Goal: Task Accomplishment & Management: Manage account settings

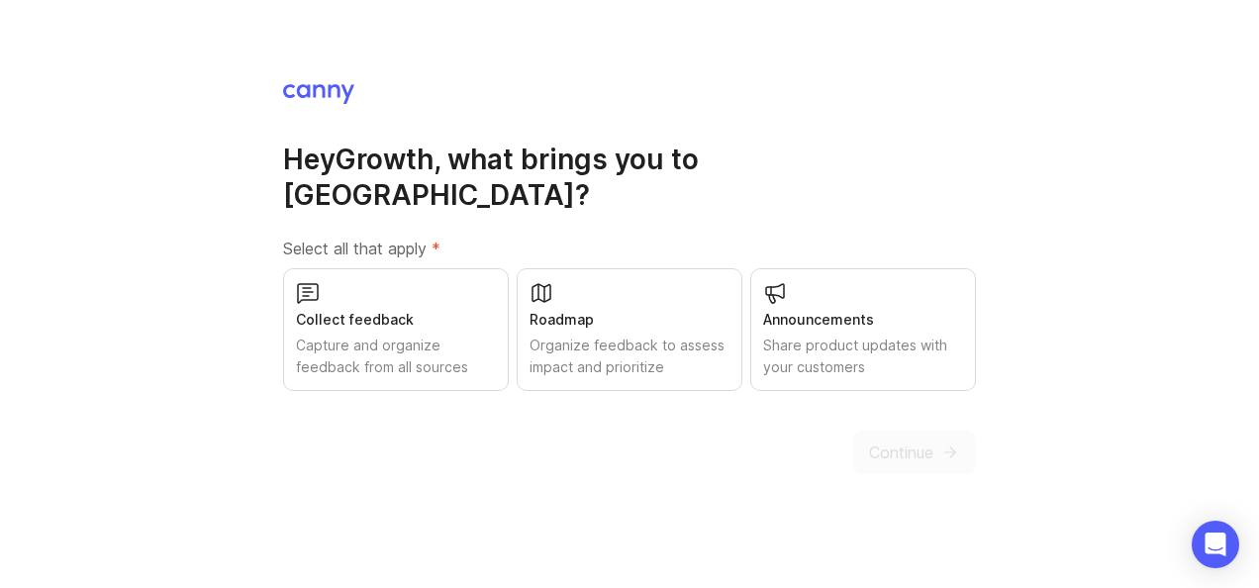
click at [402, 313] on div "Collect feedback Capture and organize feedback from all sources" at bounding box center [396, 329] width 226 height 123
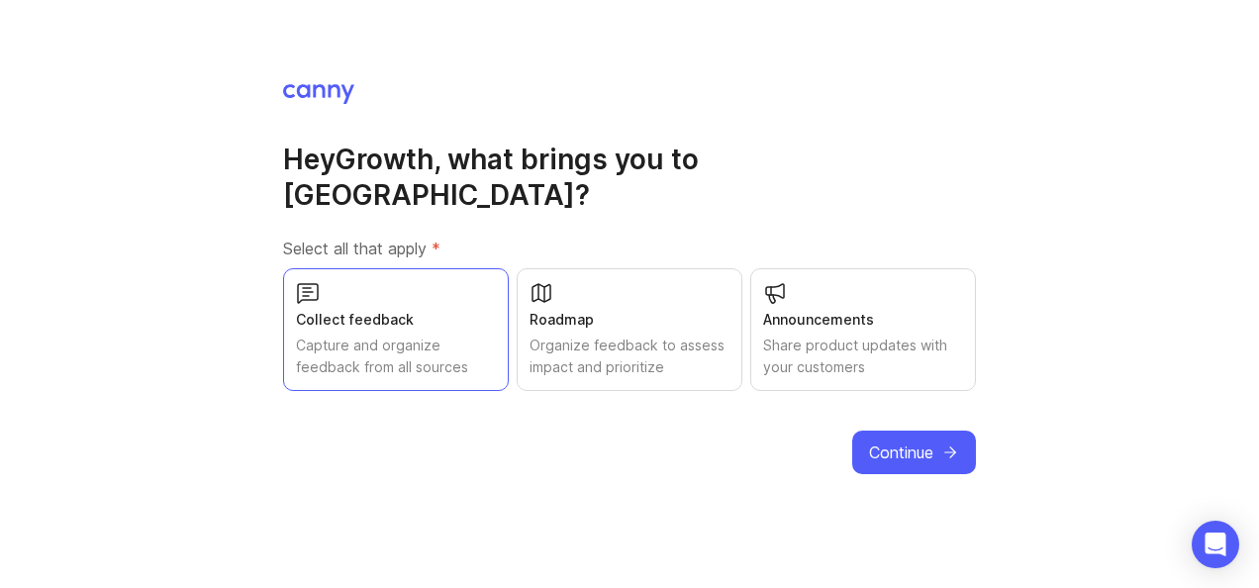
click at [585, 335] on div "Organize feedback to assess impact and prioritize" at bounding box center [630, 357] width 200 height 44
click at [860, 335] on div "Share product updates with your customers" at bounding box center [863, 357] width 200 height 44
click at [927, 440] on span "Continue" at bounding box center [901, 452] width 64 height 24
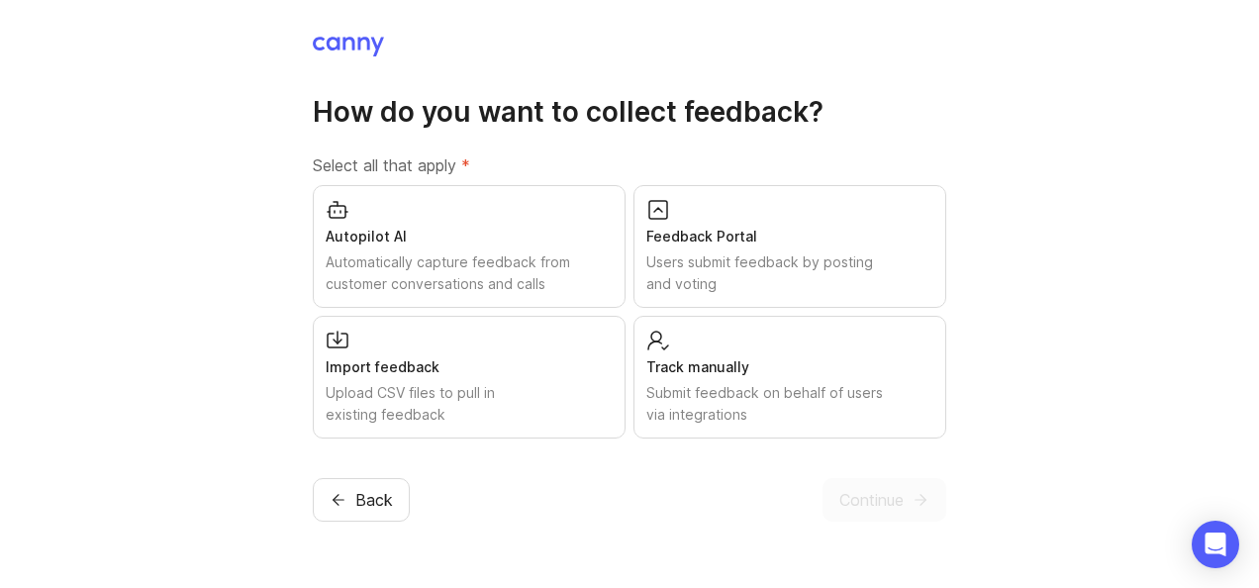
click at [727, 396] on div "Submit feedback on behalf of users via integrations" at bounding box center [789, 404] width 287 height 44
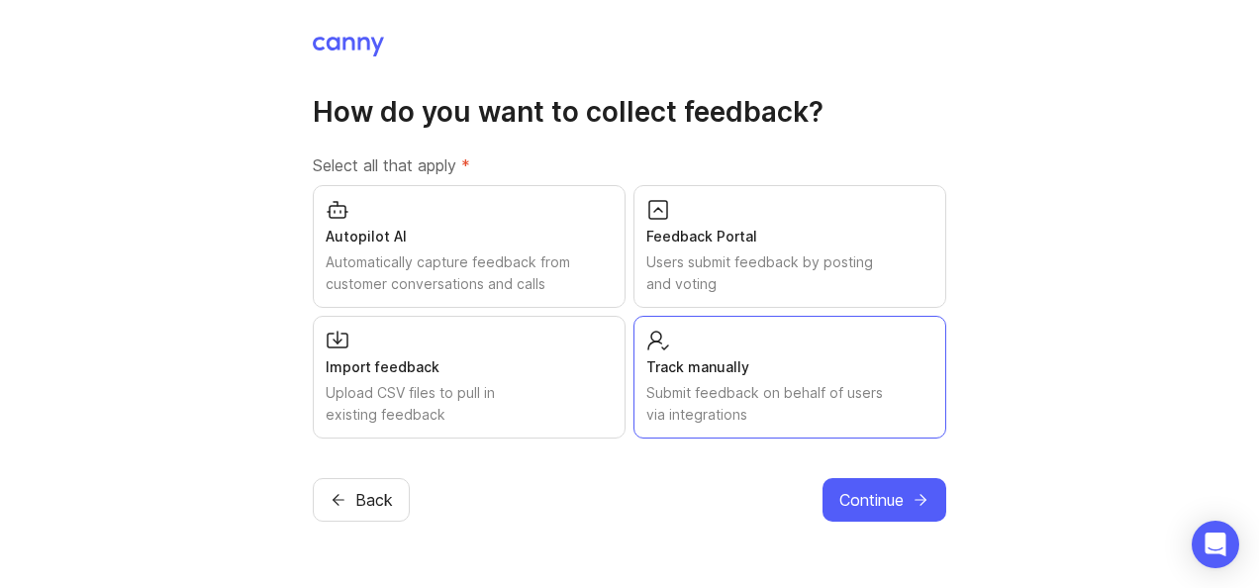
click at [715, 271] on div "Users submit feedback by posting and voting" at bounding box center [789, 273] width 287 height 44
click at [513, 247] on div "Autopilot AI Automatically capture feedback from customer conversations and cal…" at bounding box center [469, 246] width 313 height 123
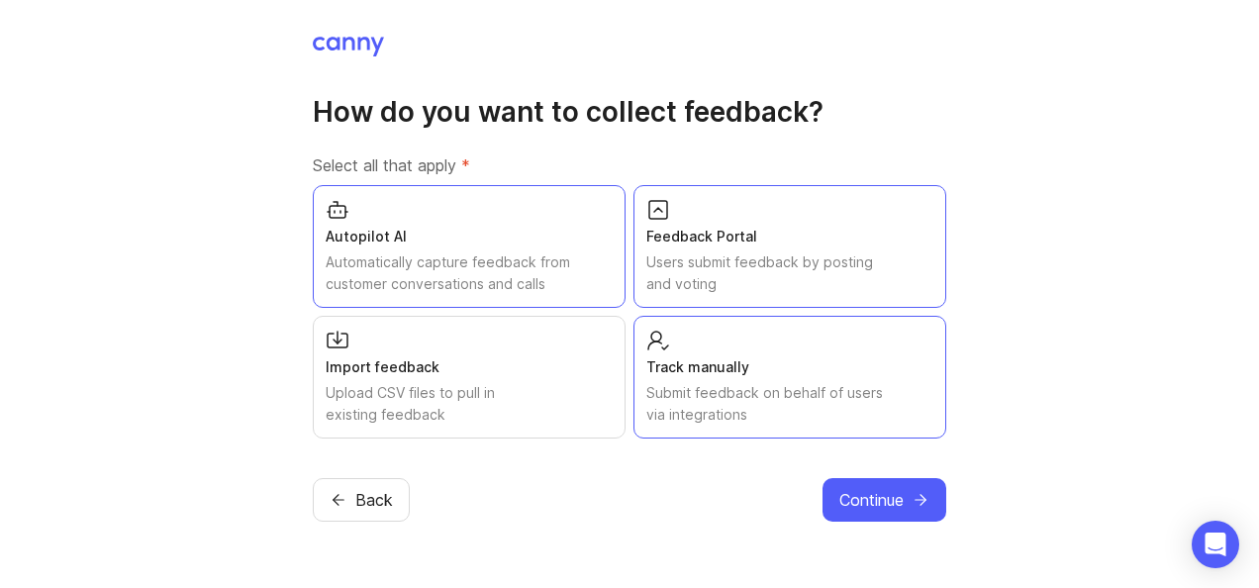
click at [474, 388] on div "Upload CSV files to pull in existing feedback" at bounding box center [469, 404] width 287 height 44
click at [856, 503] on span "Continue" at bounding box center [871, 500] width 64 height 24
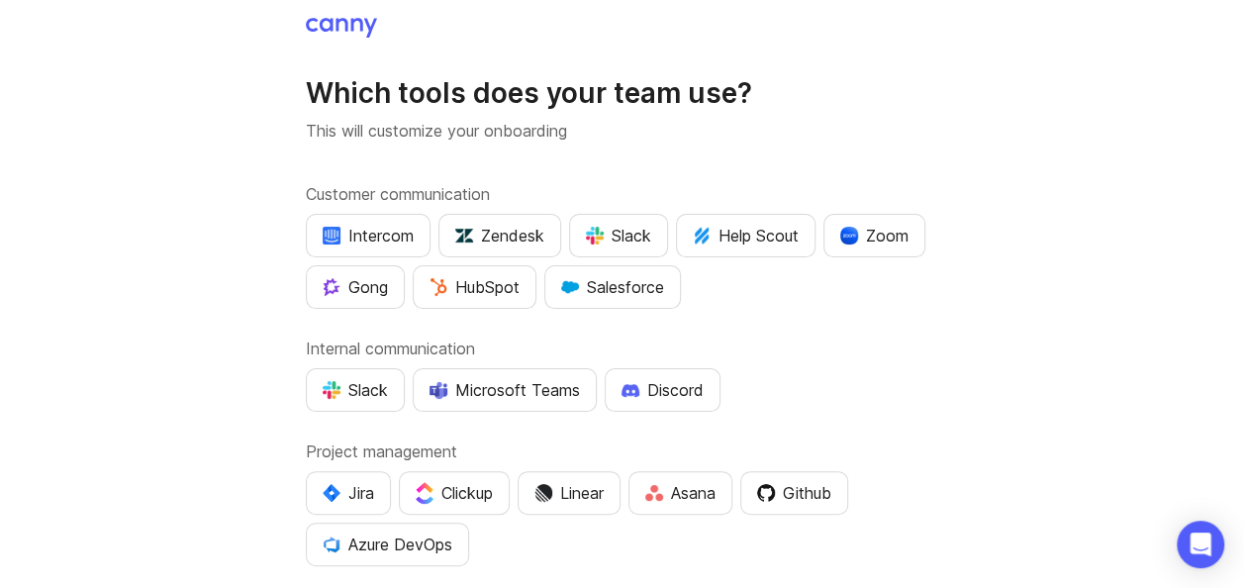
click at [317, 289] on button "Gong" at bounding box center [355, 287] width 99 height 44
click at [506, 384] on div "Microsoft Teams" at bounding box center [505, 390] width 150 height 24
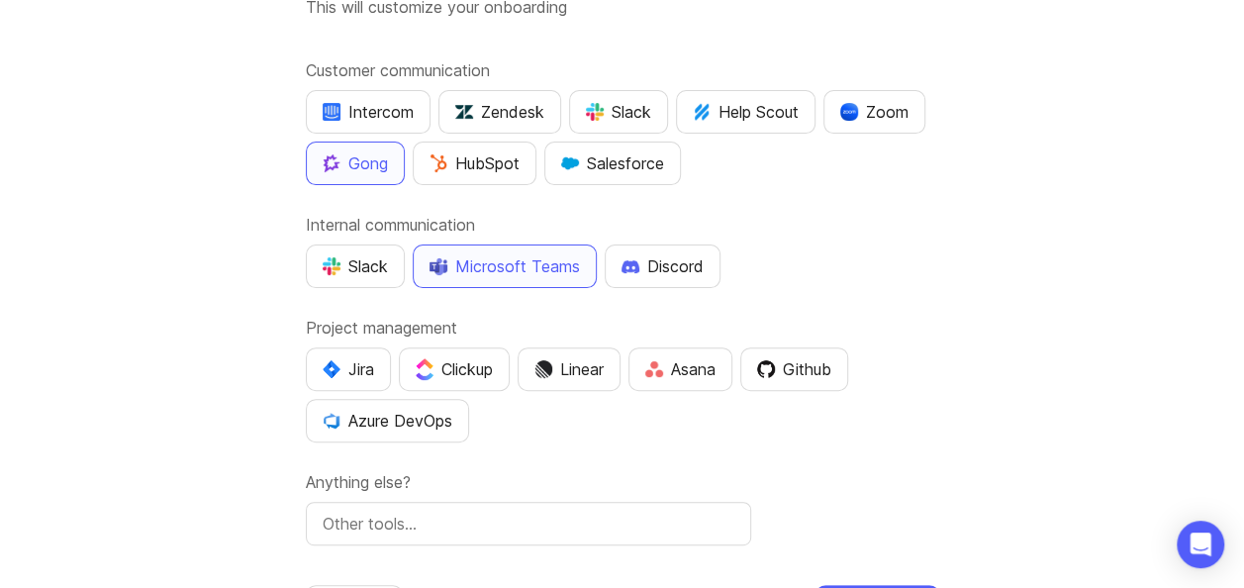
scroll to position [135, 0]
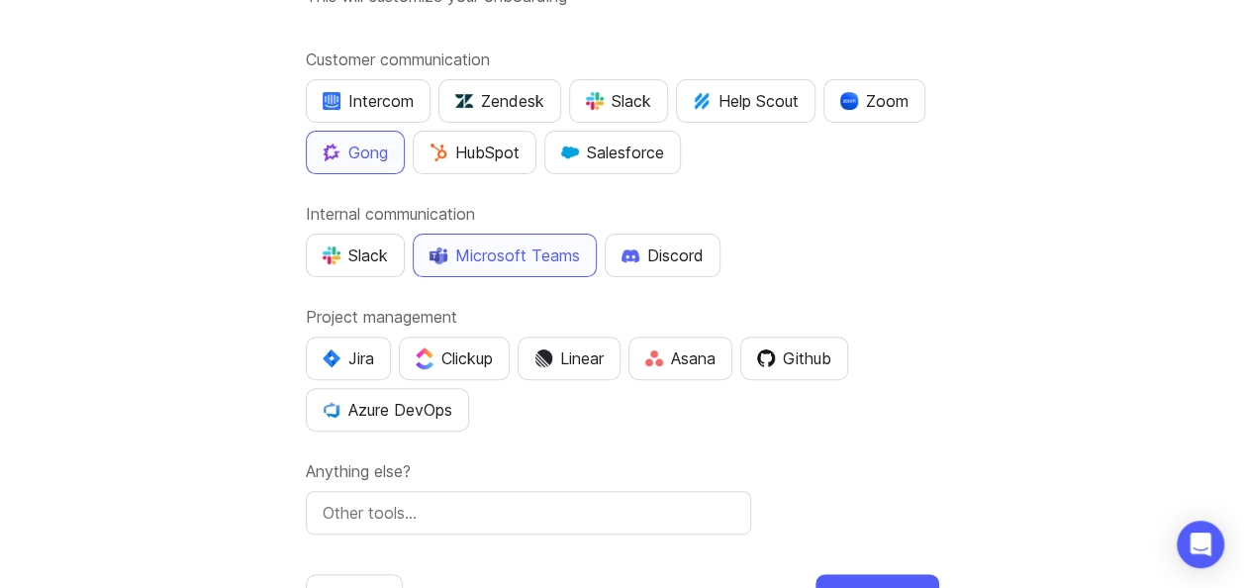
click at [423, 410] on div "Azure DevOps" at bounding box center [388, 410] width 130 height 24
click at [800, 355] on div "Github" at bounding box center [794, 358] width 74 height 24
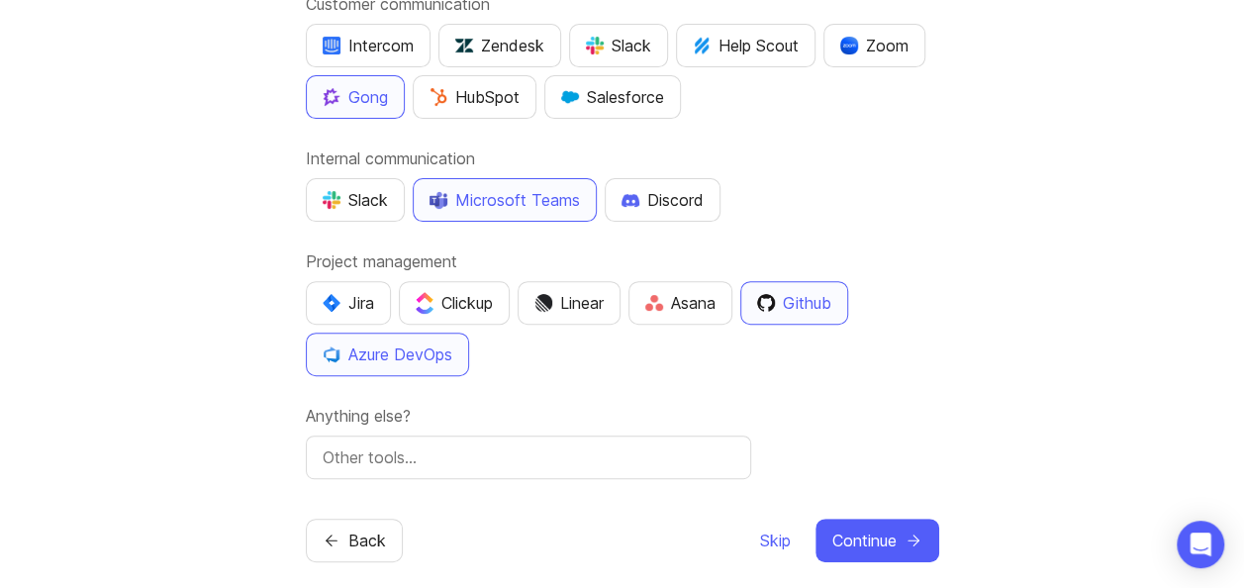
scroll to position [207, 0]
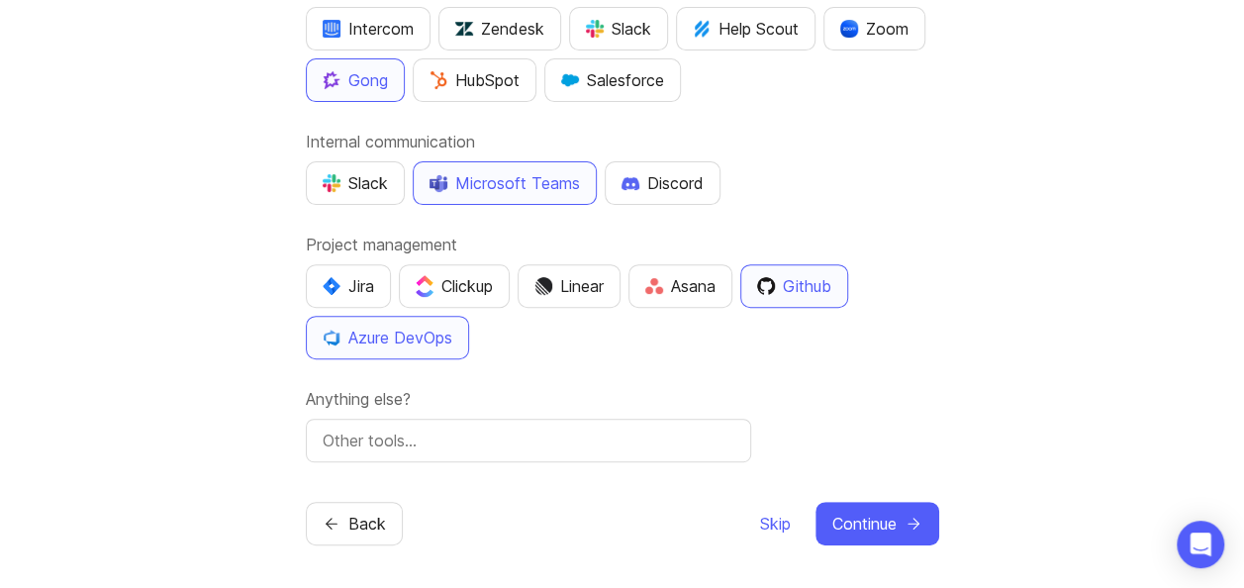
click at [958, 497] on div "Which tools does your team use? This will customize your onboarding Customer co…" at bounding box center [622, 193] width 1244 height 800
click at [927, 529] on button "Continue" at bounding box center [878, 524] width 124 height 44
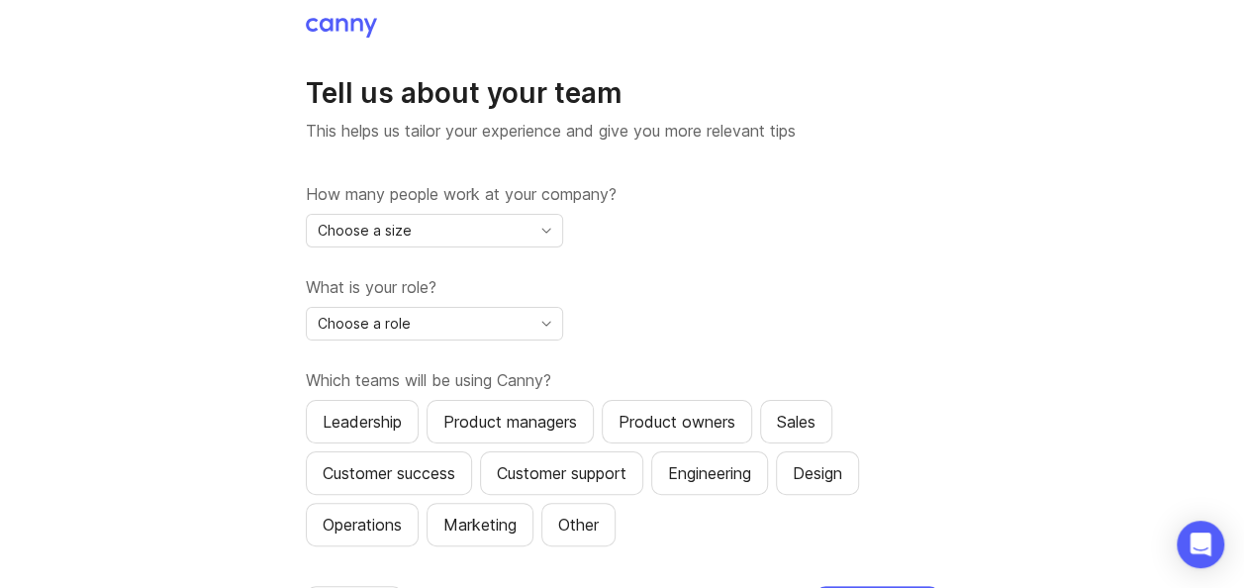
click at [413, 239] on div "Choose a size" at bounding box center [419, 231] width 224 height 32
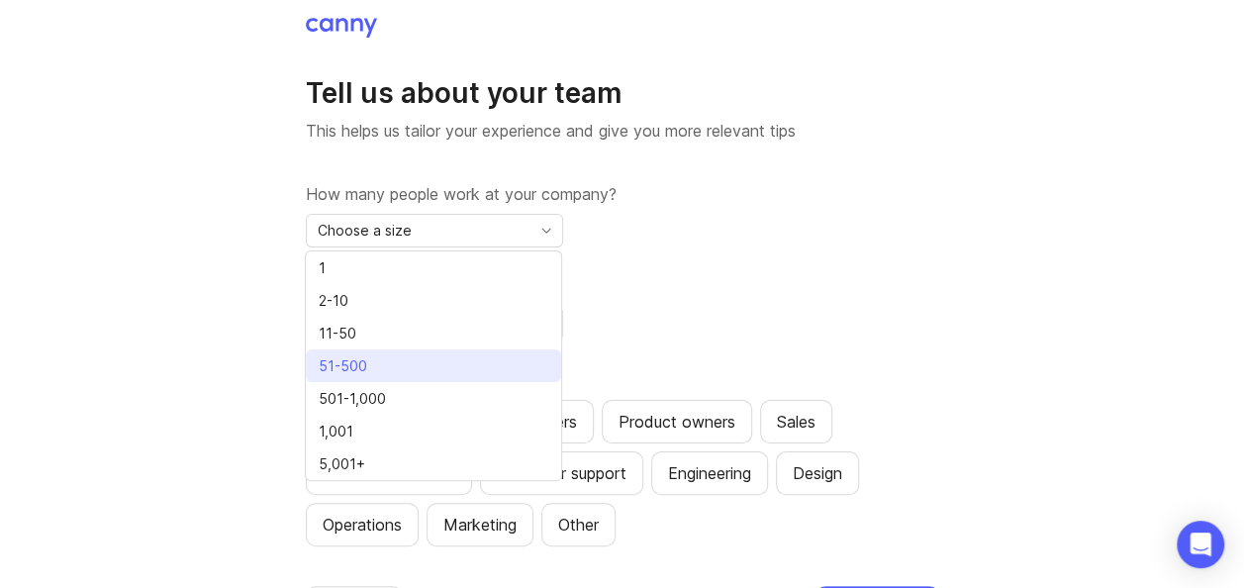
click at [411, 361] on li "51-500" at bounding box center [433, 365] width 255 height 33
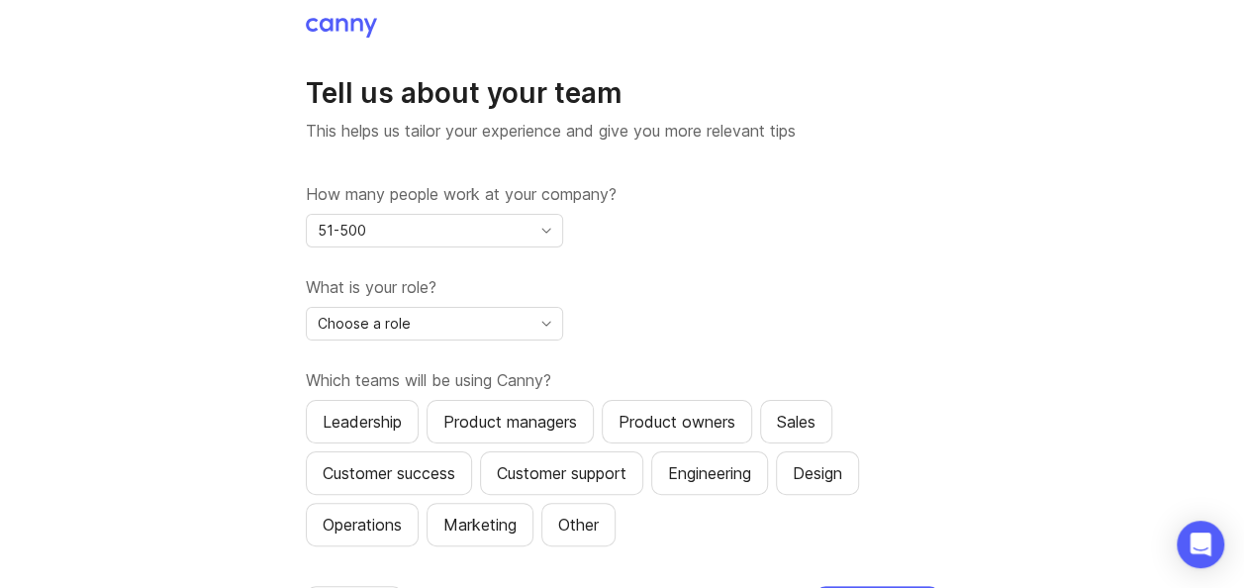
click at [412, 315] on div "Choose a role" at bounding box center [419, 324] width 224 height 32
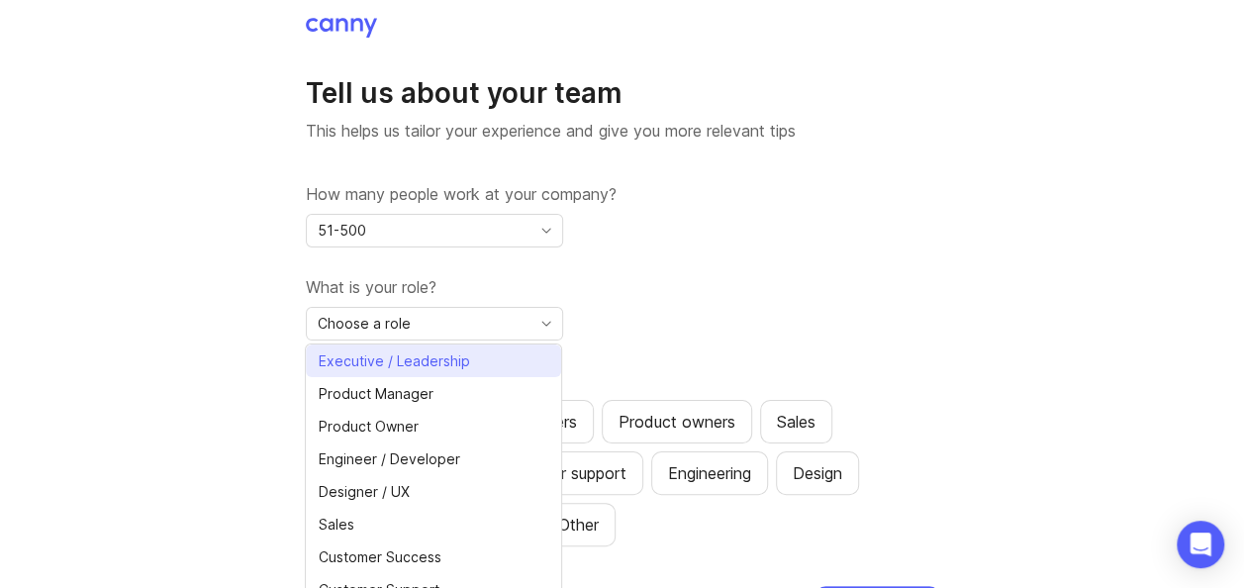
click at [428, 361] on span "Executive / Leadership" at bounding box center [394, 361] width 151 height 22
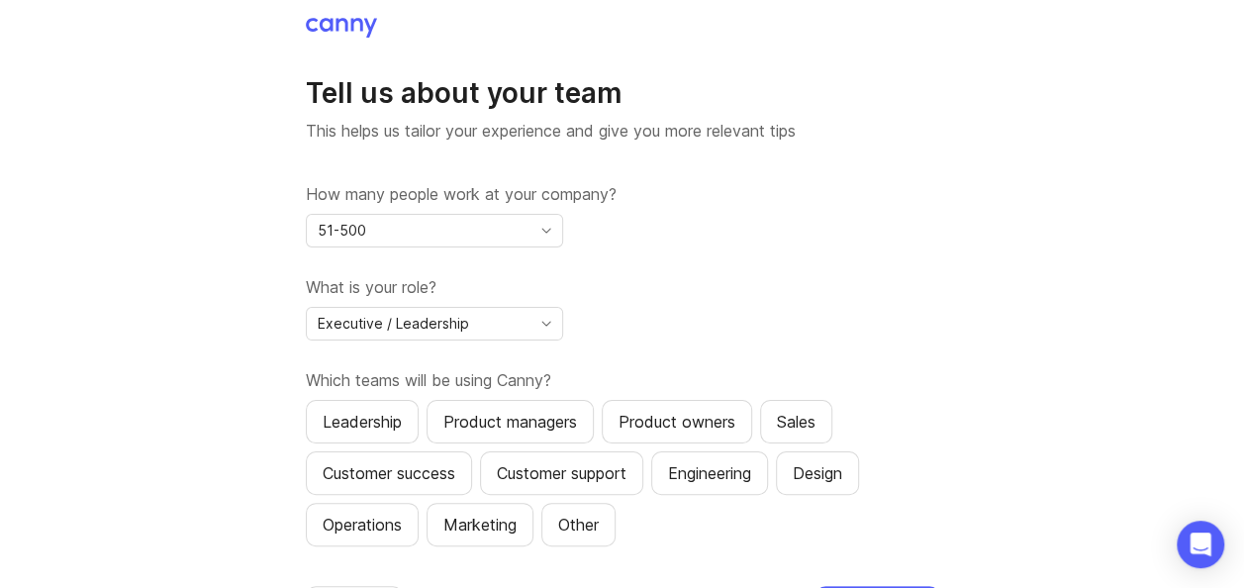
drag, startPoint x: 348, startPoint y: 432, endPoint x: 491, endPoint y: 426, distance: 142.7
click at [350, 431] on div "Leadership" at bounding box center [362, 422] width 79 height 24
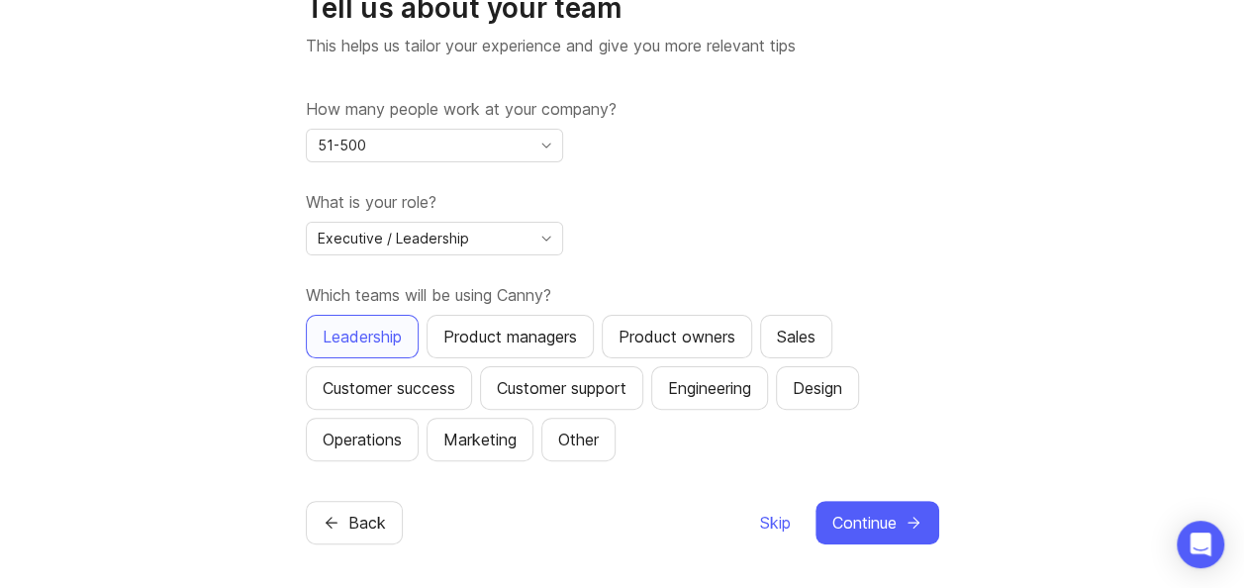
click at [408, 386] on div "Customer success" at bounding box center [389, 388] width 133 height 24
click at [902, 521] on button "Continue" at bounding box center [878, 523] width 124 height 44
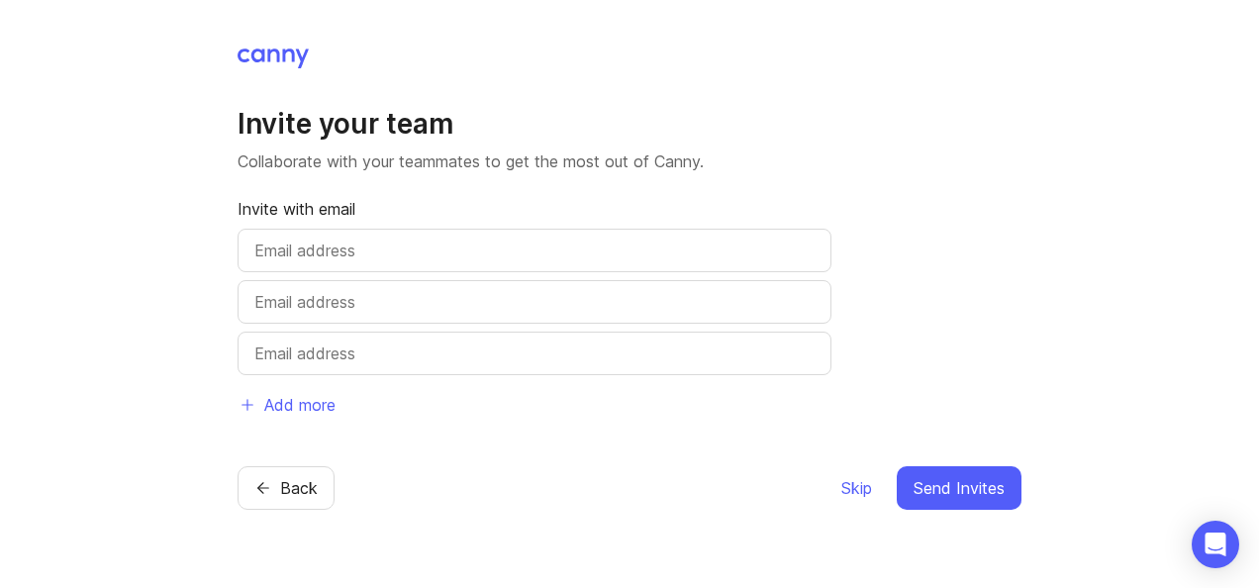
click at [869, 490] on span "Skip" at bounding box center [856, 488] width 31 height 24
click at [857, 491] on span "Skip" at bounding box center [856, 488] width 31 height 24
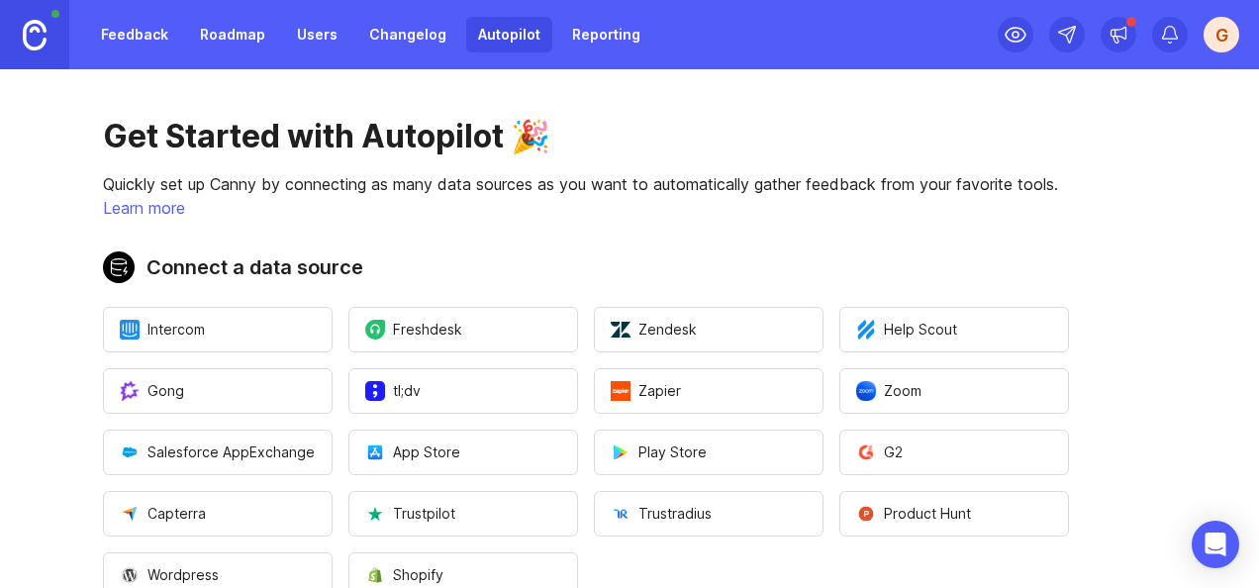
click at [150, 28] on link "Feedback" at bounding box center [134, 35] width 91 height 36
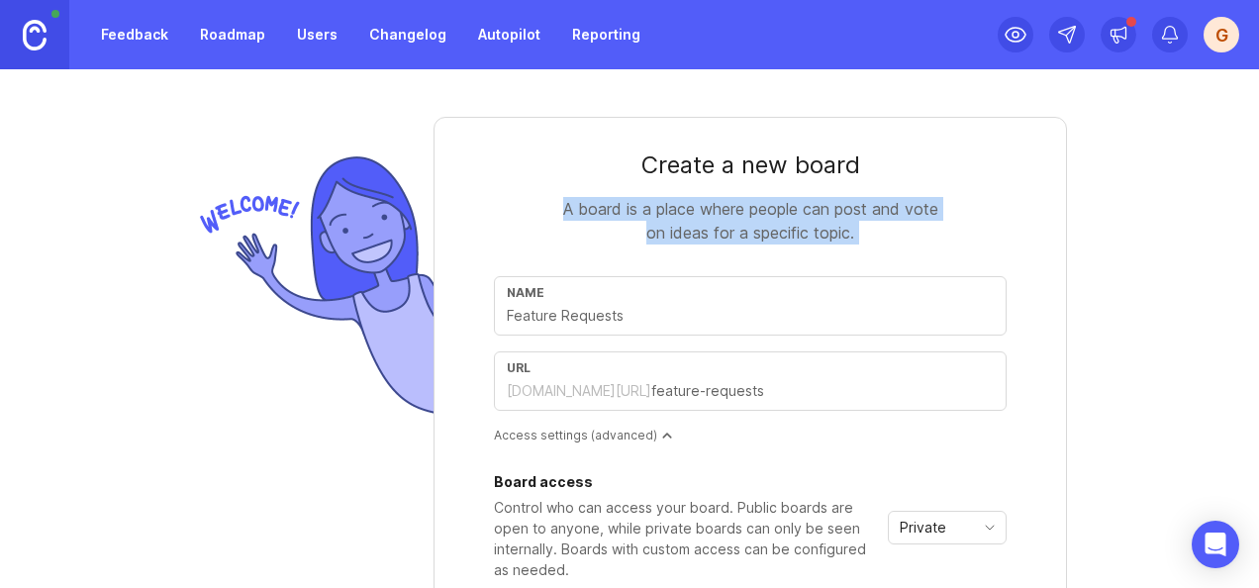
drag, startPoint x: 1243, startPoint y: 150, endPoint x: 1262, endPoint y: 319, distance: 169.3
click at [1258, 319] on html "Feedback Roadmap Users Changelog Autopilot Reporting G Create a new board A boa…" at bounding box center [629, 294] width 1259 height 588
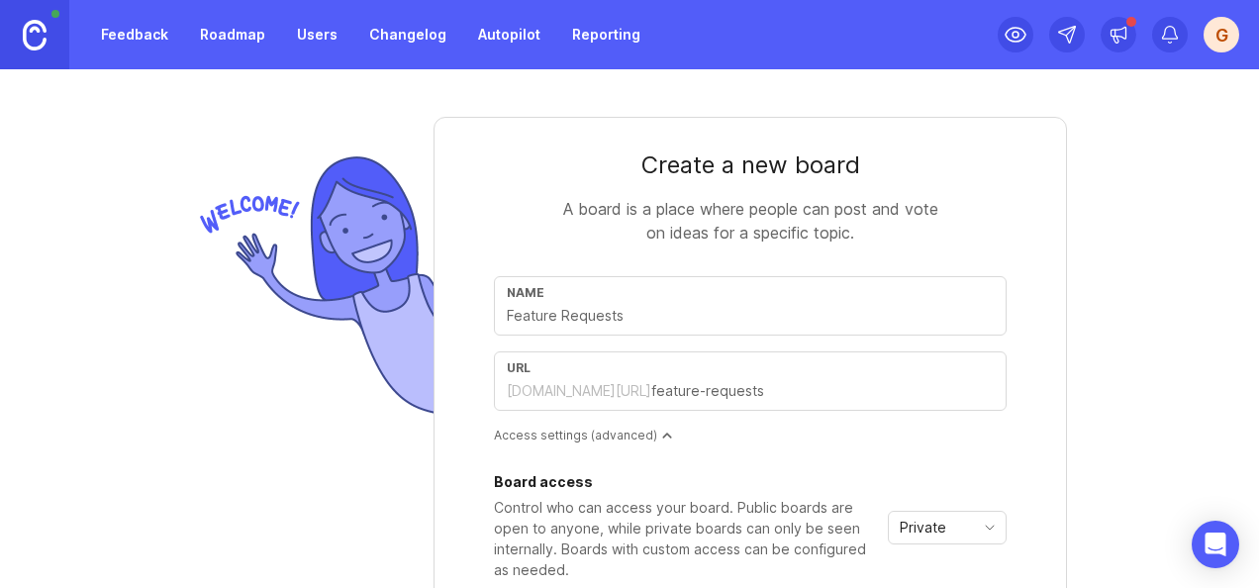
drag, startPoint x: 1262, startPoint y: 319, endPoint x: 1241, endPoint y: 463, distance: 146.0
click at [1236, 459] on div "Create a new board A board is a place where people can post and vote on ideas f…" at bounding box center [629, 328] width 1259 height 519
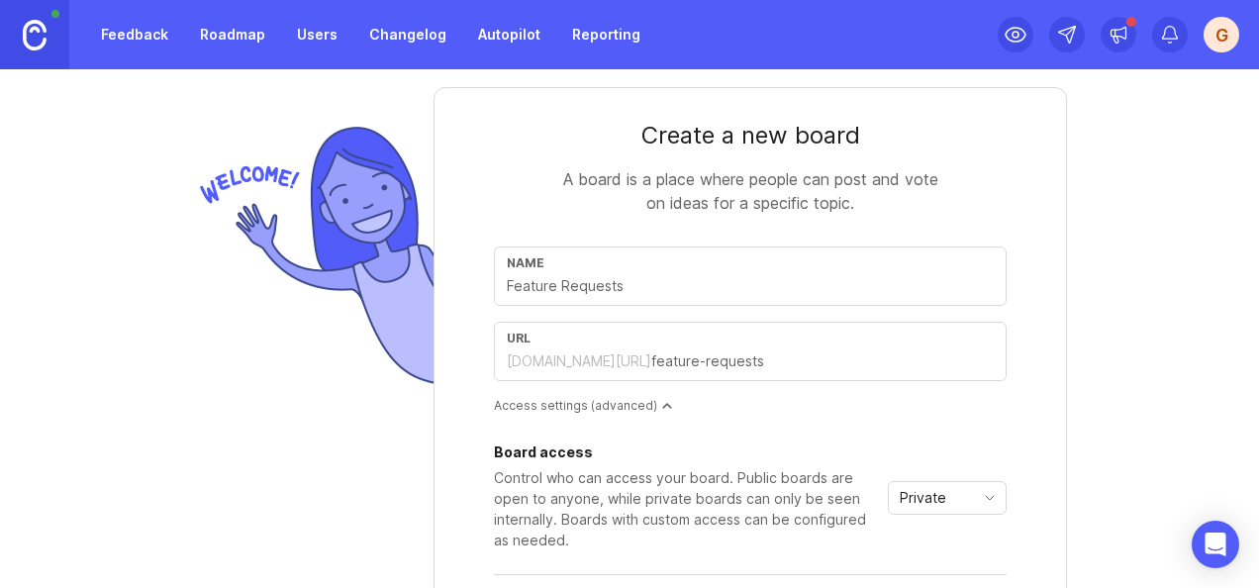
scroll to position [10, 0]
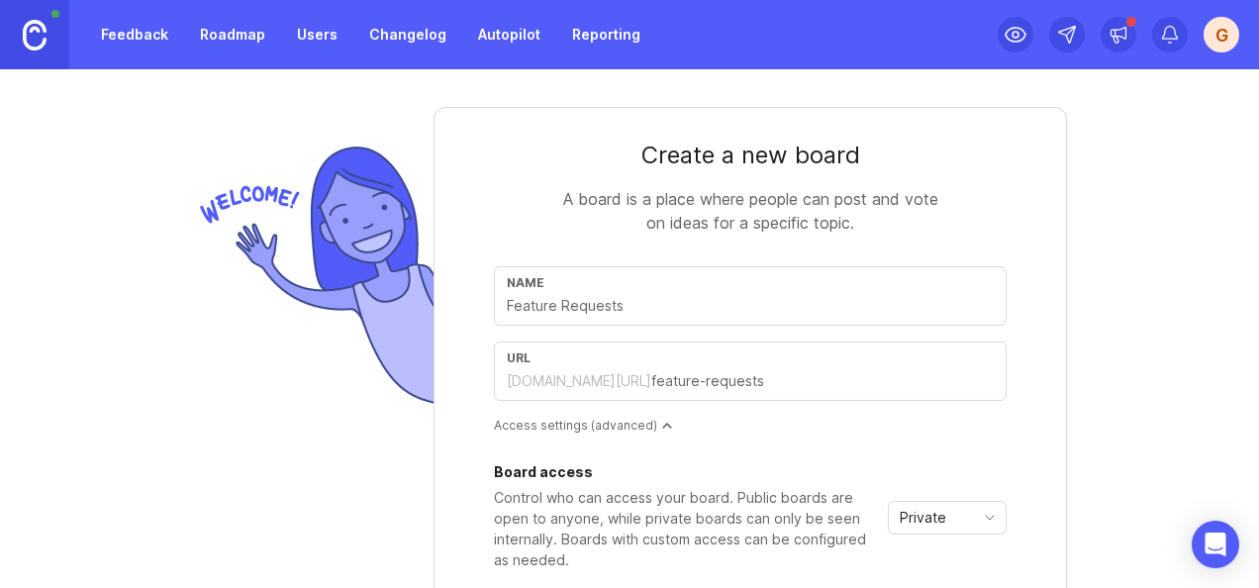
click at [229, 45] on link "Roadmap" at bounding box center [232, 35] width 89 height 36
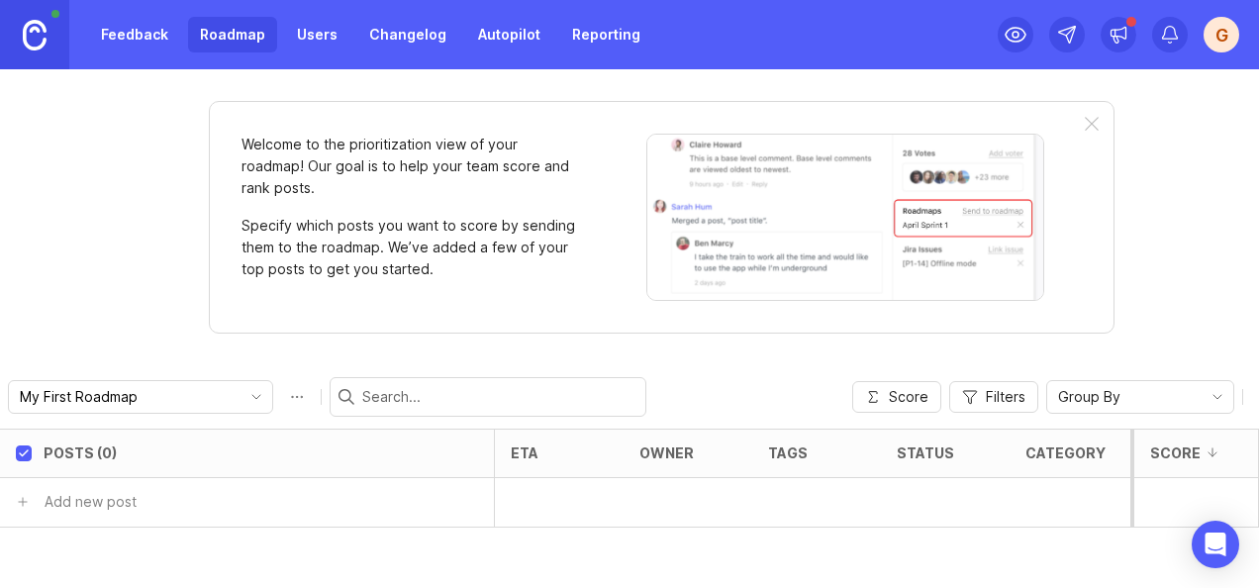
click at [162, 49] on link "Feedback" at bounding box center [134, 35] width 91 height 36
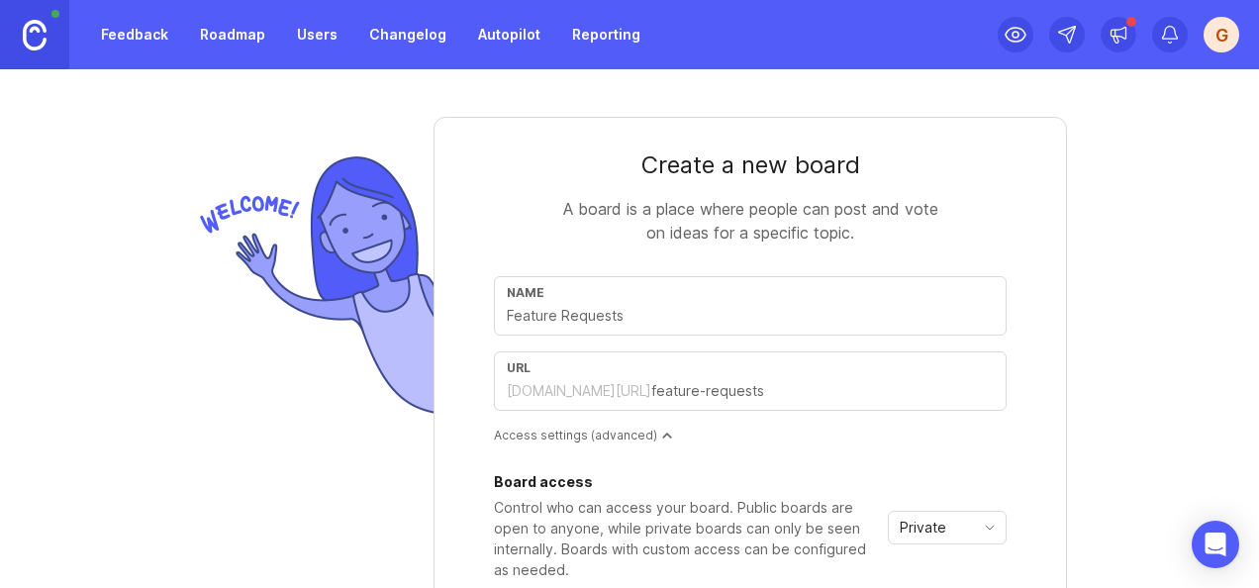
click at [223, 48] on link "Roadmap" at bounding box center [232, 35] width 89 height 36
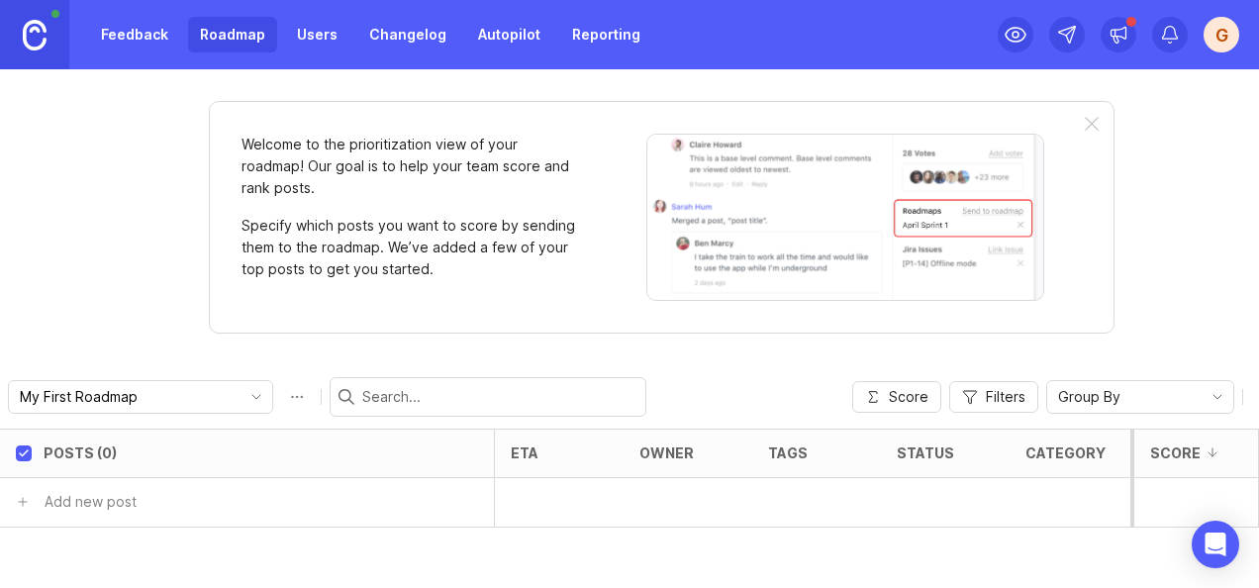
click at [308, 32] on link "Users" at bounding box center [317, 35] width 64 height 36
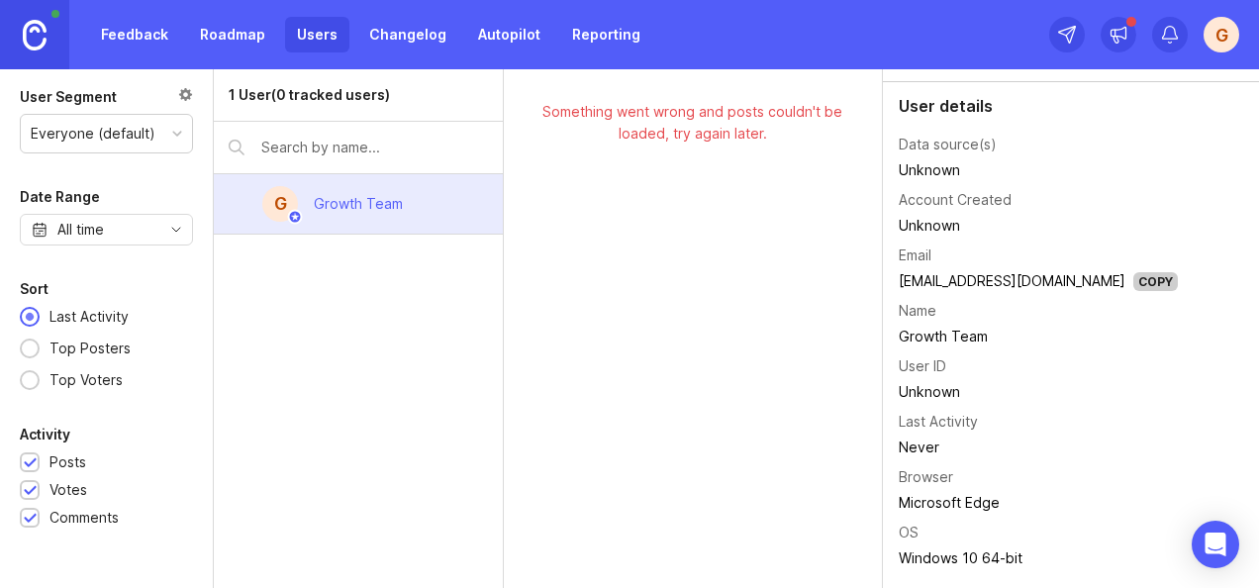
scroll to position [87, 0]
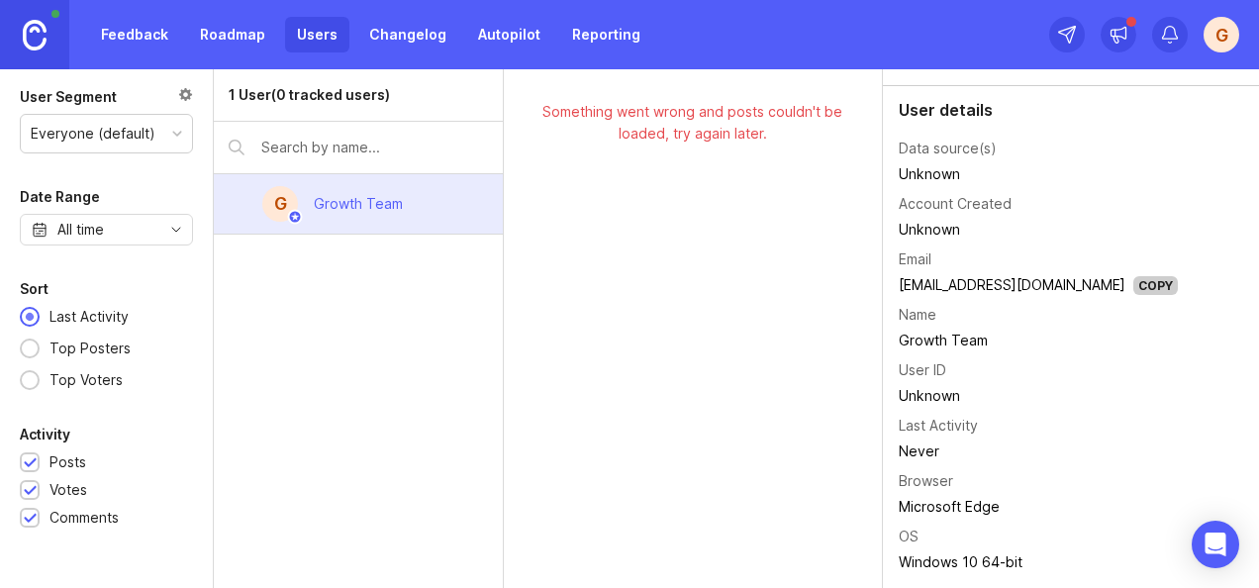
click at [239, 36] on link "Roadmap" at bounding box center [232, 35] width 89 height 36
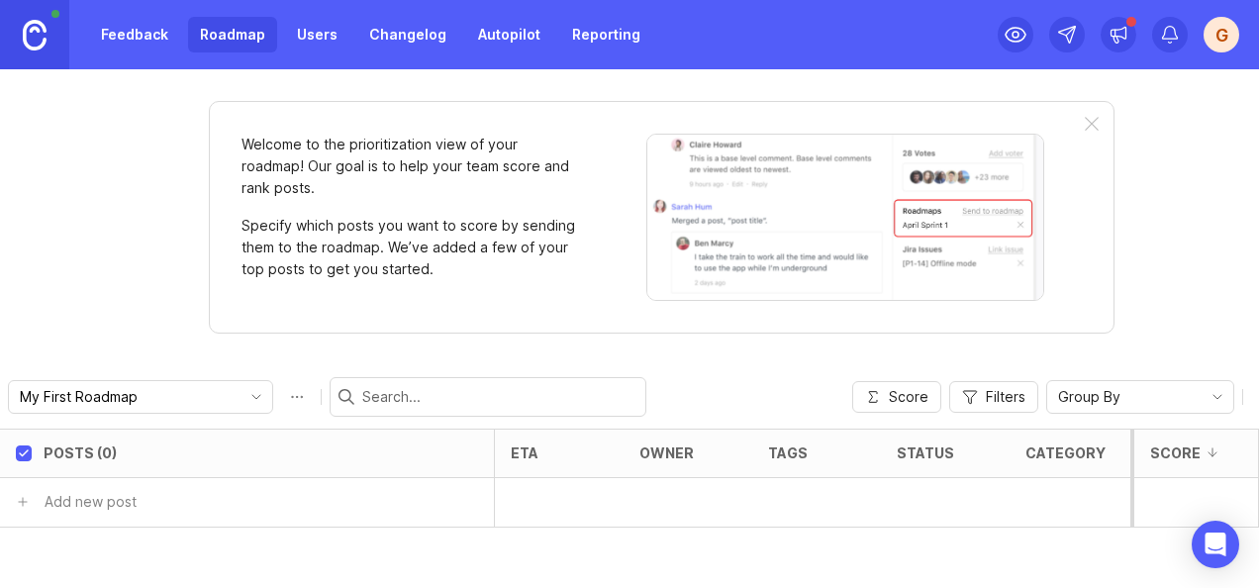
click at [160, 42] on link "Feedback" at bounding box center [134, 35] width 91 height 36
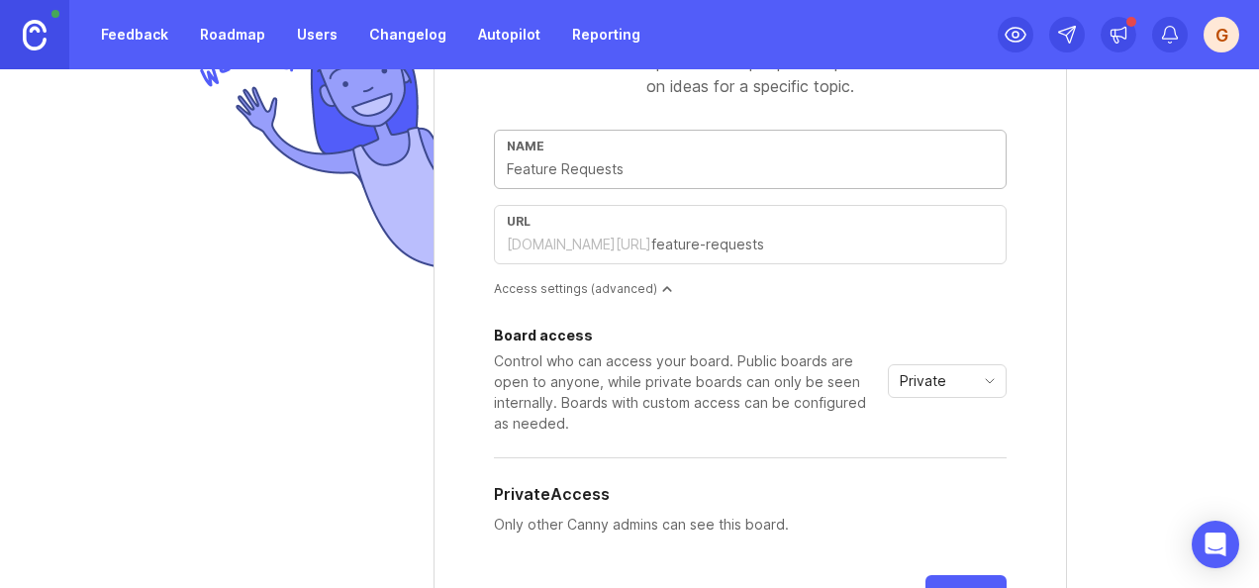
scroll to position [131, 0]
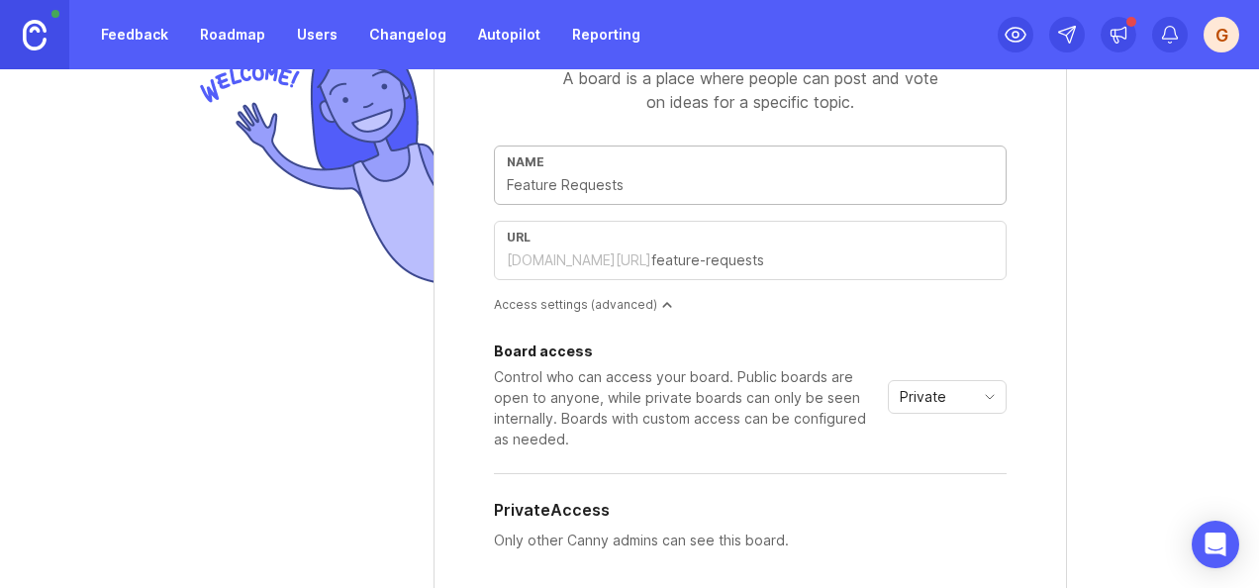
type input "C"
type input "c"
type input "CS"
type input "cs"
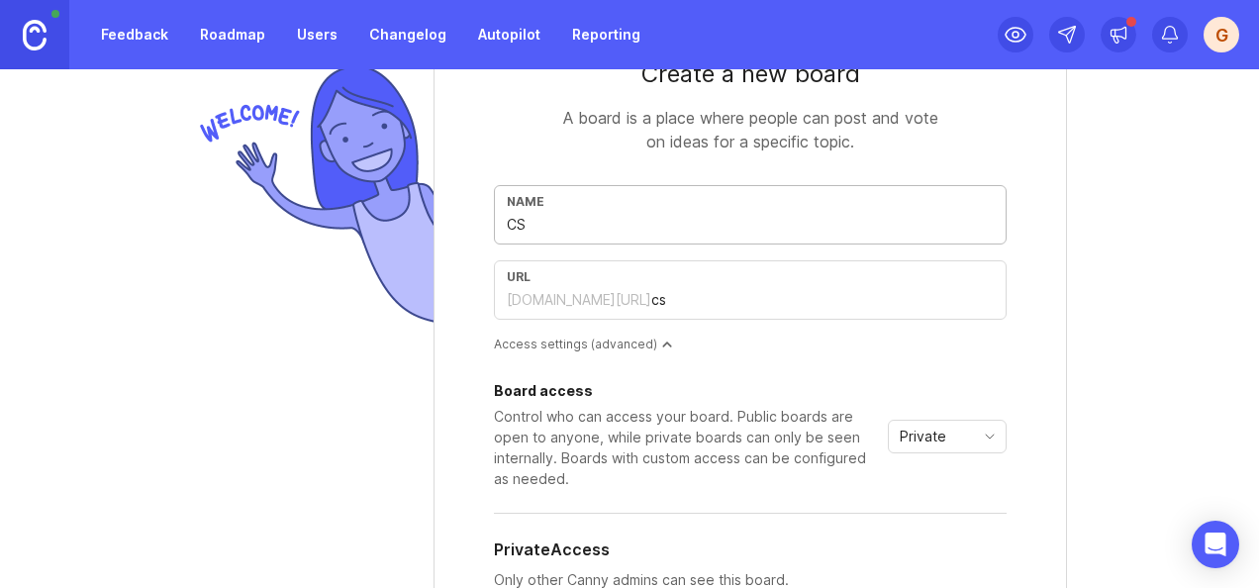
scroll to position [47, 0]
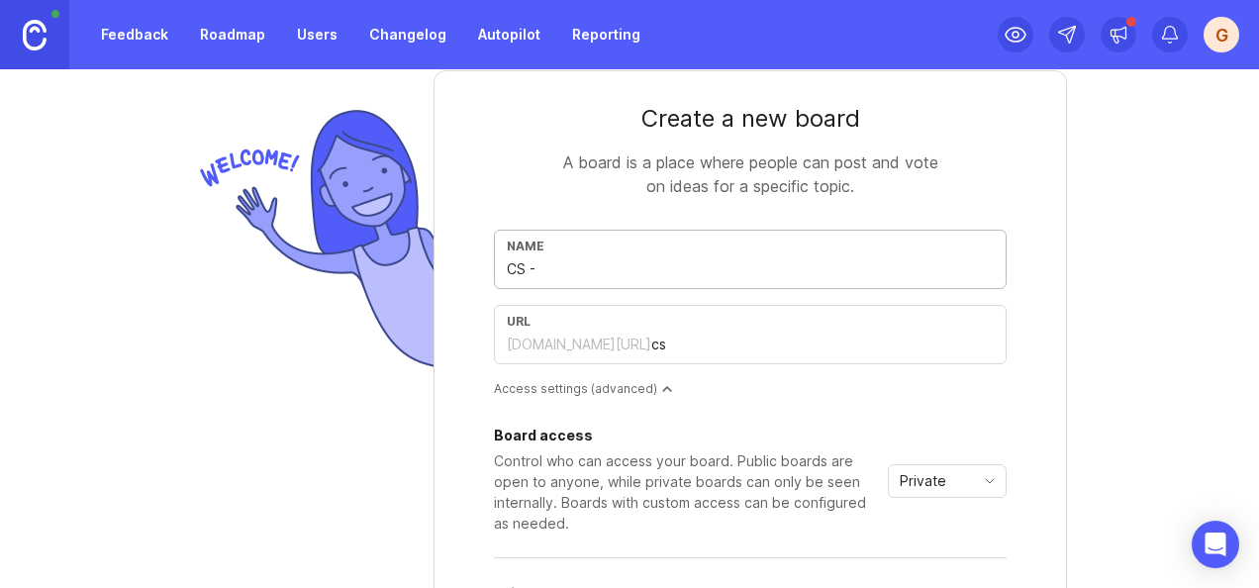
type input "CS - C"
type input "cs-c"
type input "CS - Cu"
type input "cs-cu"
type input "CS - Cus"
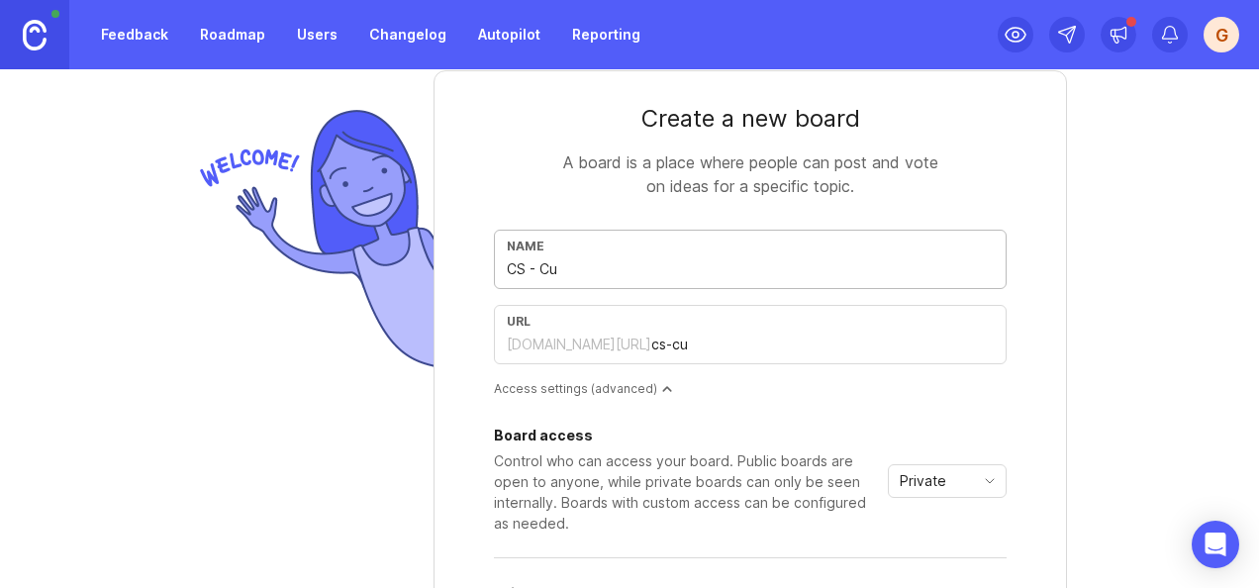
type input "cs-cus"
type input "CS - Cust"
type input "cs-cust"
type input "CS - Custo"
type input "cs-custo"
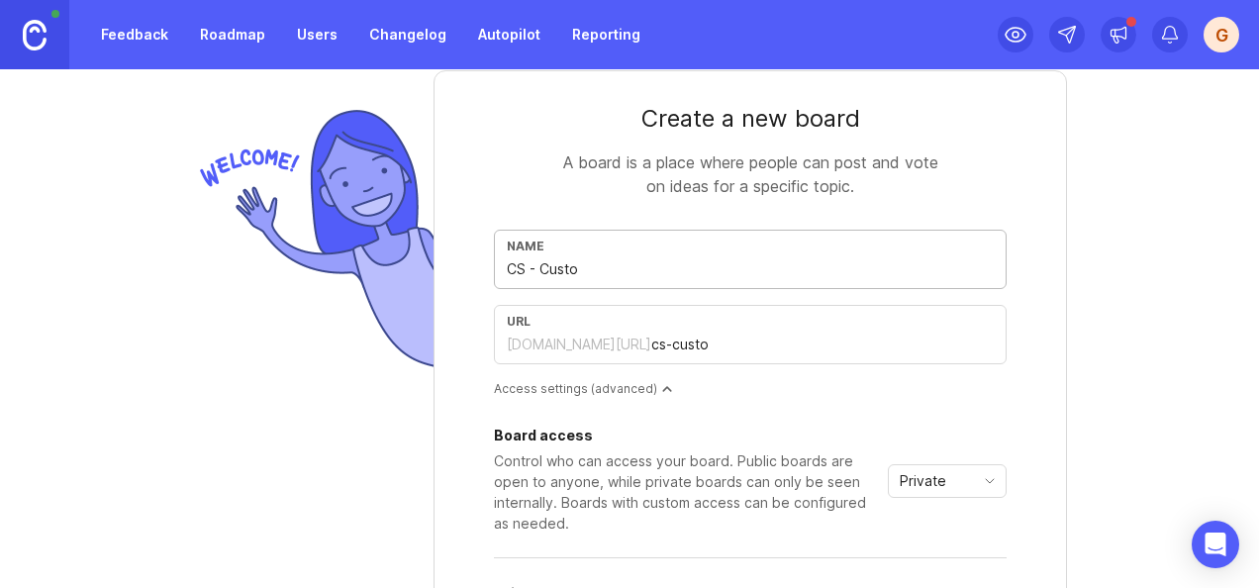
type input "CS - Custom"
type input "cs-custom"
type input "CS - Custome"
type input "cs-custome"
type input "CS - Customer"
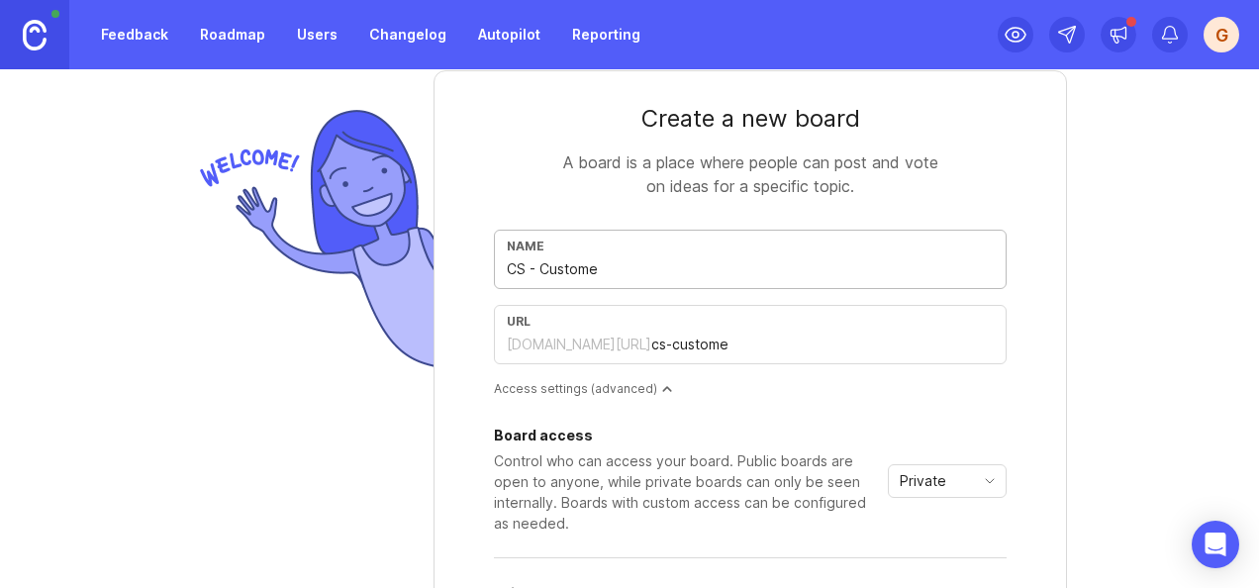
type input "cs-customer"
type input "CS - Customer A"
type input "cs-customer-a"
type input "CS - Customer As"
type input "cs-customer-as"
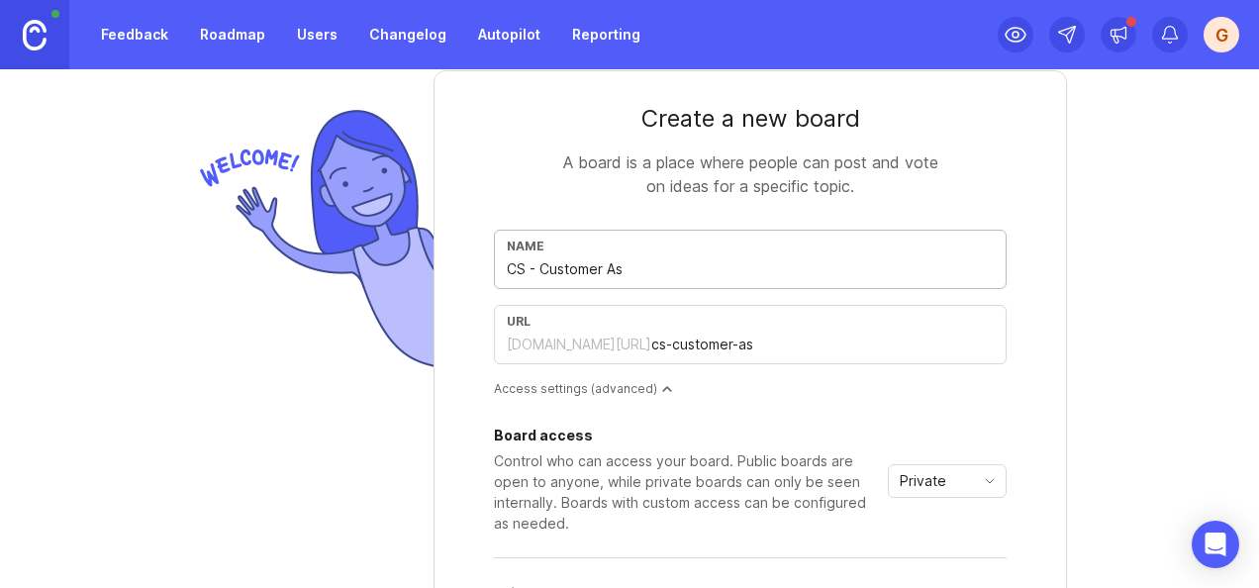
type input "CS - Customer Ask"
type input "cs-customer-ask"
type input "CS - Customer Asks"
type input "cs-customer-asks"
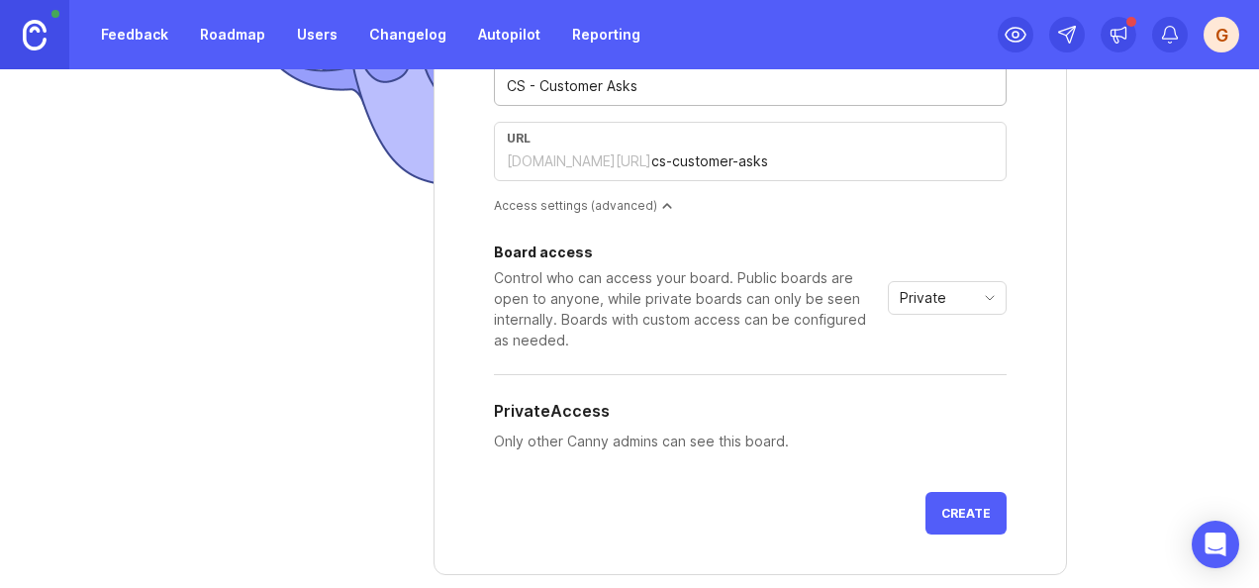
scroll to position [247, 0]
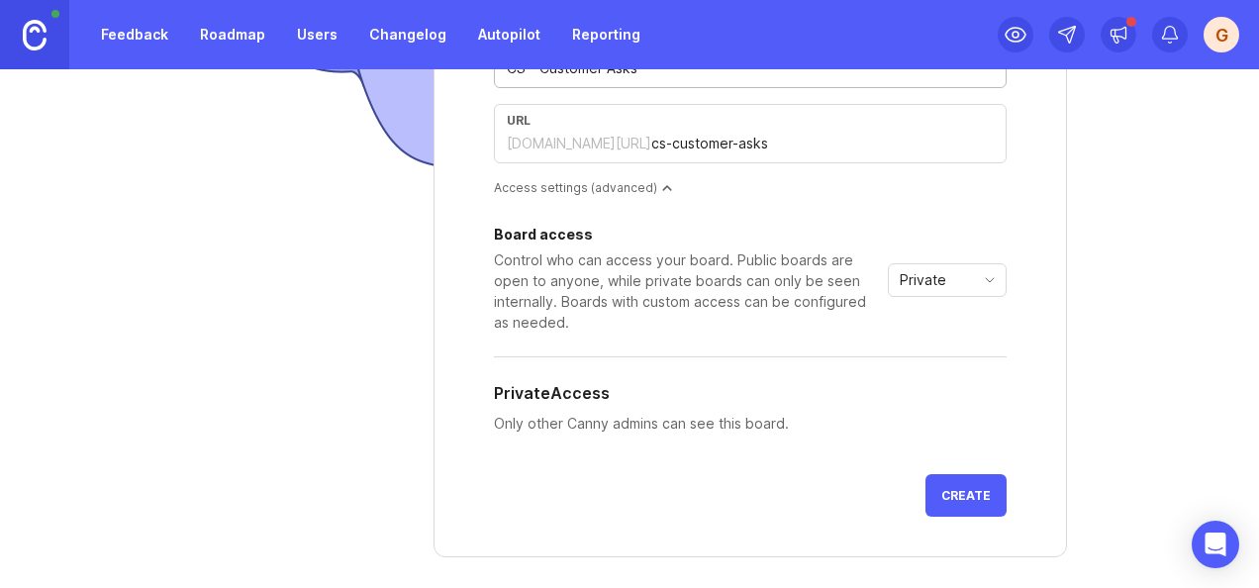
type input "CS - Customer Asks"
click at [942, 488] on span "Create" at bounding box center [965, 495] width 49 height 15
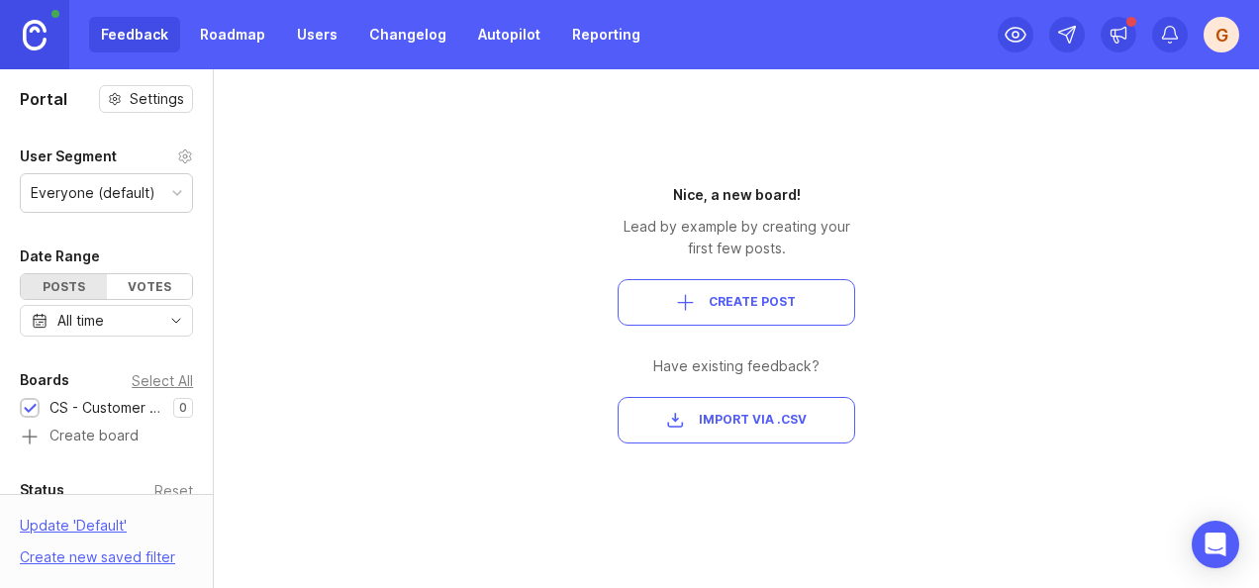
click at [716, 305] on span "Create Post" at bounding box center [752, 302] width 87 height 17
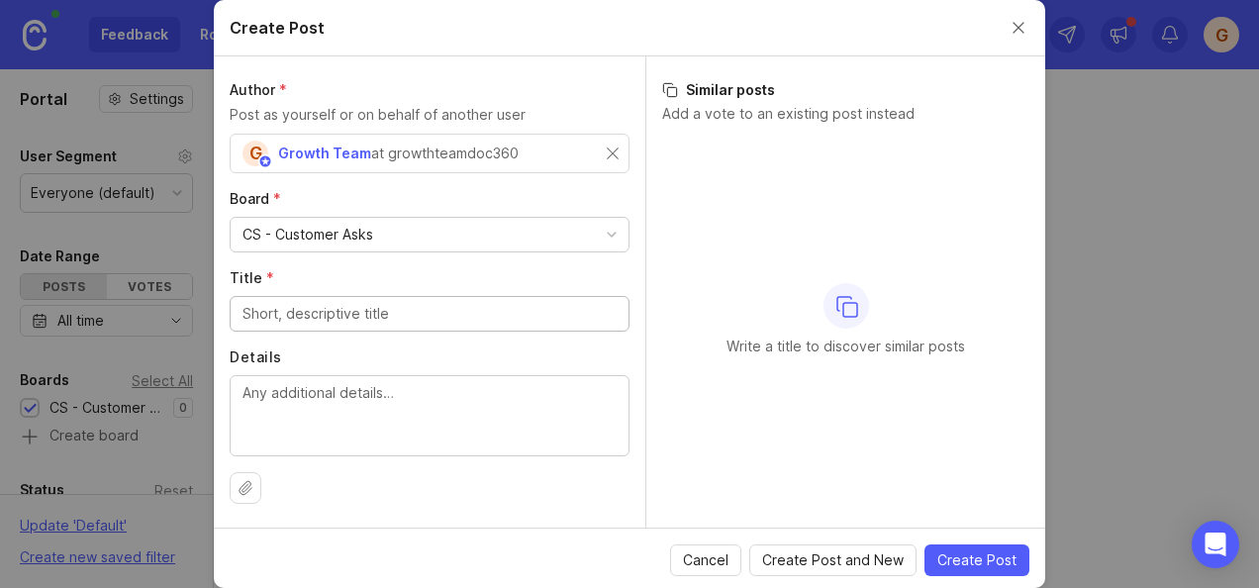
click at [1016, 27] on button "Close create post modal" at bounding box center [1019, 28] width 22 height 22
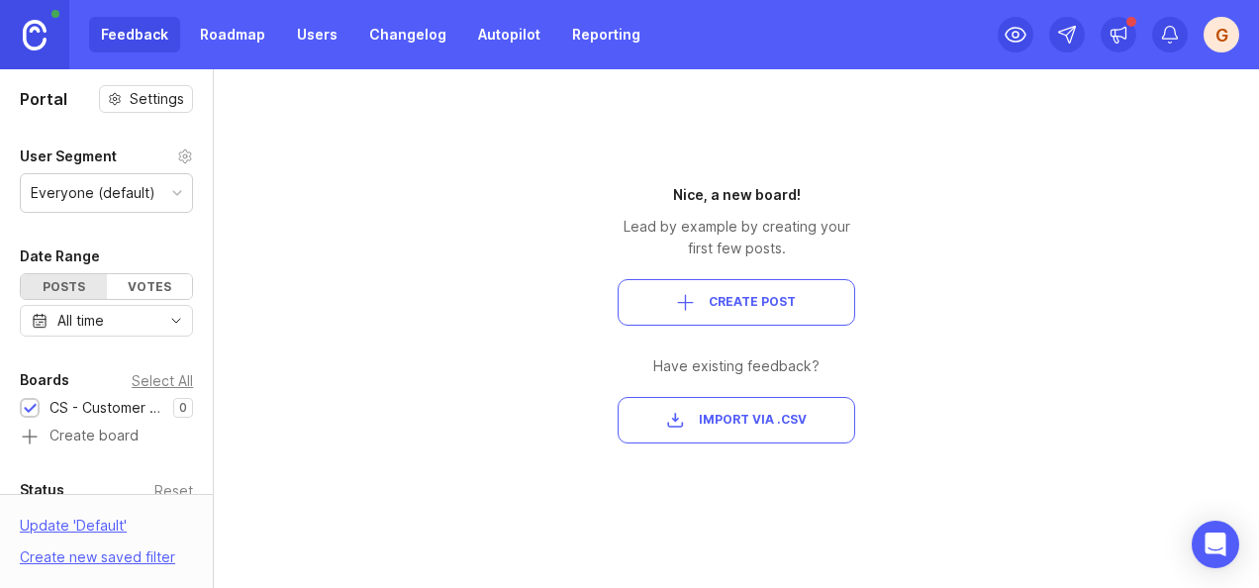
click at [225, 230] on div "Portal Settings User Segment Everyone (default) Date Range Posts Votes All time…" at bounding box center [629, 328] width 1259 height 519
click at [214, 264] on div "Portal Settings User Segment Everyone (default) Date Range Posts Votes All time…" at bounding box center [107, 328] width 214 height 519
click at [204, 287] on div at bounding box center [209, 328] width 10 height 519
click at [206, 470] on div at bounding box center [209, 328] width 10 height 519
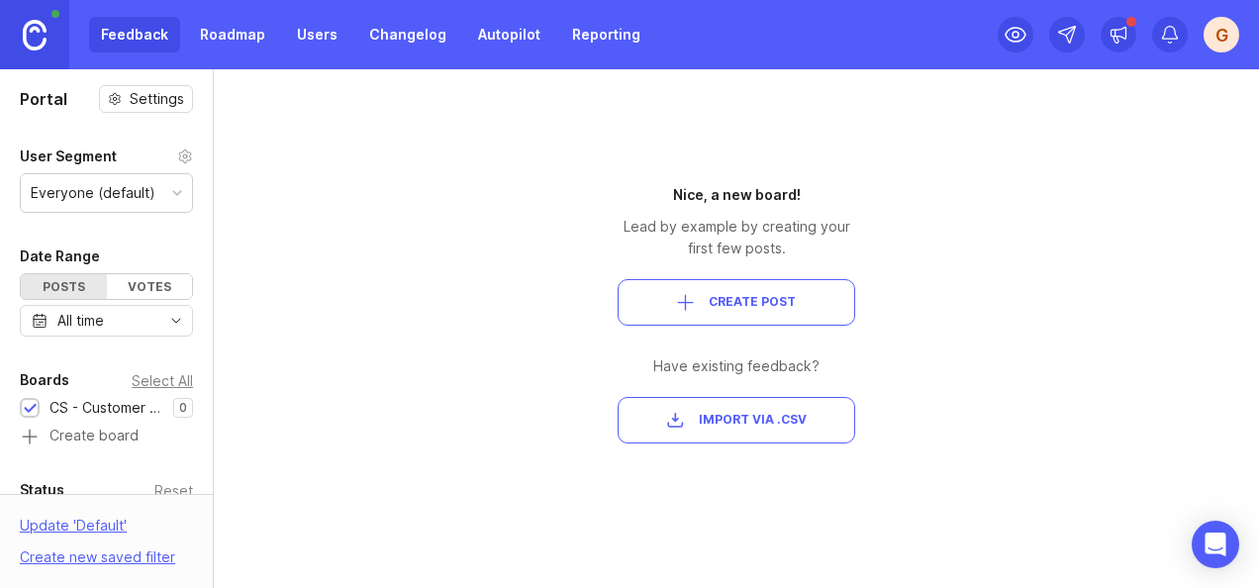
click at [206, 470] on div at bounding box center [209, 328] width 10 height 519
click at [724, 307] on span "Create Post" at bounding box center [752, 302] width 87 height 17
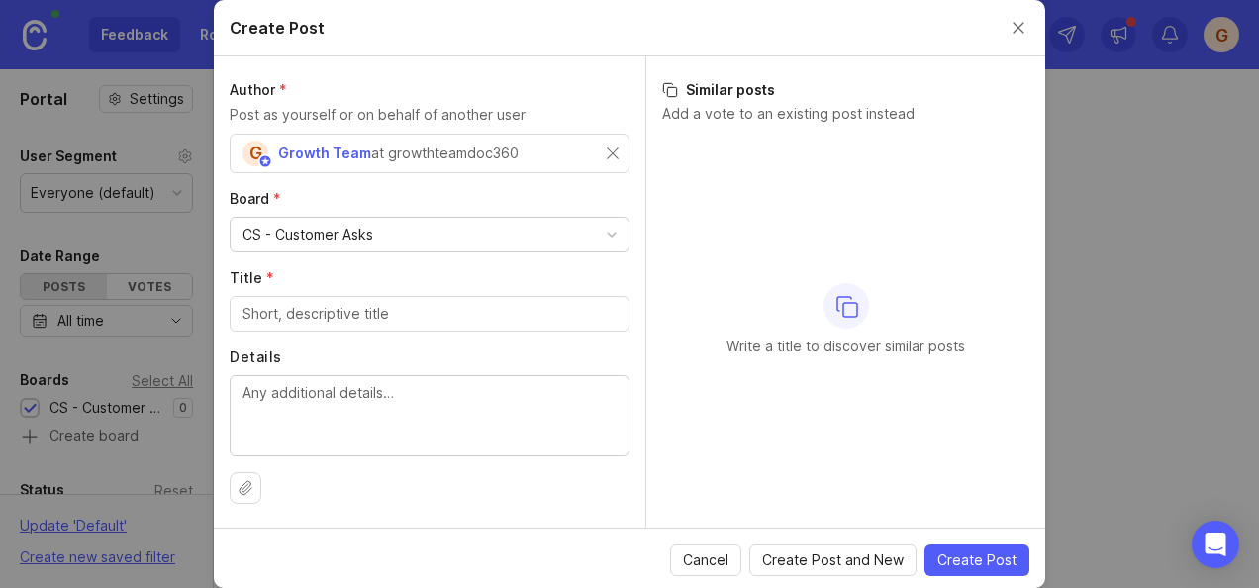
click at [314, 237] on div "CS - Customer Asks" at bounding box center [308, 235] width 131 height 22
click at [305, 317] on input "Title *" at bounding box center [430, 314] width 374 height 22
type input "Workflow Reviewer"
click at [997, 550] on span "Create Post" at bounding box center [976, 560] width 79 height 20
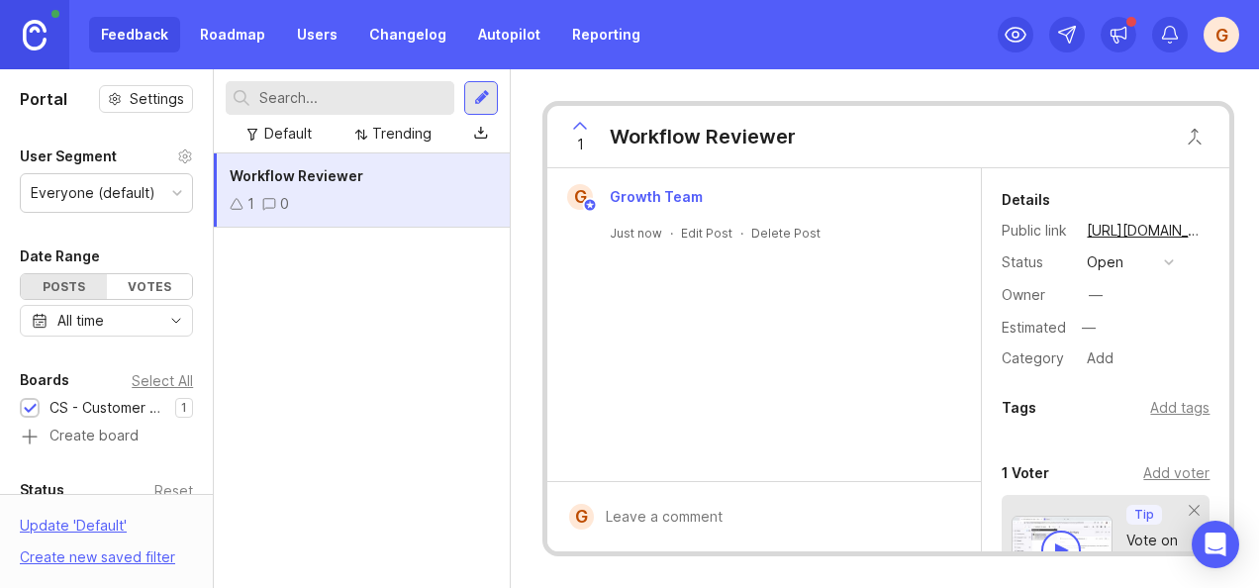
click at [204, 455] on div at bounding box center [209, 328] width 10 height 519
click at [1130, 255] on button "open" at bounding box center [1130, 262] width 99 height 26
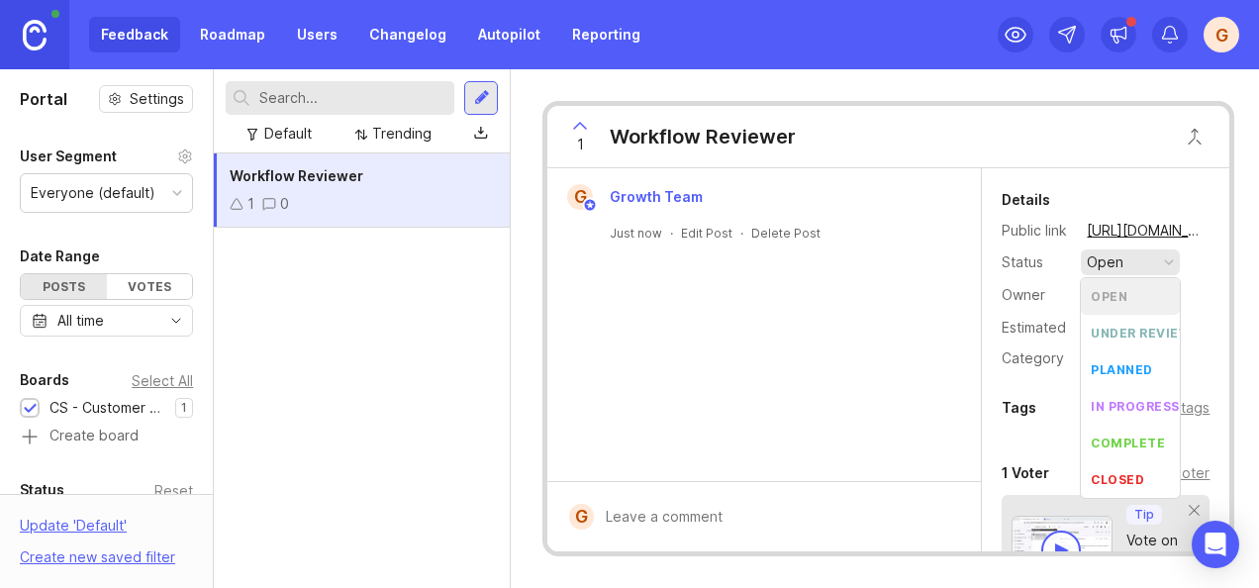
click at [849, 384] on div "G Growth Team Just now · Edit Post · Delete Post" at bounding box center [764, 324] width 434 height 313
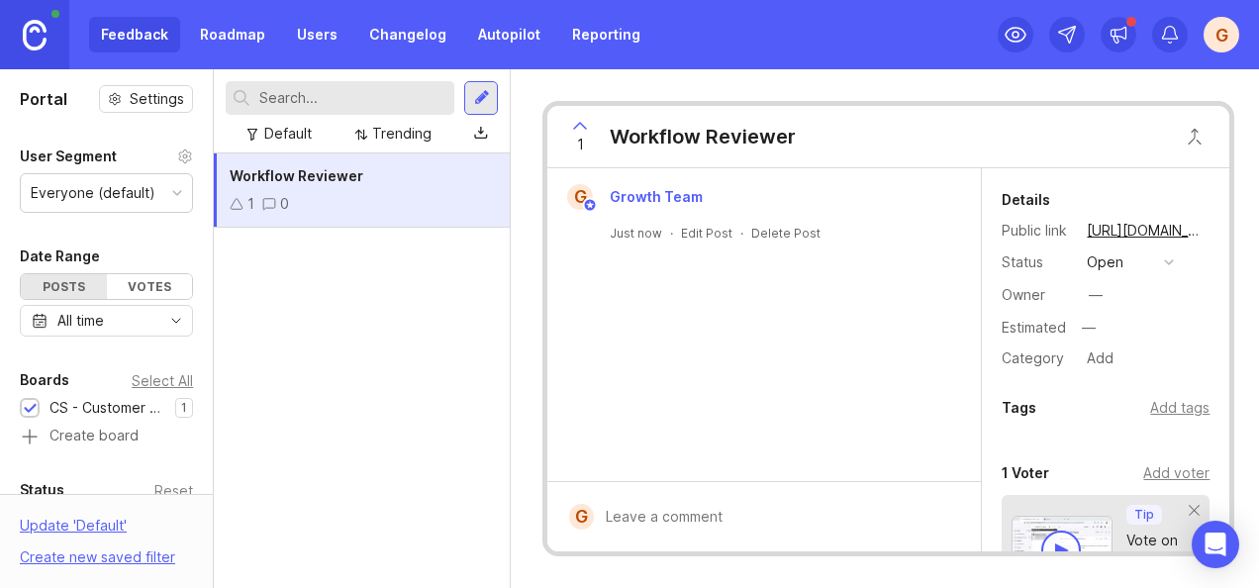
click at [1219, 35] on div "G" at bounding box center [1222, 35] width 36 height 36
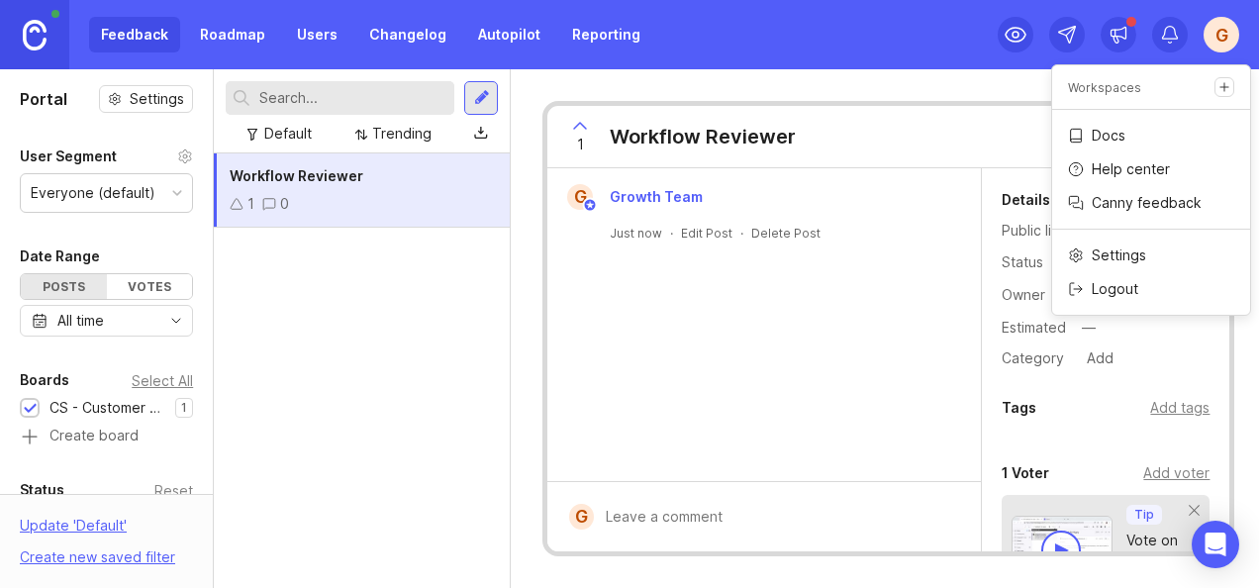
drag, startPoint x: 378, startPoint y: 327, endPoint x: 148, endPoint y: 203, distance: 260.9
click at [361, 325] on div "Workflow Reviewer 1 0" at bounding box center [362, 370] width 296 height 435
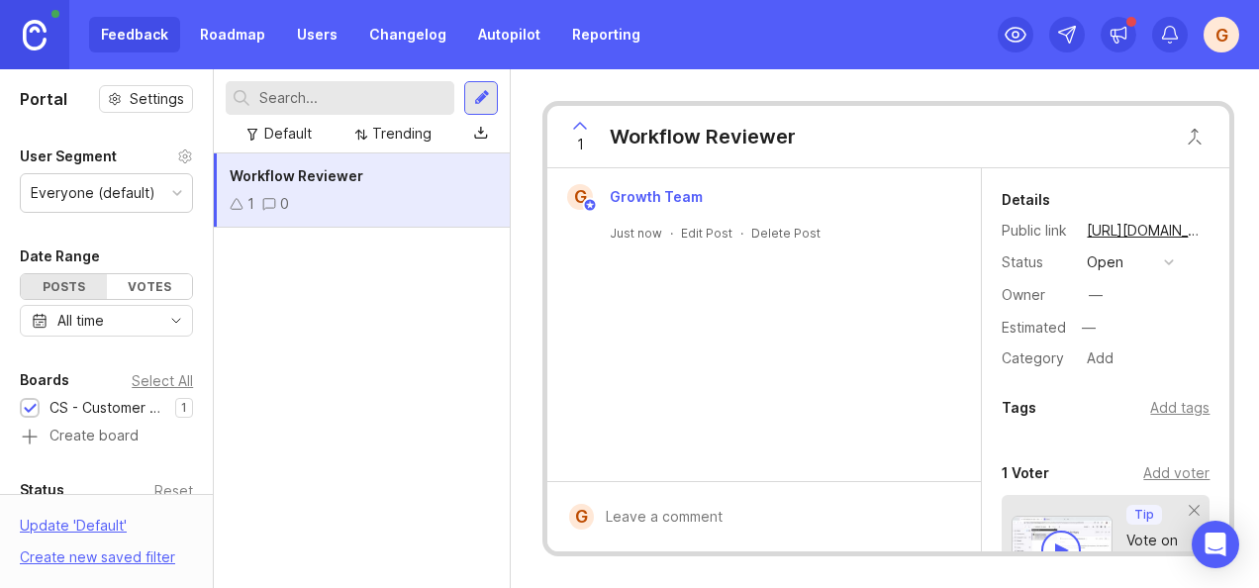
click at [208, 458] on div at bounding box center [209, 328] width 10 height 519
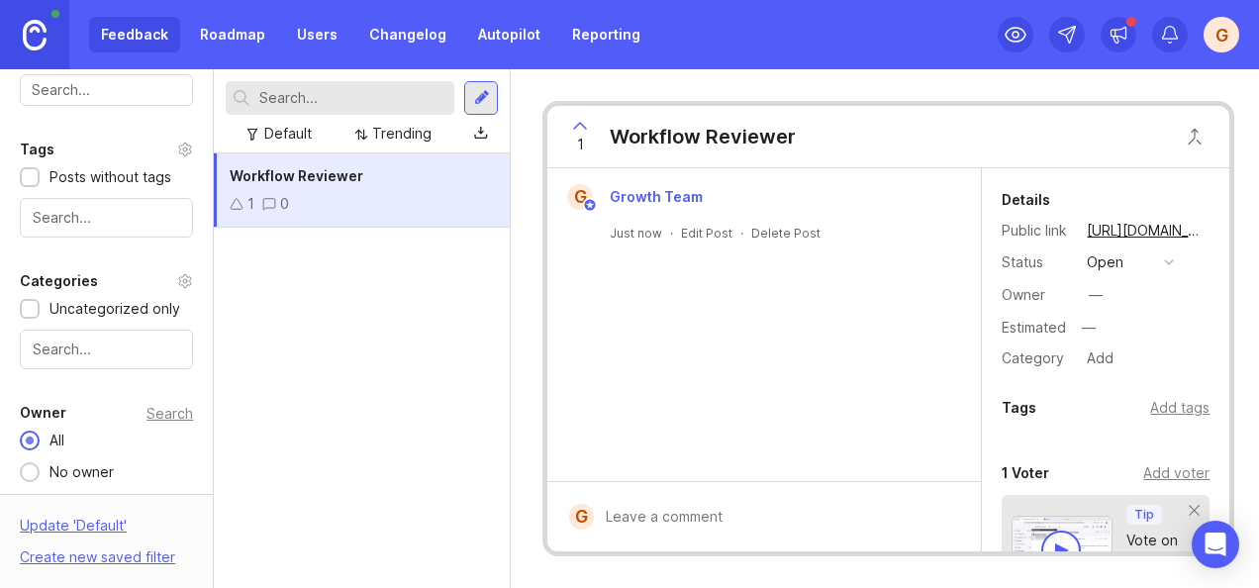
scroll to position [812, 0]
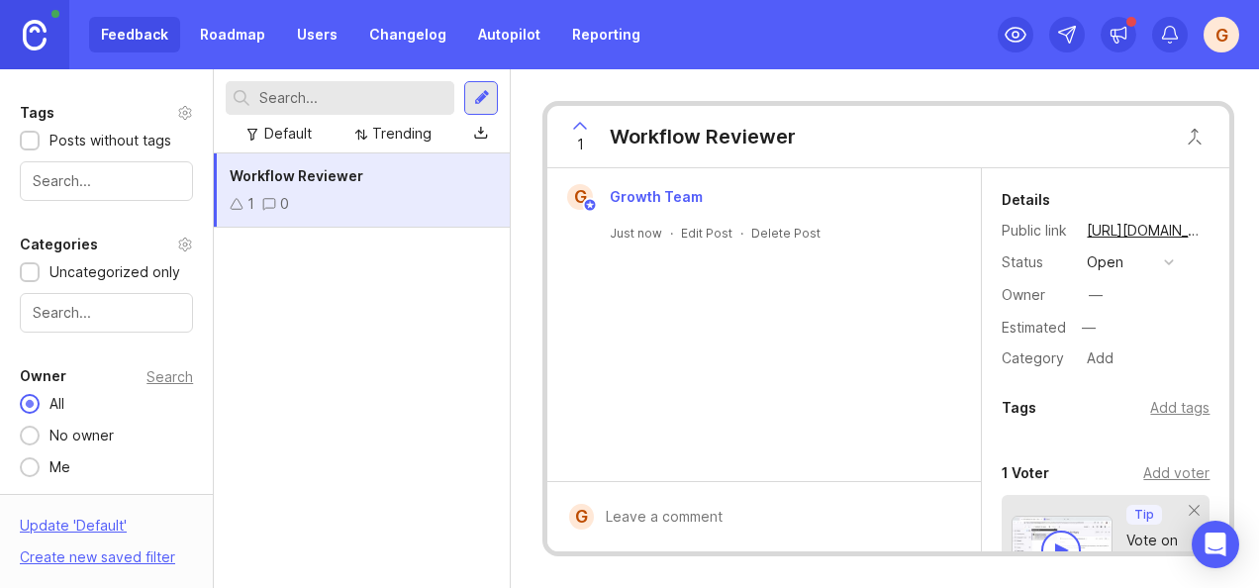
click at [1221, 40] on div "G" at bounding box center [1222, 35] width 36 height 36
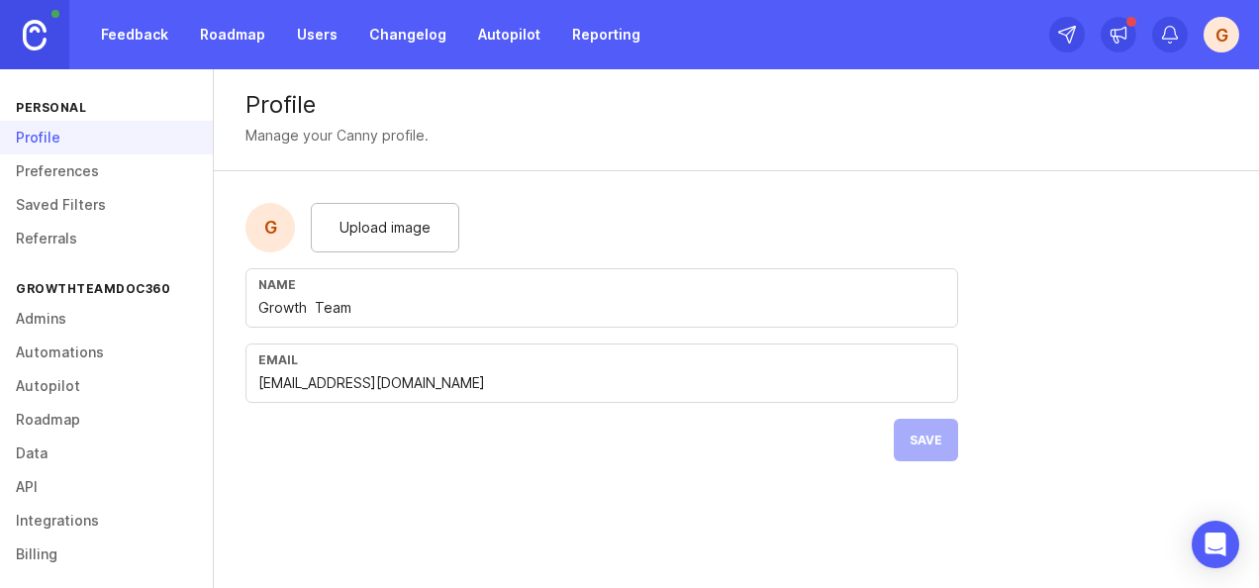
click at [117, 317] on link "Admins" at bounding box center [106, 319] width 213 height 34
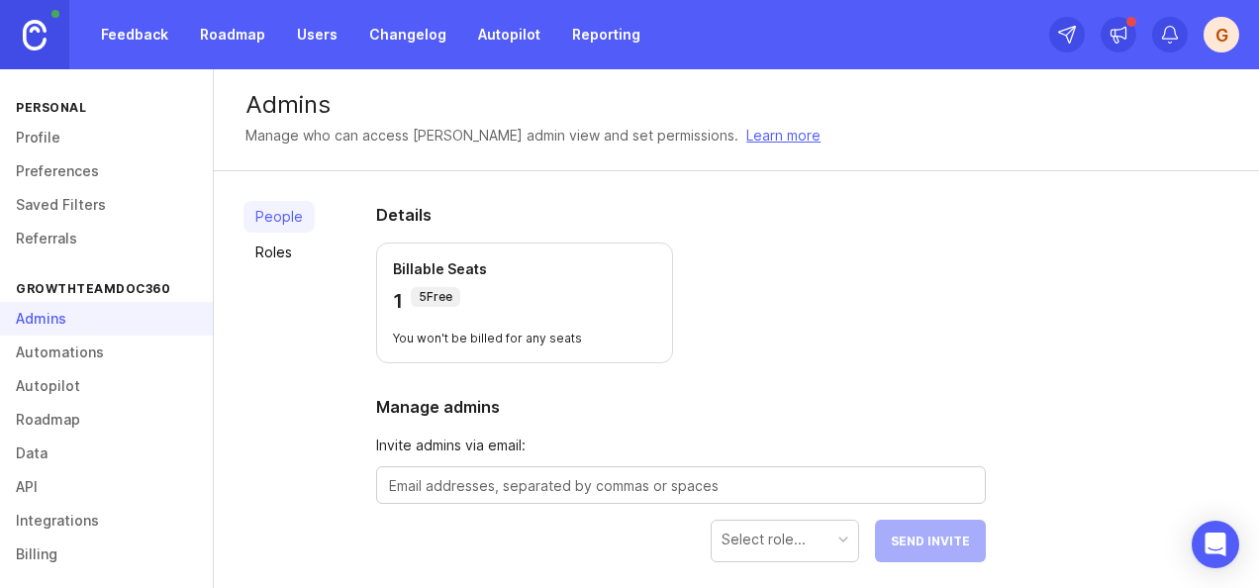
click at [273, 252] on link "Roles" at bounding box center [279, 253] width 71 height 32
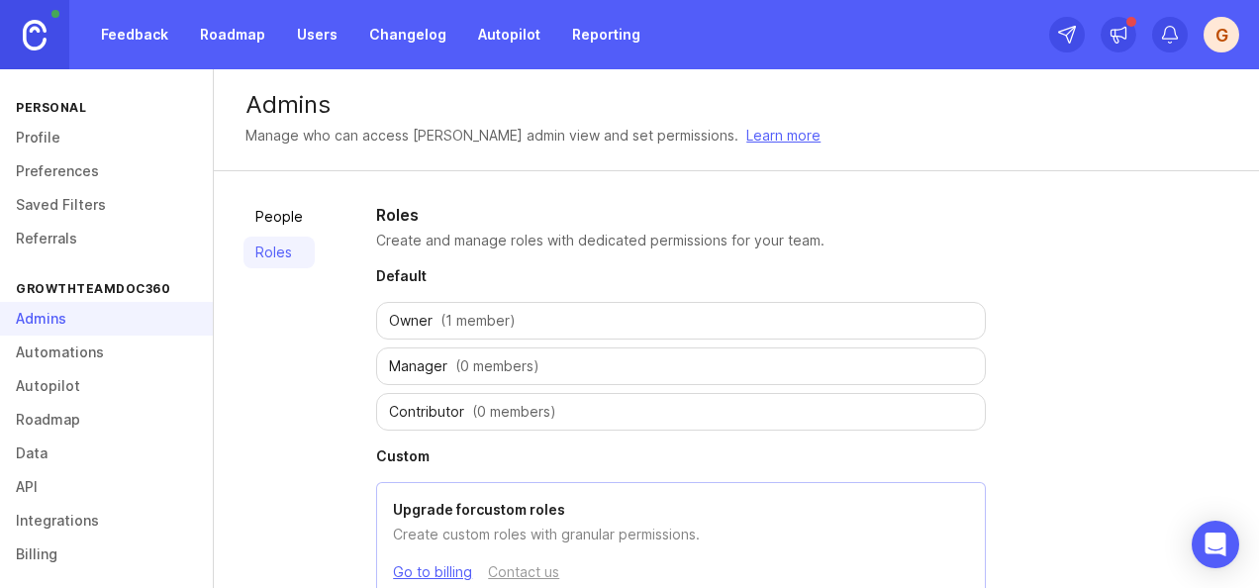
scroll to position [41, 0]
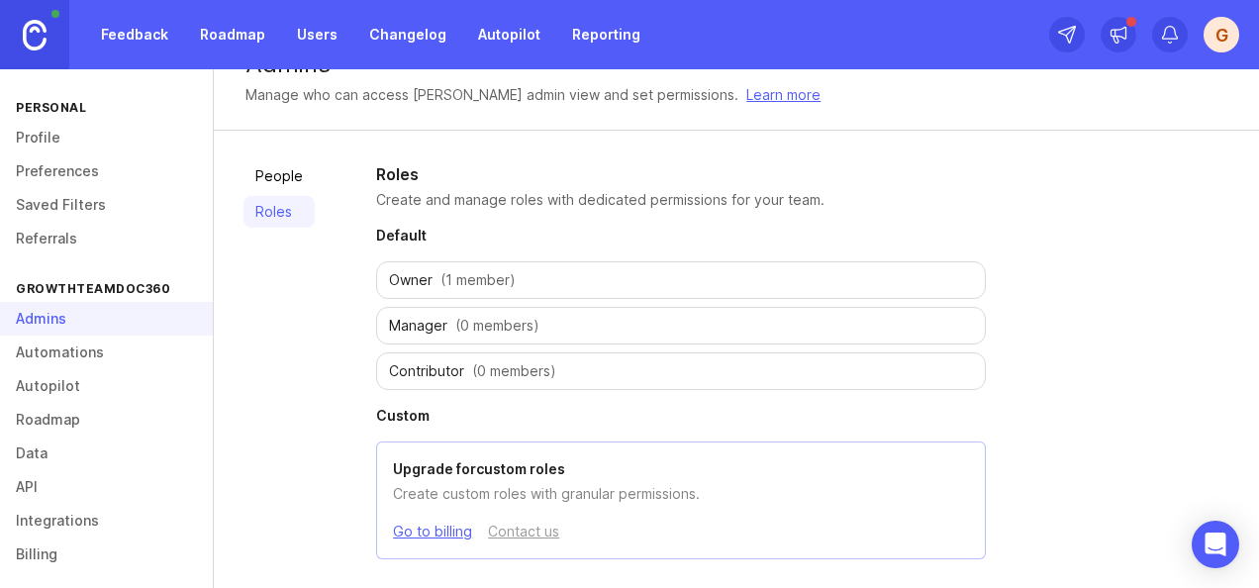
click at [503, 361] on span "(0 members)" at bounding box center [514, 371] width 84 height 20
click at [497, 331] on span "(0 members)" at bounding box center [497, 326] width 84 height 20
click at [287, 176] on link "People" at bounding box center [279, 176] width 71 height 32
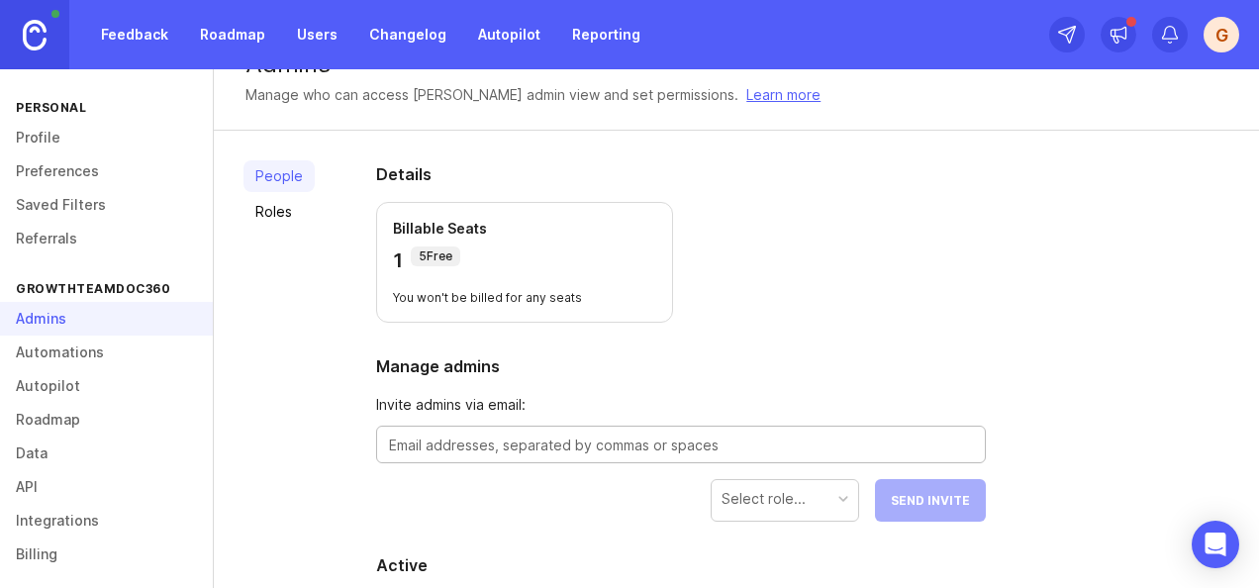
click at [487, 444] on textarea at bounding box center [681, 446] width 584 height 22
paste textarea "[PERSON_NAME][EMAIL_ADDRESS][PERSON_NAME][DOMAIN_NAME]"
type textarea "[PERSON_NAME][EMAIL_ADDRESS][PERSON_NAME][DOMAIN_NAME]"
click at [831, 509] on div "Select role..." at bounding box center [785, 499] width 147 height 38
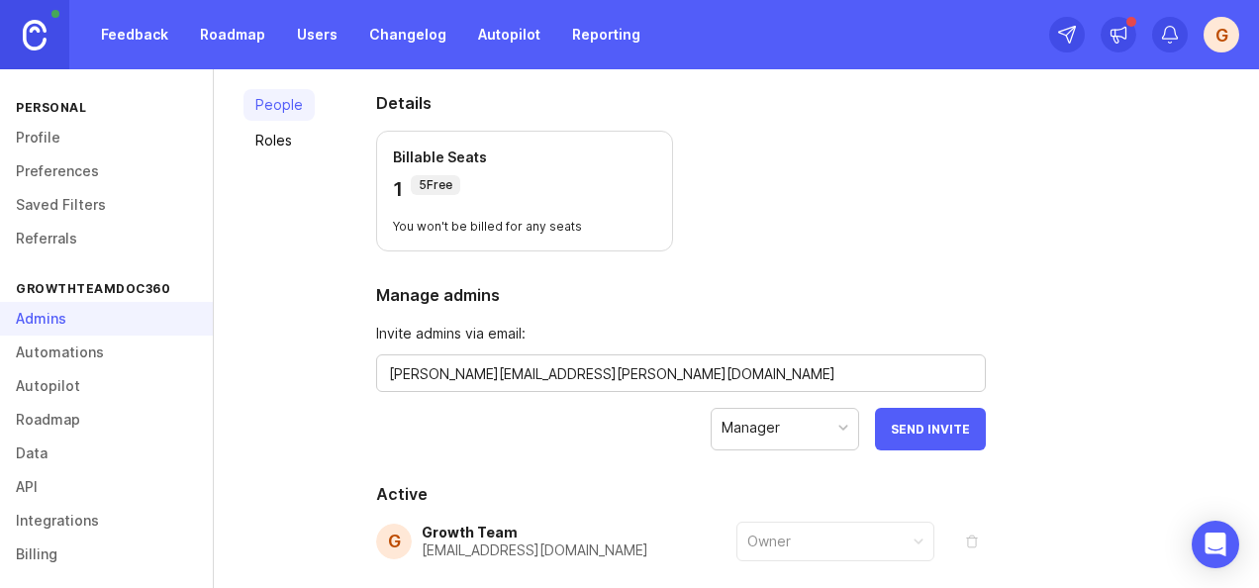
scroll to position [209, 0]
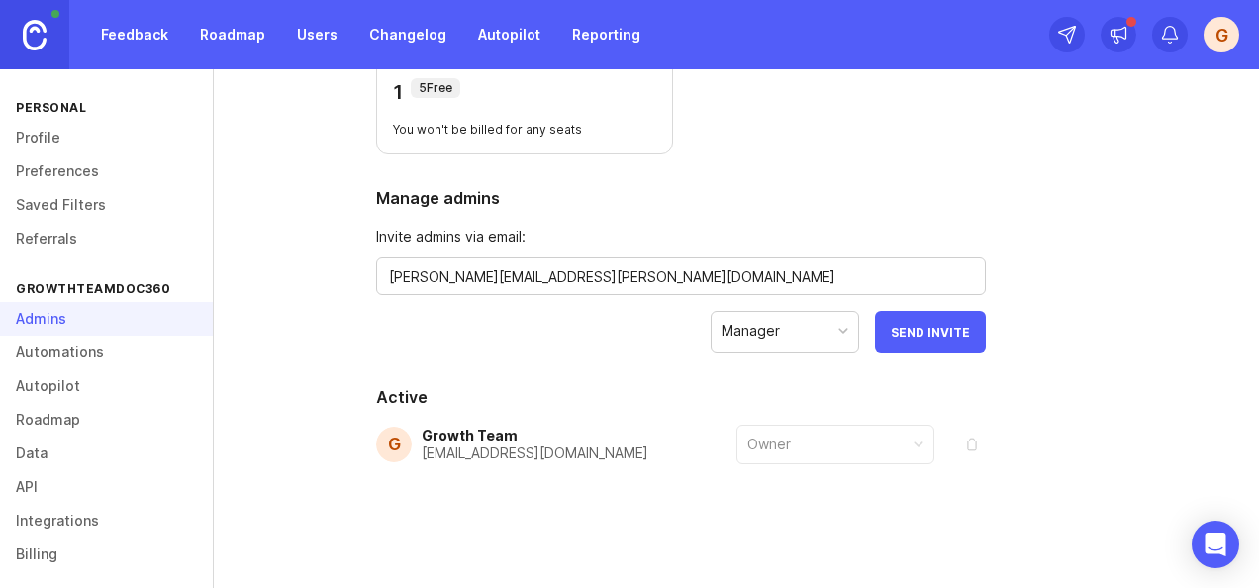
click at [818, 340] on div "Manager" at bounding box center [785, 331] width 147 height 38
click at [810, 340] on div "Manager" at bounding box center [785, 331] width 147 height 38
click at [814, 334] on div "Manager" at bounding box center [785, 331] width 147 height 38
click at [802, 328] on div "Manager" at bounding box center [785, 331] width 147 height 38
click at [759, 333] on div "Manager" at bounding box center [751, 331] width 58 height 22
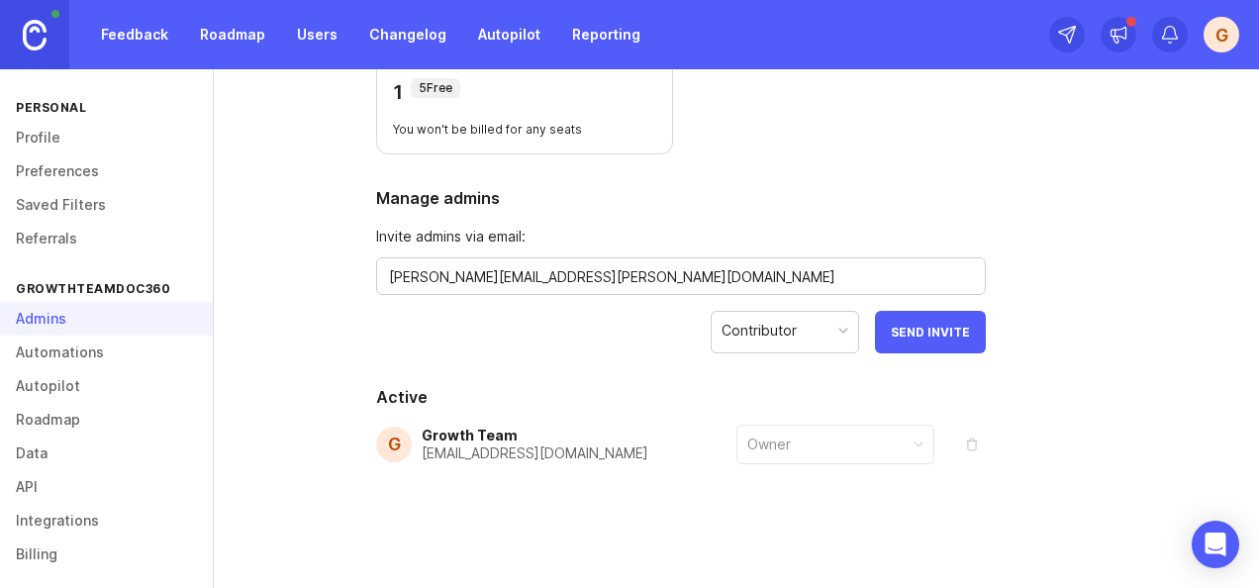
click at [942, 337] on span "Send Invite" at bounding box center [930, 332] width 79 height 15
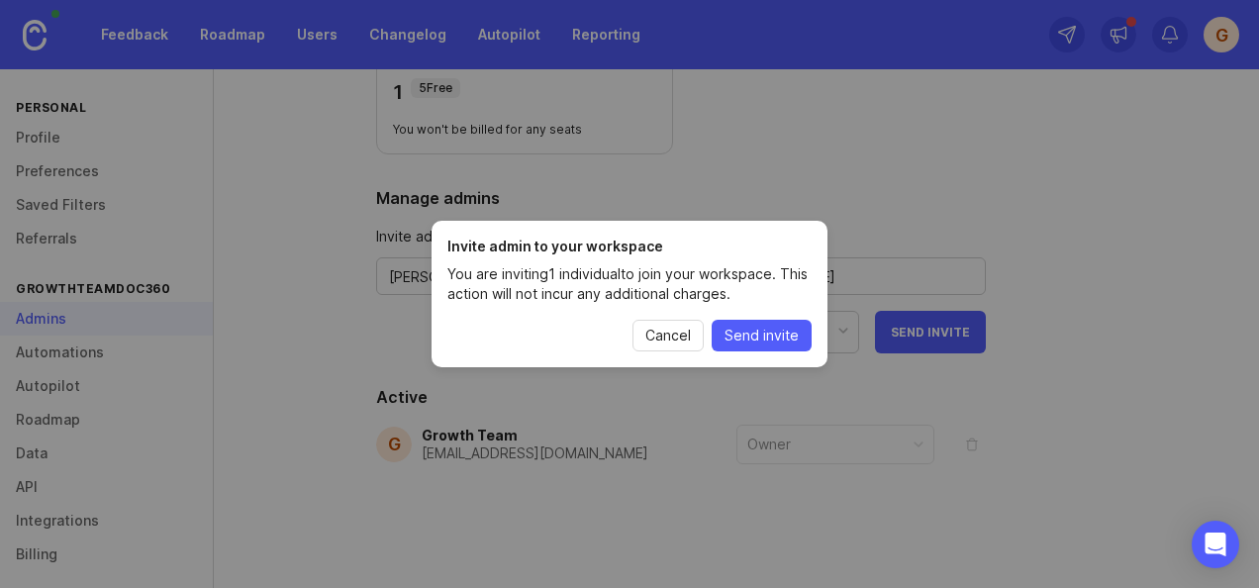
click at [523, 275] on p "You are inviting 1 individual to join your workspace. This action will not incu…" at bounding box center [629, 284] width 364 height 40
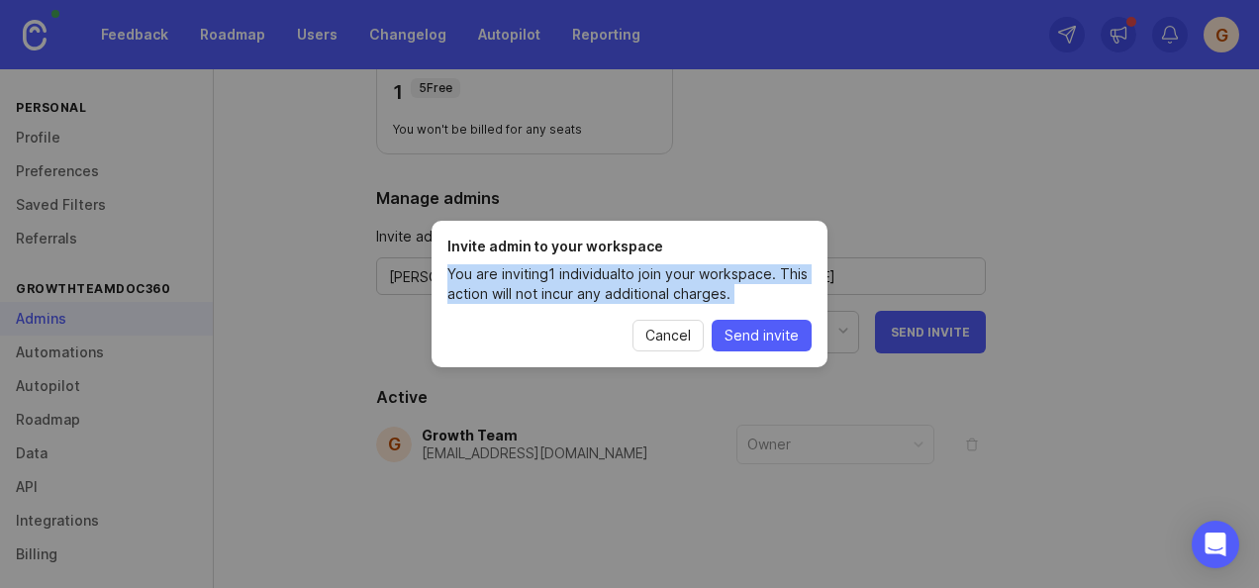
click at [781, 339] on span "Send invite" at bounding box center [762, 336] width 74 height 20
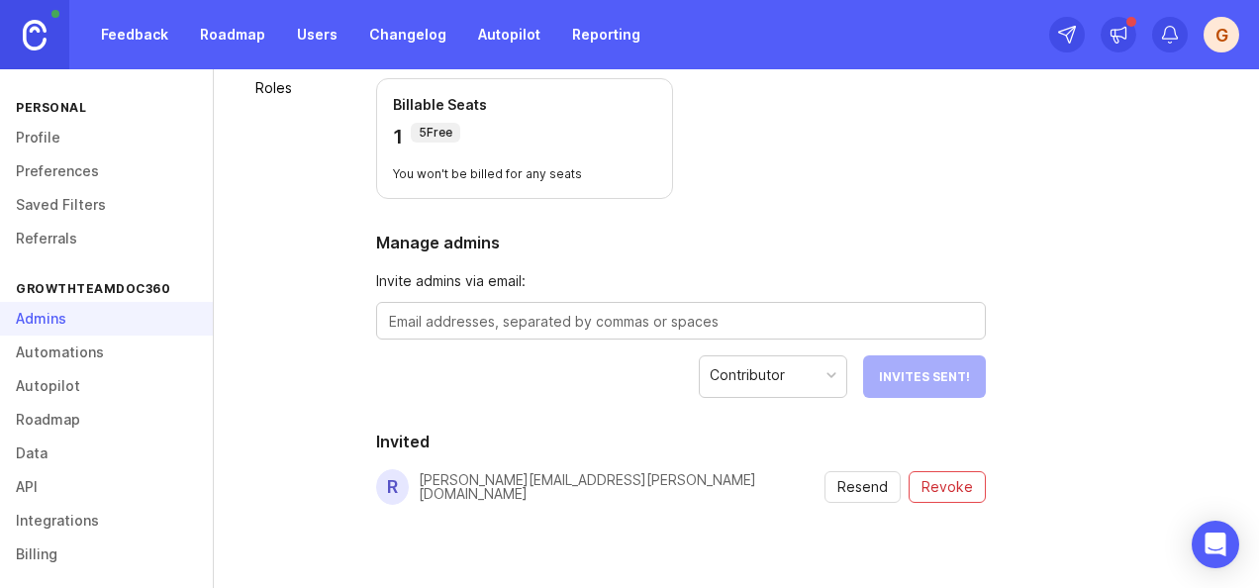
scroll to position [174, 0]
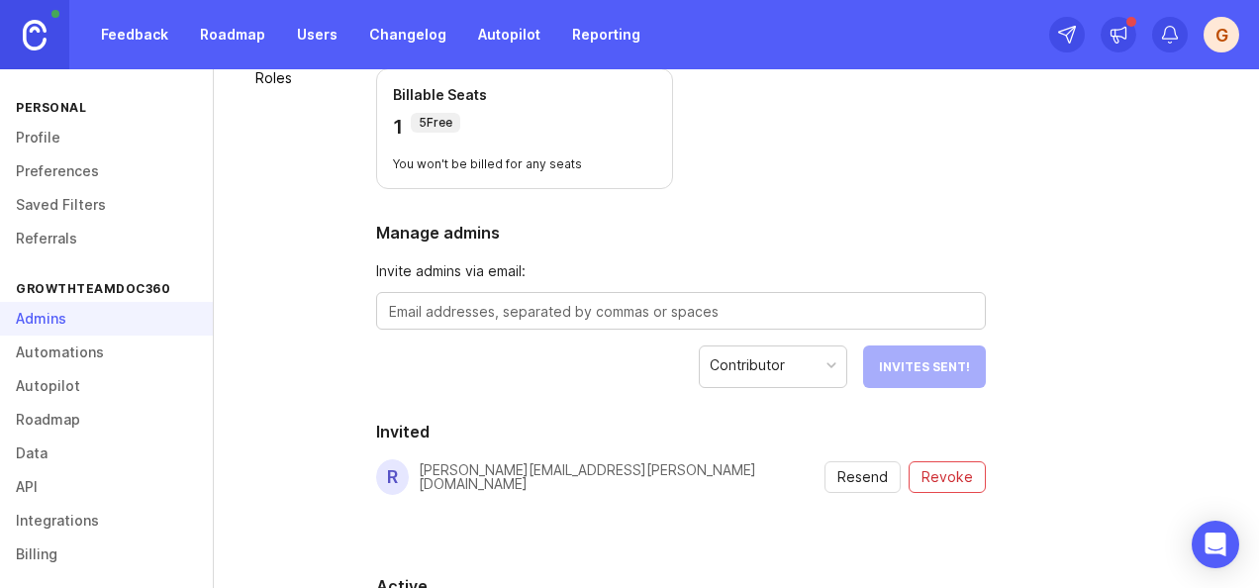
click at [133, 29] on link "Feedback" at bounding box center [134, 35] width 91 height 36
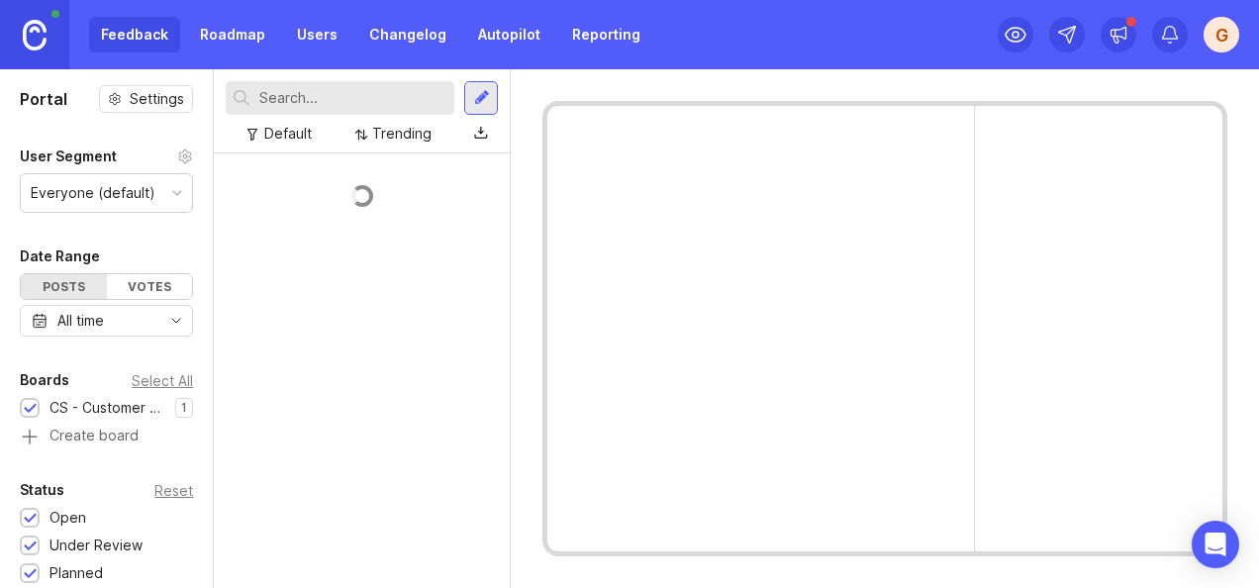
click at [203, 36] on link "Roadmap" at bounding box center [232, 35] width 89 height 36
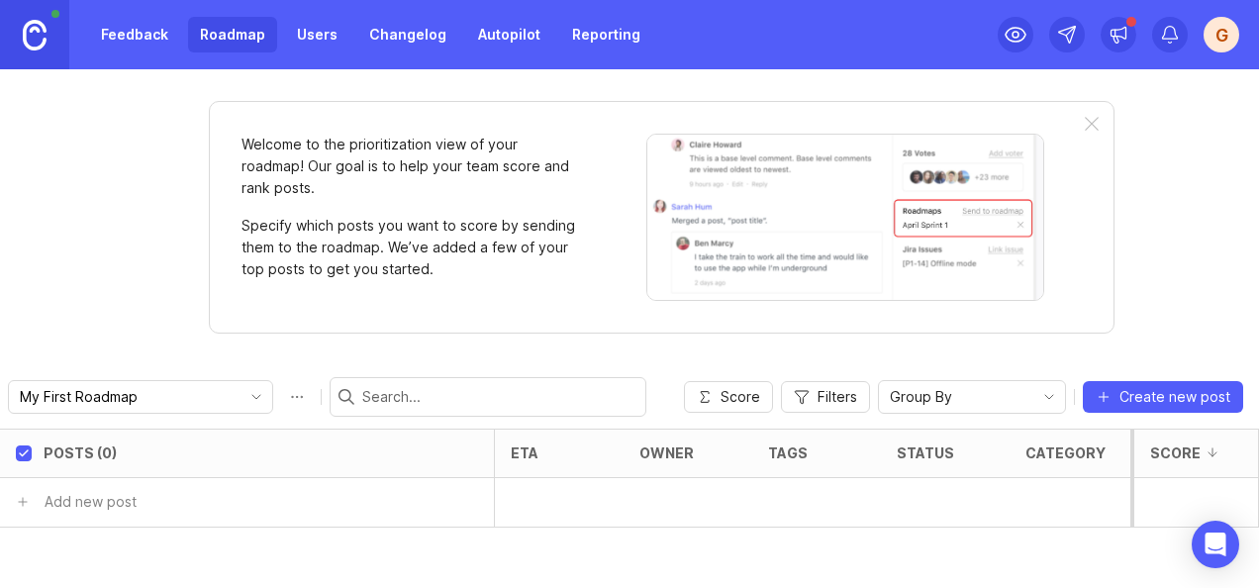
click at [109, 36] on link "Feedback" at bounding box center [134, 35] width 91 height 36
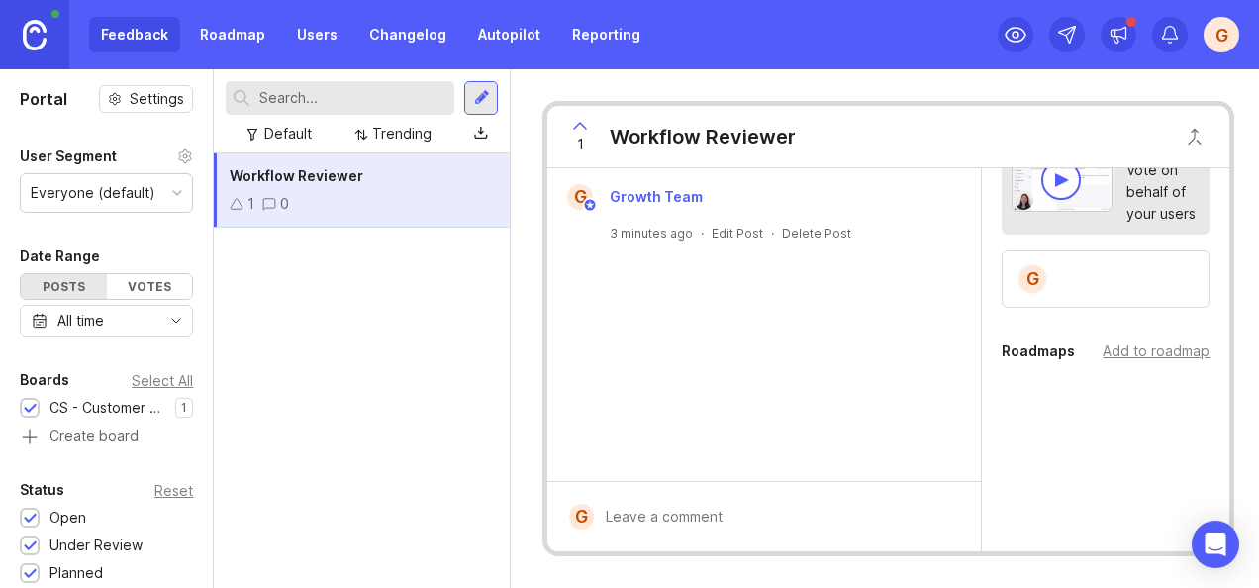
scroll to position [208, 0]
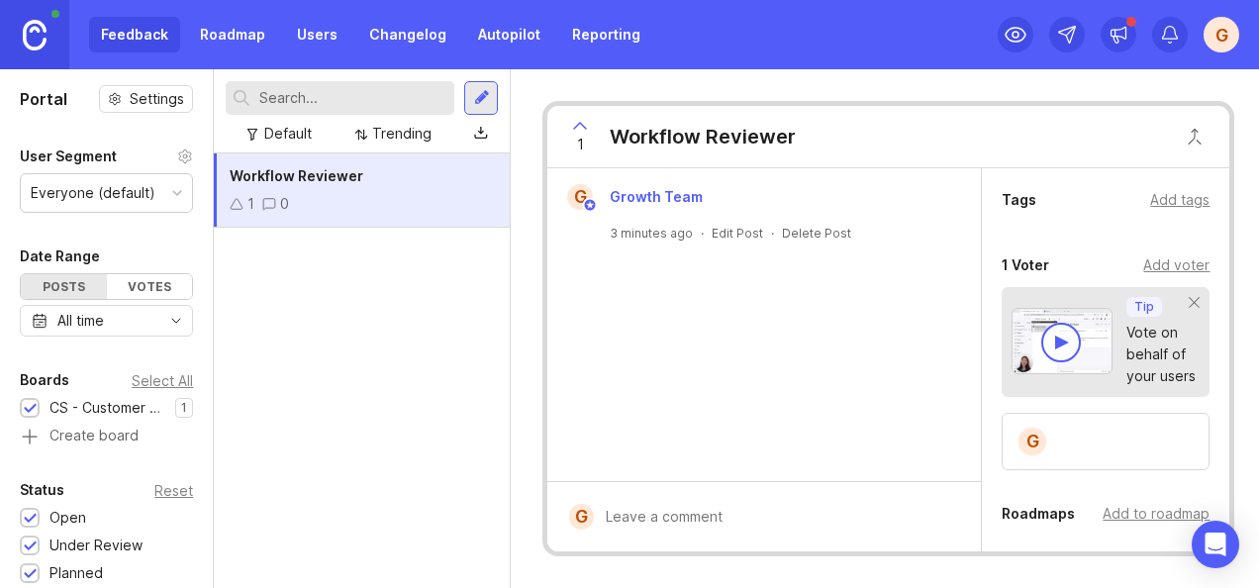
click at [1234, 206] on div "1 Workflow Reviewer G Growth Team 3 minutes ago · Edit Post · Delete Post G Det…" at bounding box center [888, 328] width 755 height 519
click at [1236, 196] on div "1 Workflow Reviewer G Growth Team 3 minutes ago · Edit Post · Delete Post G Det…" at bounding box center [888, 328] width 755 height 519
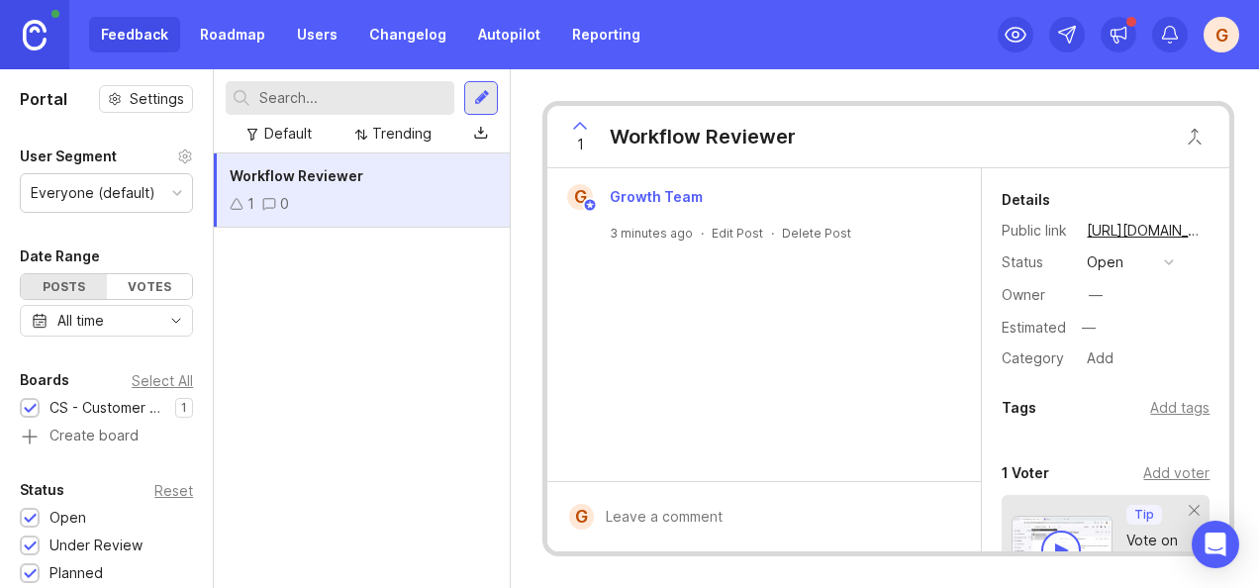
click at [1038, 197] on div "Details" at bounding box center [1026, 200] width 49 height 24
click at [231, 379] on div "Workflow Reviewer 1 0" at bounding box center [362, 370] width 296 height 435
click at [242, 189] on div "Workflow Reviewer 1 0" at bounding box center [362, 190] width 296 height 74
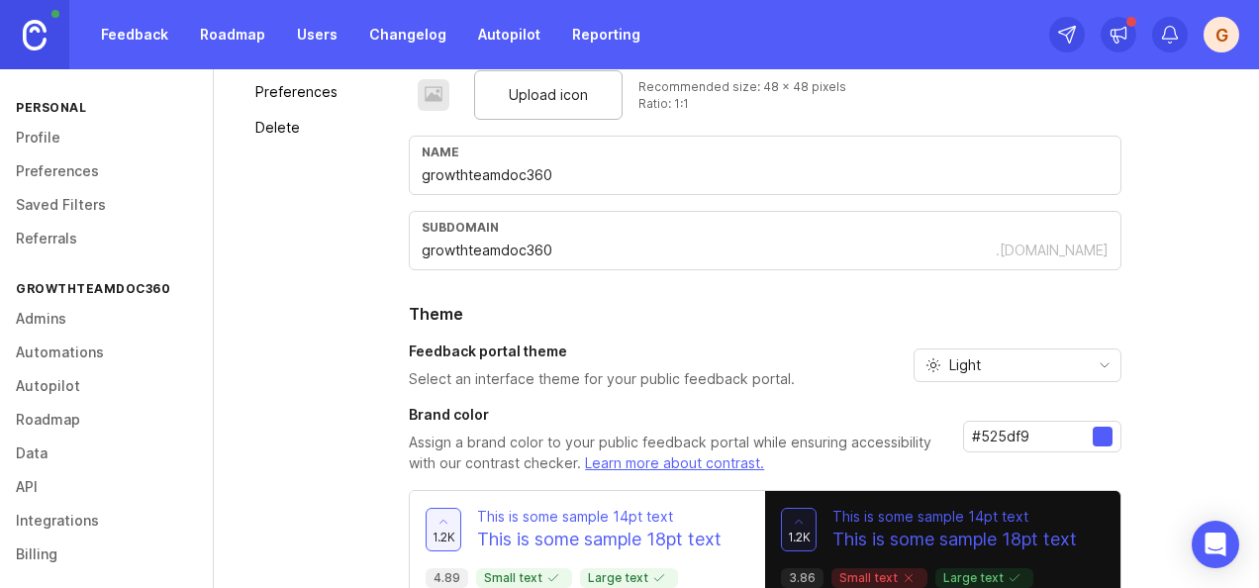
scroll to position [297, 0]
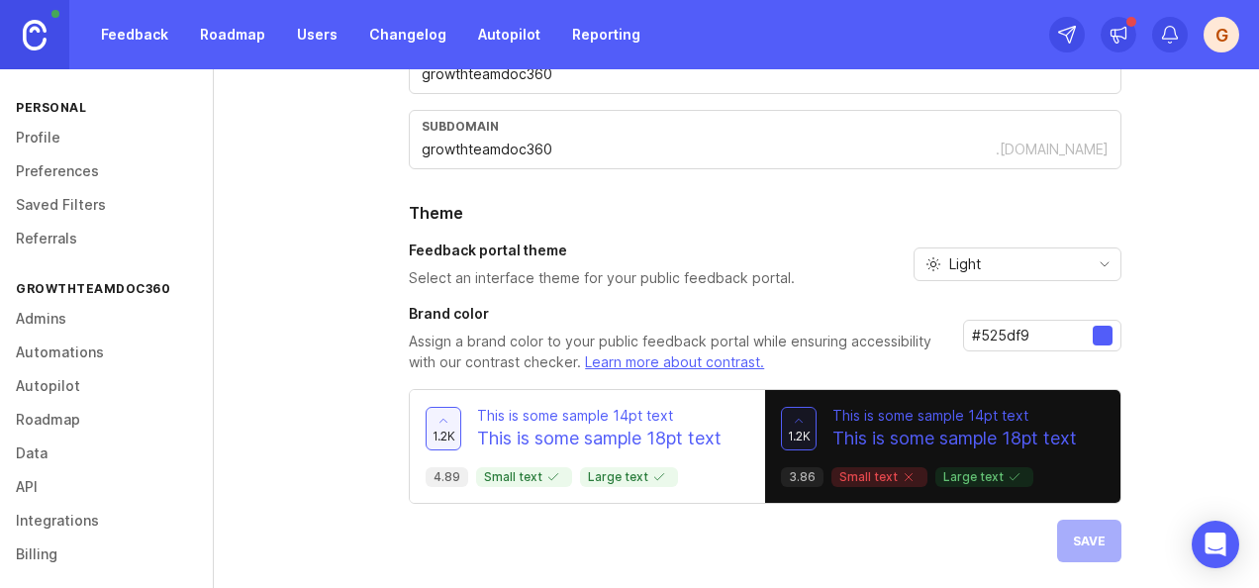
click at [252, 24] on link "Roadmap" at bounding box center [232, 35] width 89 height 36
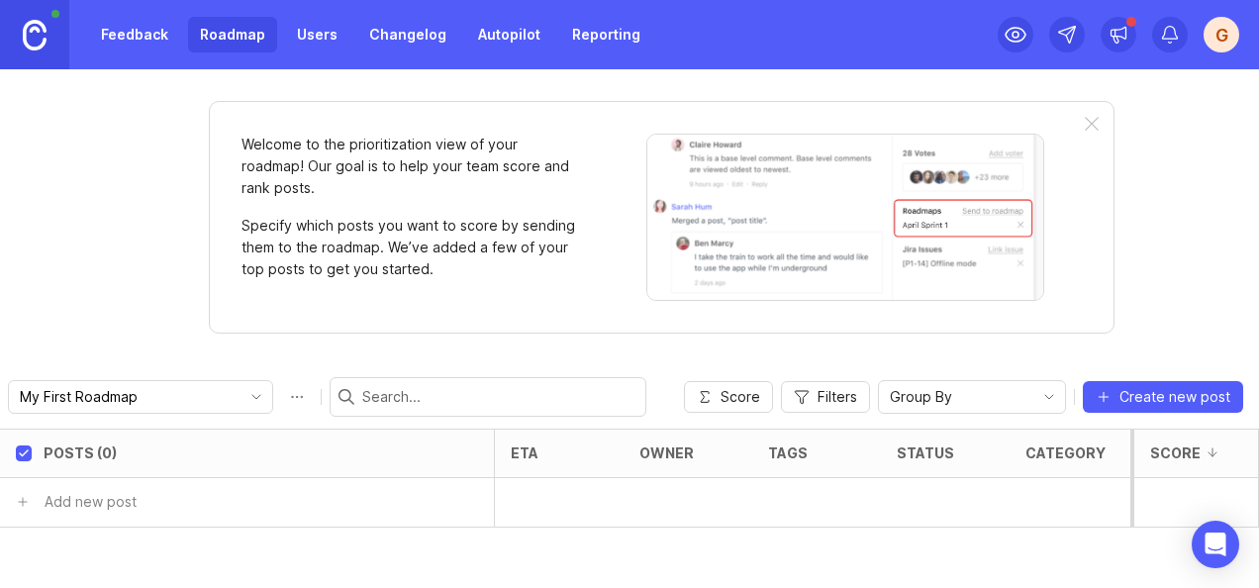
click at [158, 38] on link "Feedback" at bounding box center [134, 35] width 91 height 36
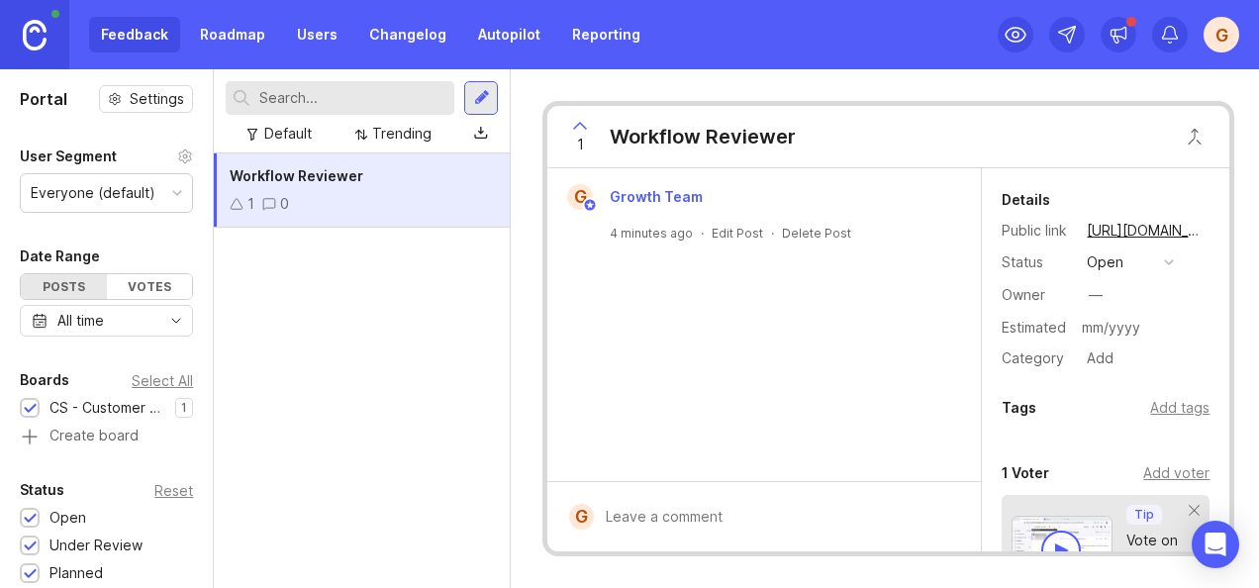
click at [1167, 249] on button "open" at bounding box center [1130, 262] width 99 height 26
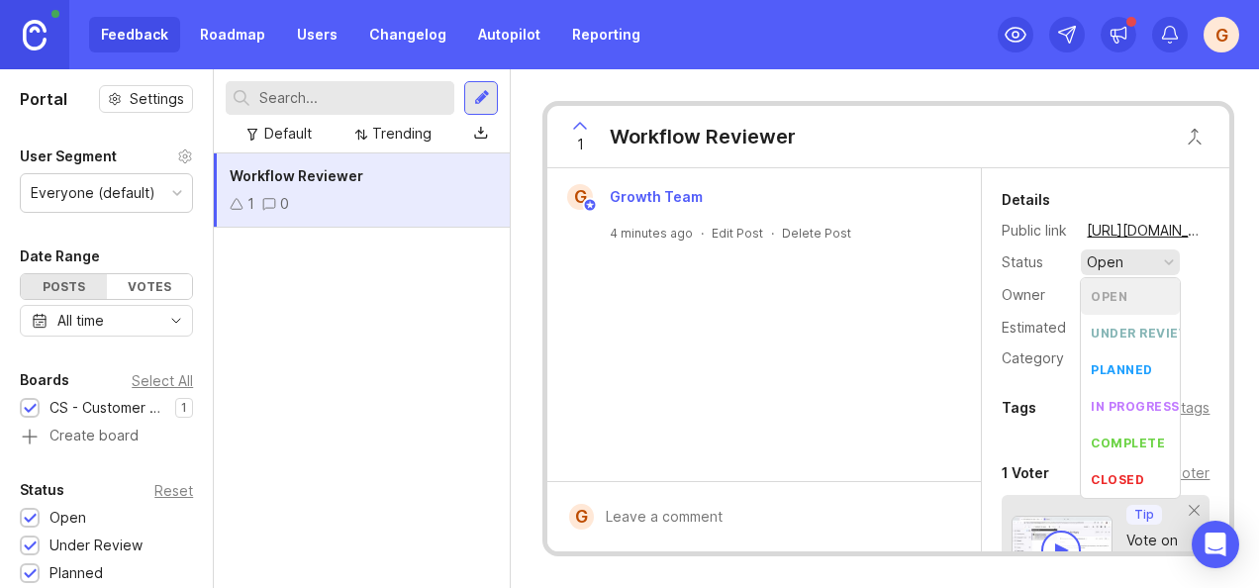
click at [1170, 261] on div "button" at bounding box center [1169, 262] width 10 height 10
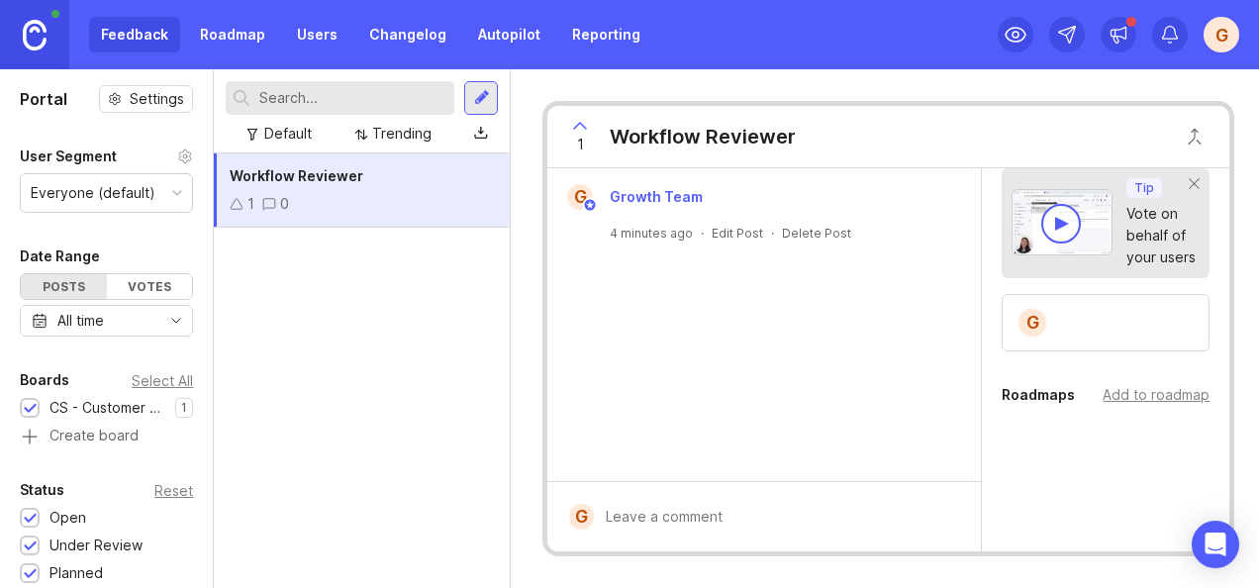
scroll to position [4, 0]
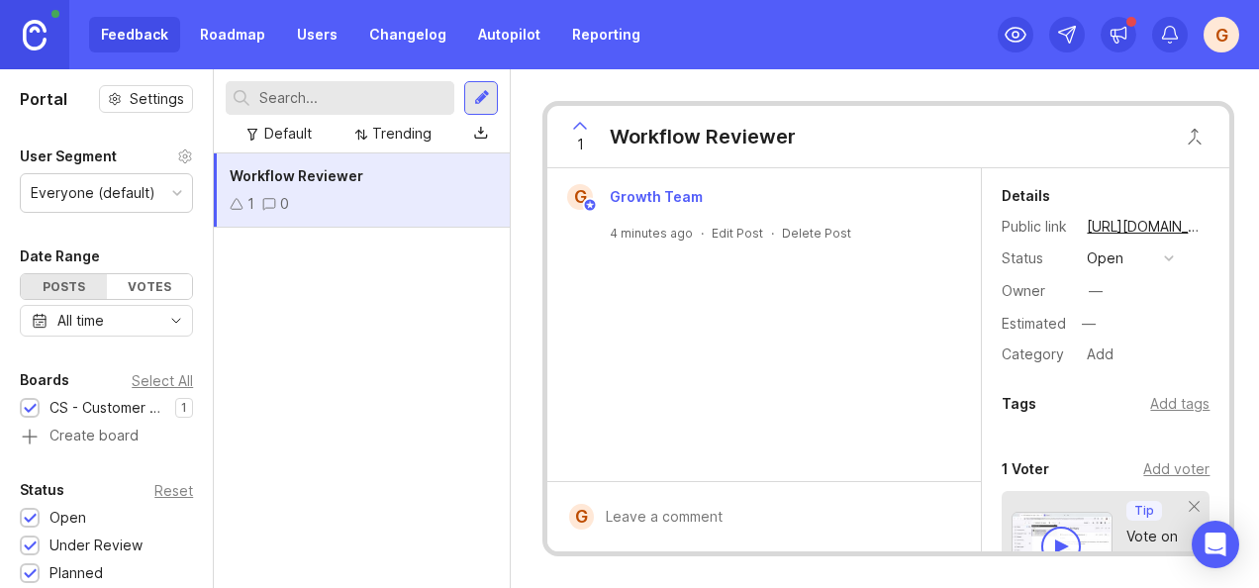
click at [1165, 250] on button "open" at bounding box center [1130, 258] width 99 height 26
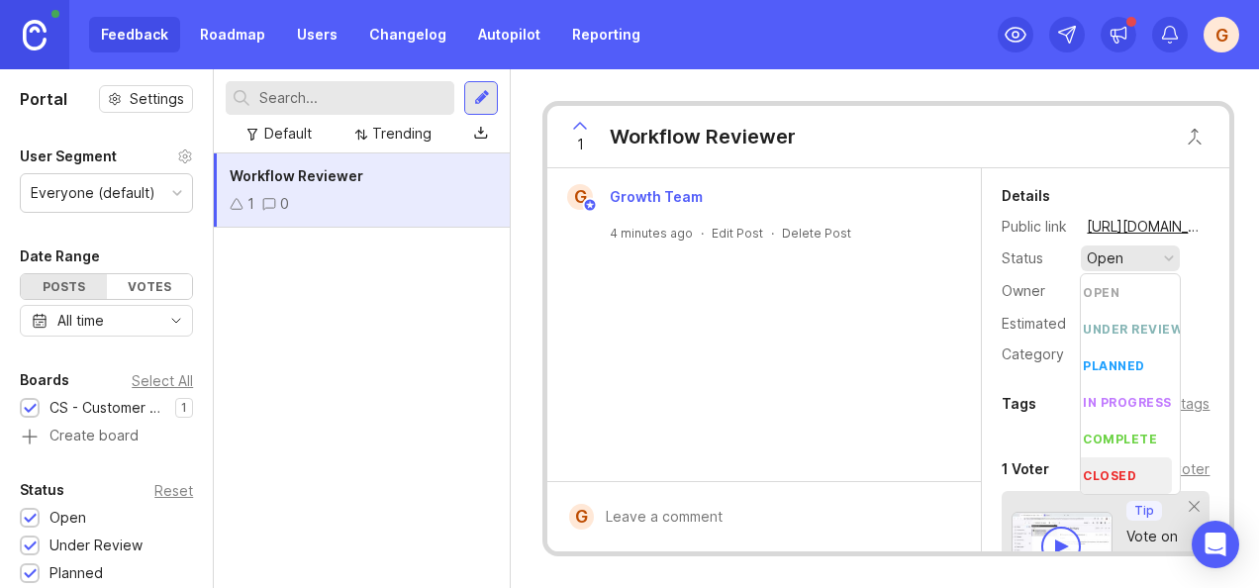
scroll to position [0, 0]
click at [817, 403] on div "G Growth Team 4 minutes ago · Edit Post · Delete Post" at bounding box center [764, 324] width 434 height 313
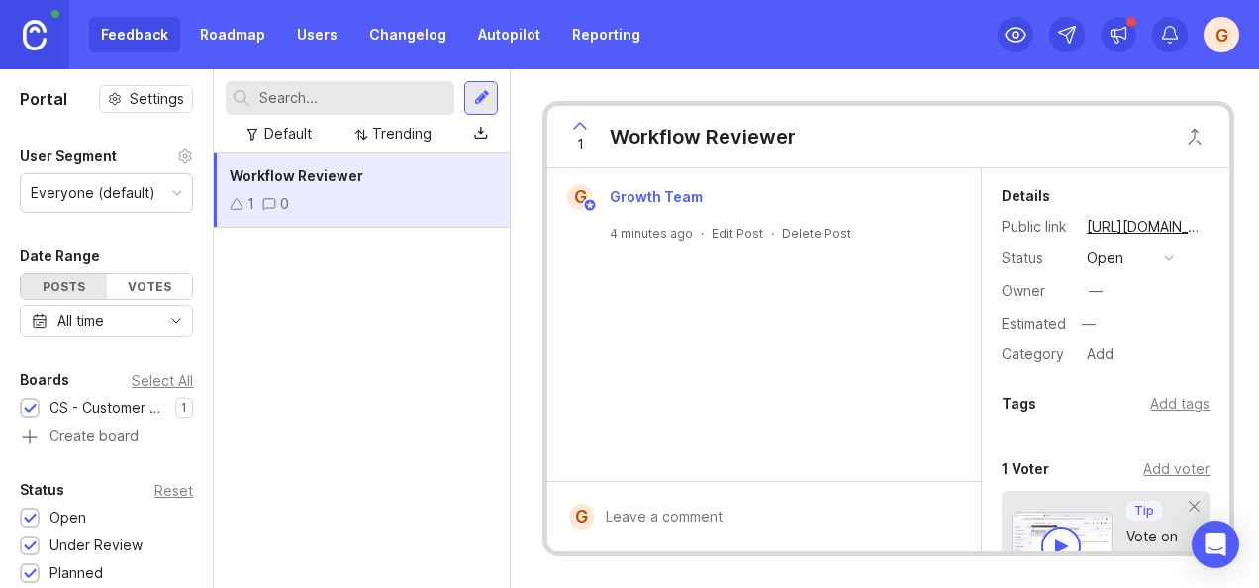
click at [576, 124] on icon at bounding box center [580, 126] width 24 height 24
click at [1137, 256] on button "open" at bounding box center [1130, 258] width 99 height 26
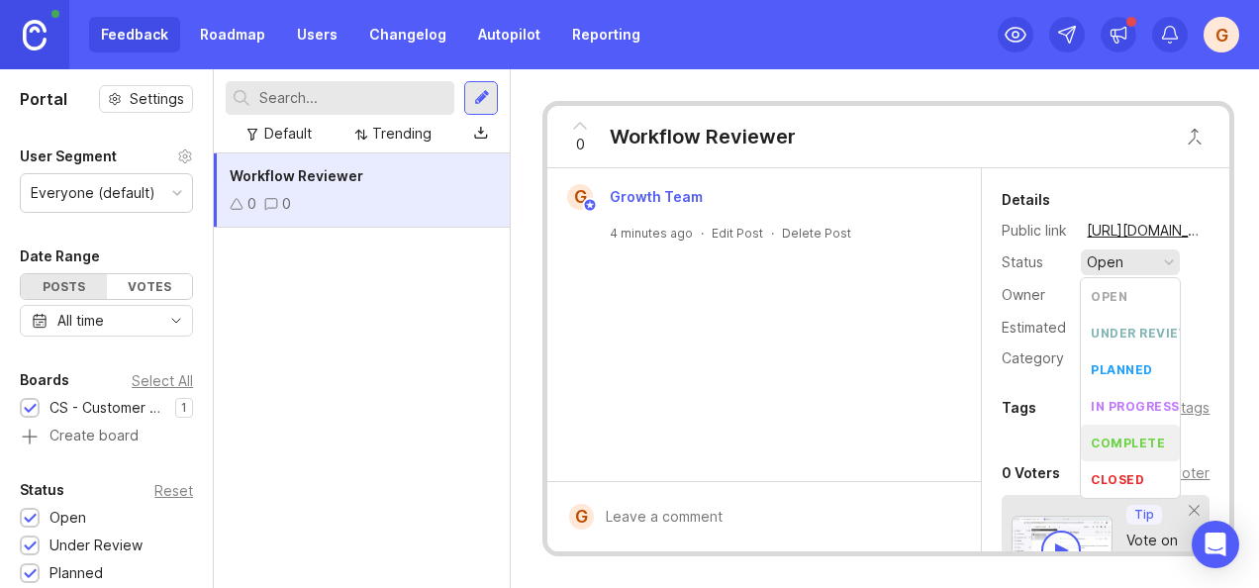
click at [821, 342] on div "G Growth Team 4 minutes ago · Edit Post · Delete Post" at bounding box center [764, 324] width 434 height 313
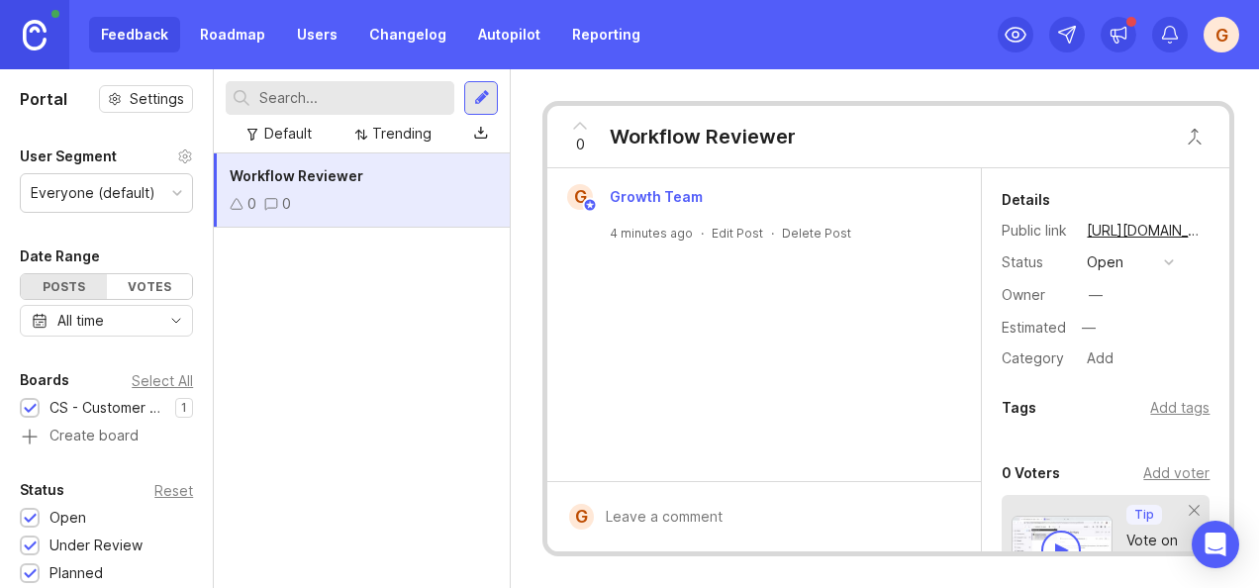
click at [1043, 202] on div "Details" at bounding box center [1026, 200] width 49 height 24
click at [335, 210] on div "0 0" at bounding box center [362, 204] width 264 height 22
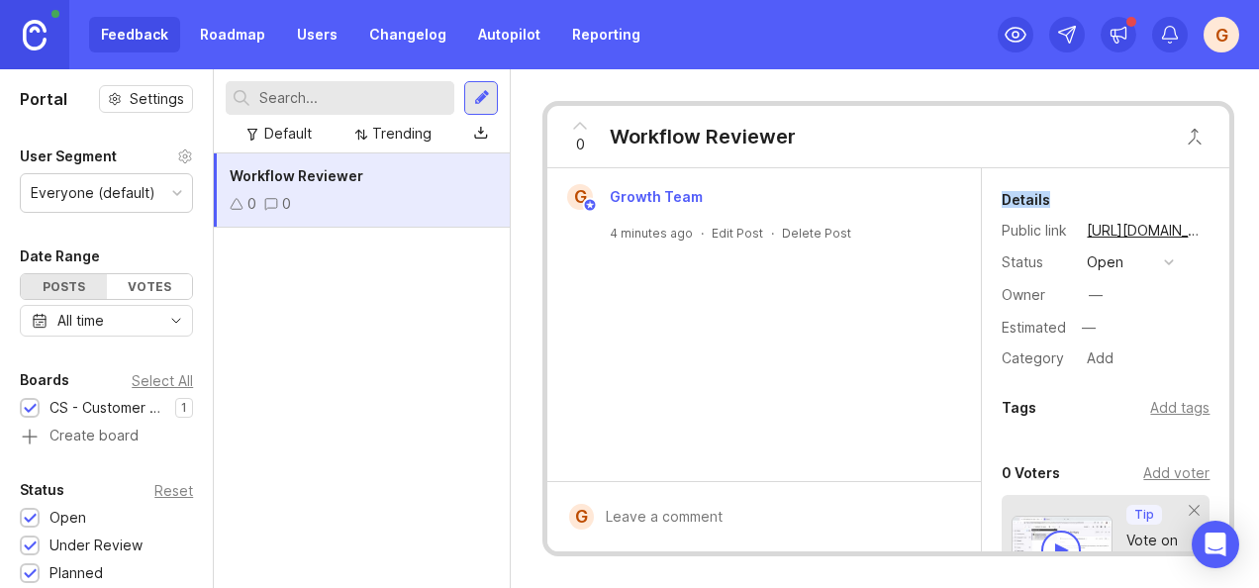
click at [1159, 403] on div "Add tags" at bounding box center [1179, 408] width 59 height 22
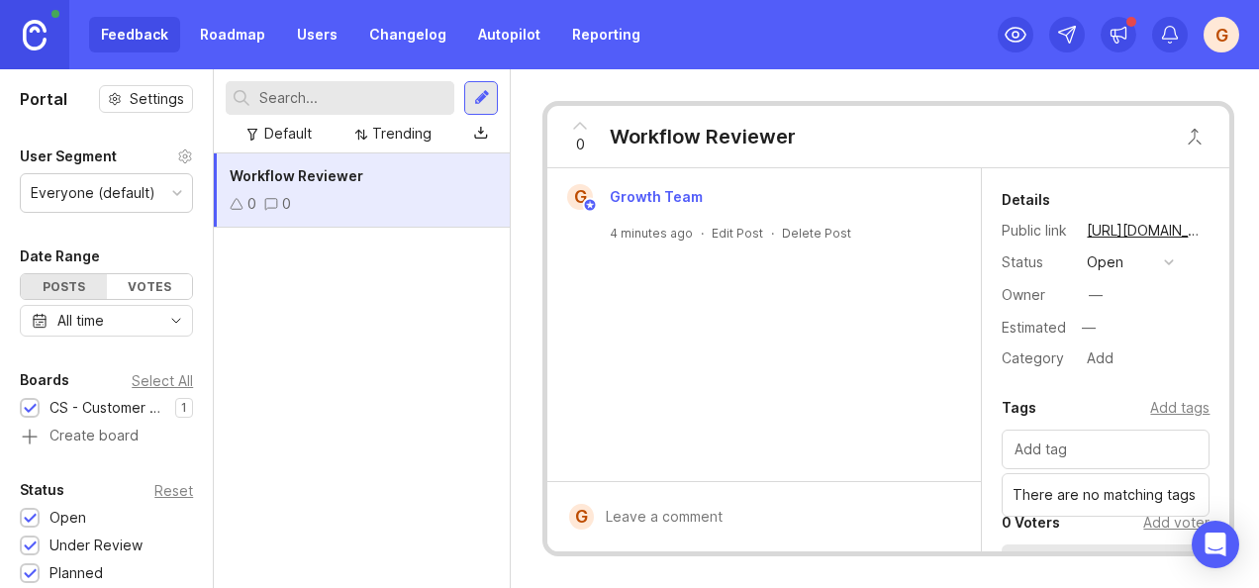
click at [1044, 354] on div "Category" at bounding box center [1036, 358] width 69 height 22
click at [1024, 241] on div "Public link [URL][DOMAIN_NAME]" at bounding box center [1106, 231] width 208 height 28
drag, startPoint x: 1024, startPoint y: 241, endPoint x: 1040, endPoint y: 255, distance: 22.4
click at [1040, 255] on div "Status" at bounding box center [1036, 262] width 69 height 22
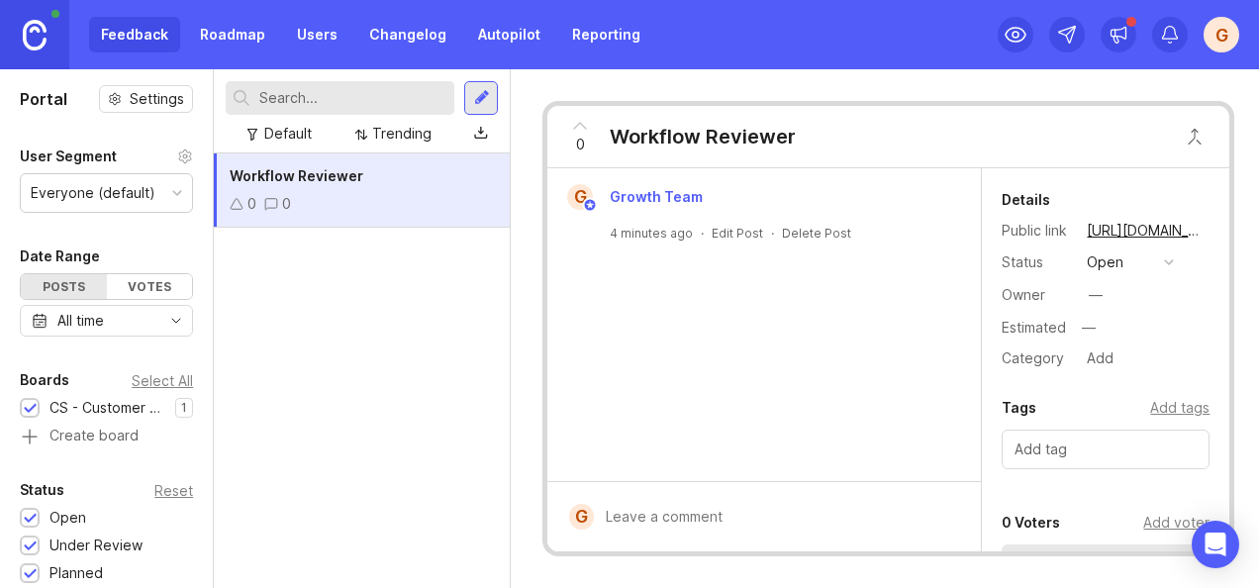
drag, startPoint x: 1040, startPoint y: 255, endPoint x: 1041, endPoint y: 295, distance: 39.6
click at [1041, 295] on div "Owner" at bounding box center [1036, 295] width 69 height 22
click at [1018, 31] on icon at bounding box center [1016, 35] width 24 height 24
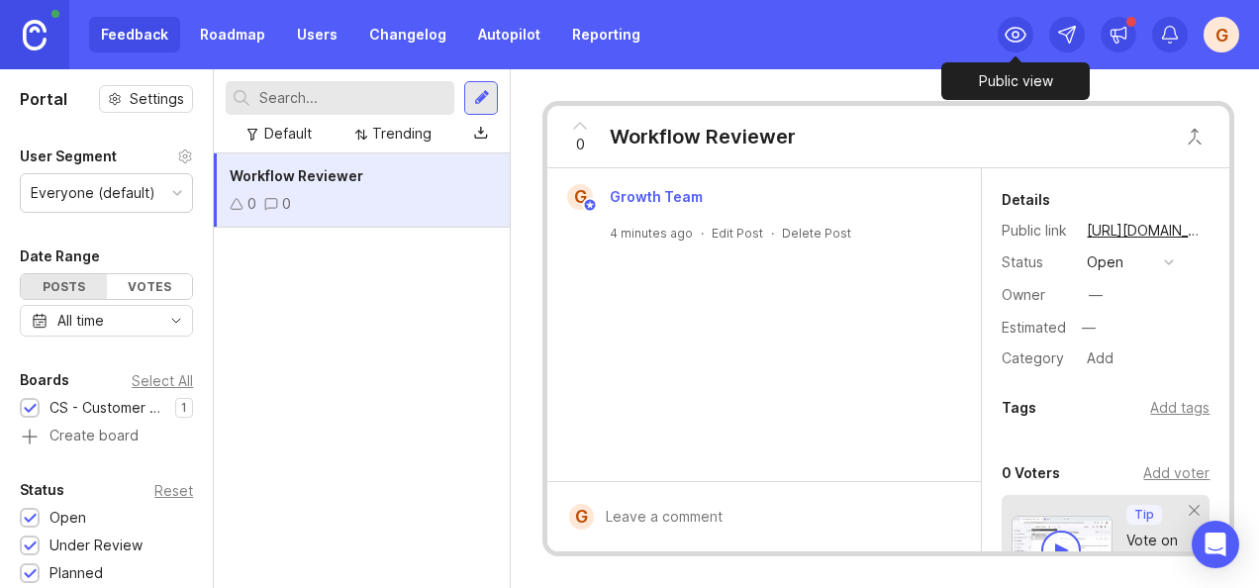
click at [1017, 39] on icon at bounding box center [1016, 35] width 24 height 24
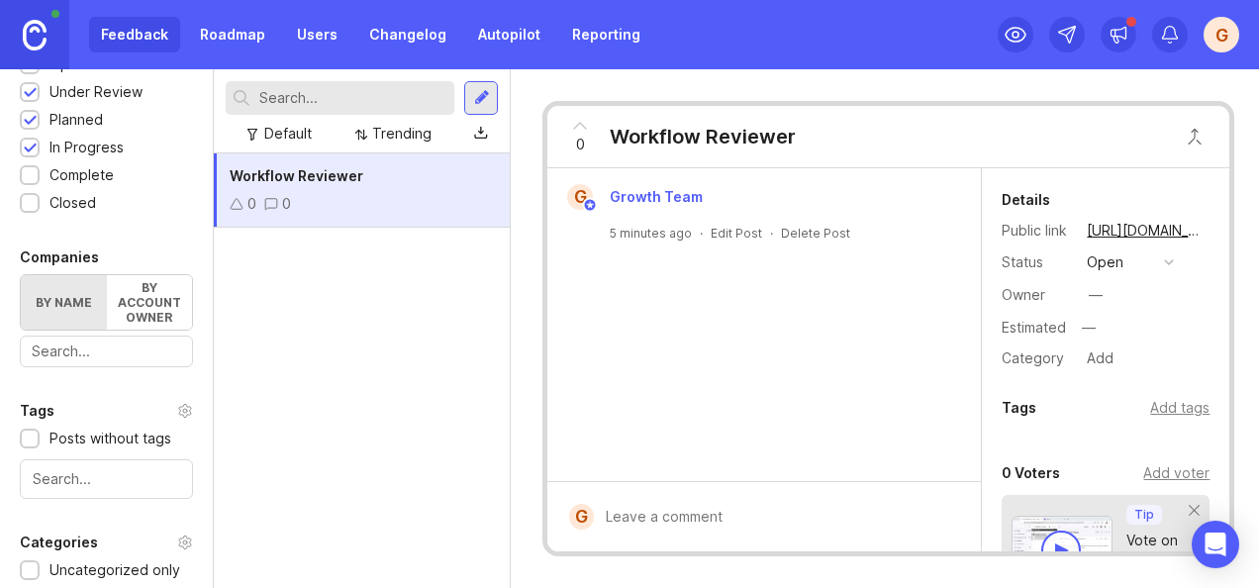
click at [198, 417] on div "Tags Posts without tags" at bounding box center [106, 449] width 213 height 100
drag, startPoint x: 198, startPoint y: 417, endPoint x: 200, endPoint y: 448, distance: 31.7
click at [200, 448] on div "Portal Settings User Segment Everyone (default) Date Range Posts Votes All time…" at bounding box center [106, 328] width 213 height 519
drag, startPoint x: 200, startPoint y: 448, endPoint x: 204, endPoint y: 499, distance: 50.6
click at [204, 499] on div at bounding box center [209, 328] width 10 height 519
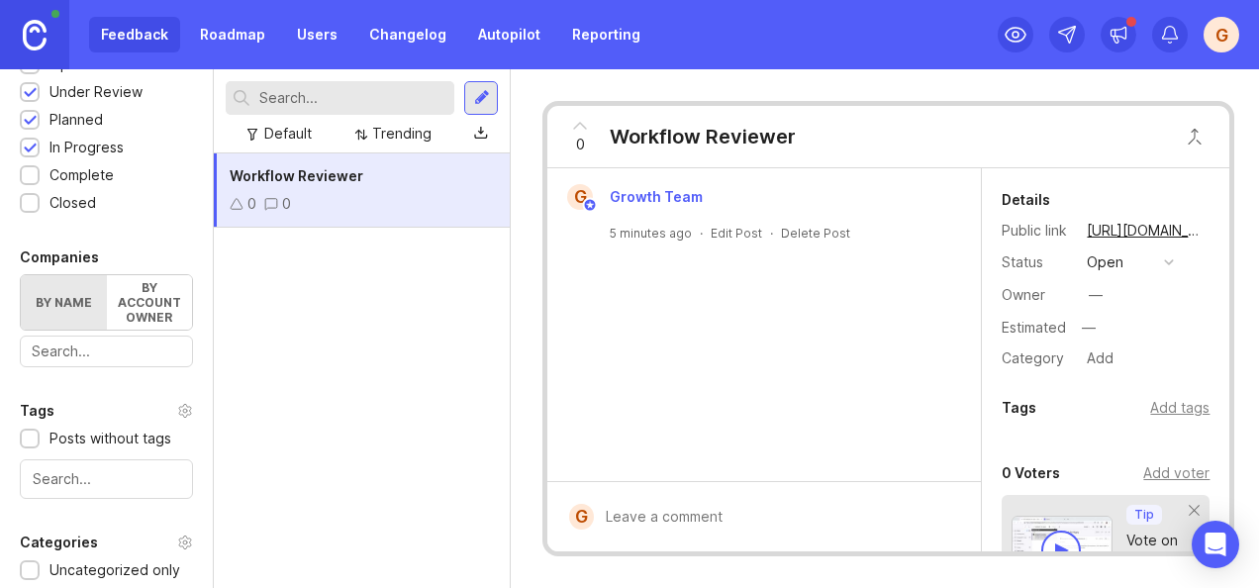
click at [216, 545] on div "Workflow Reviewer 0 0" at bounding box center [362, 370] width 296 height 435
click at [209, 568] on div at bounding box center [209, 328] width 10 height 519
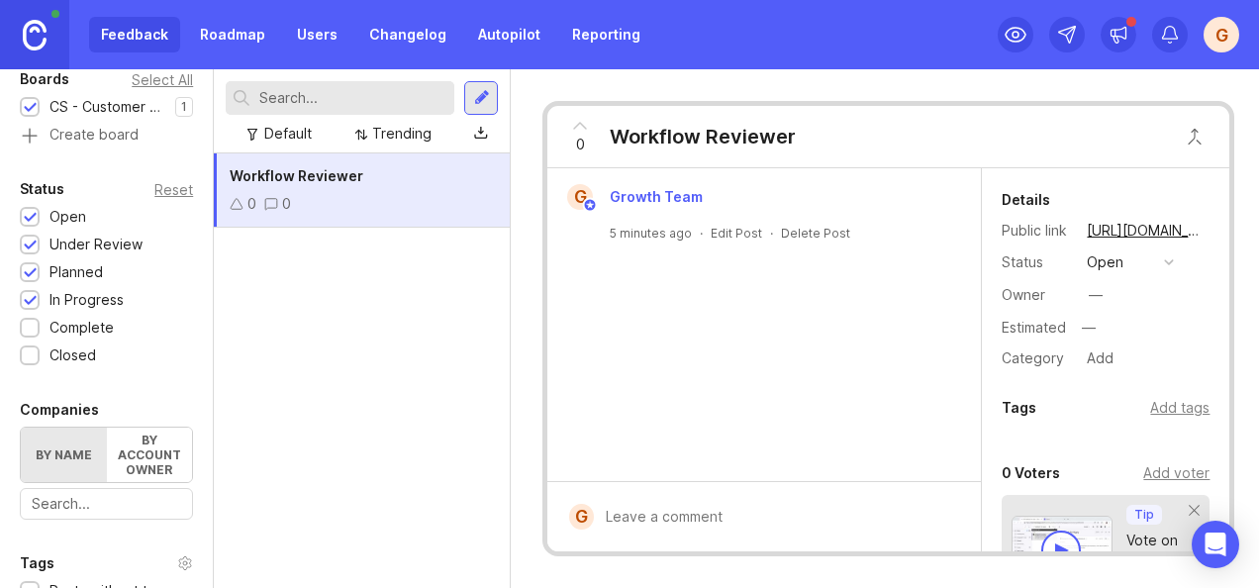
scroll to position [0, 0]
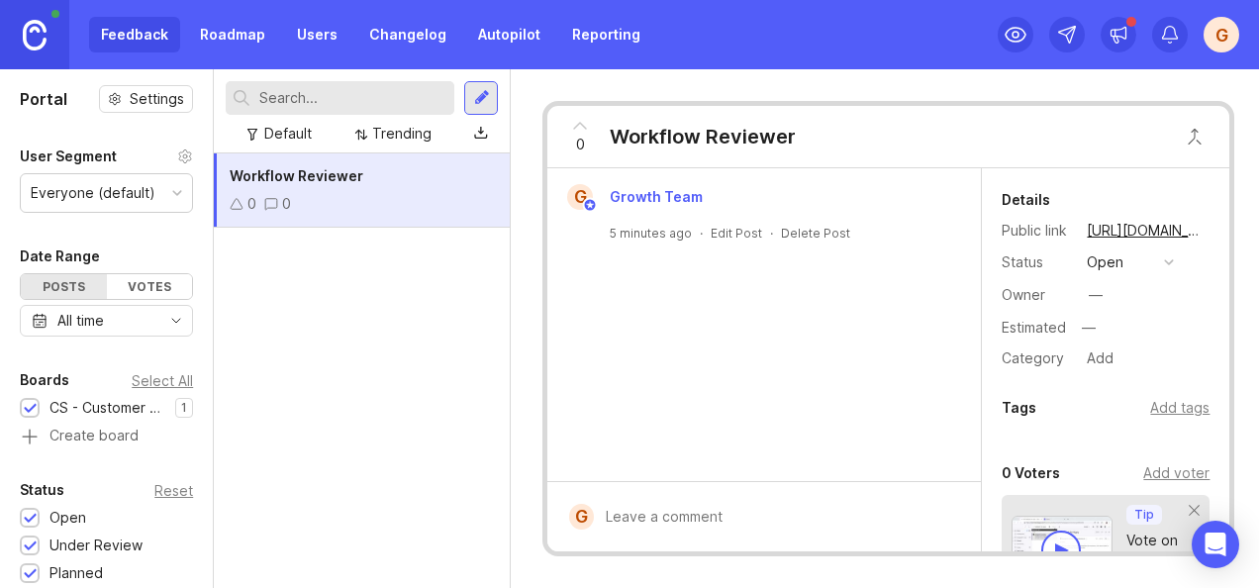
click at [223, 234] on div "Workflow Reviewer 0 0" at bounding box center [362, 370] width 296 height 435
drag, startPoint x: 223, startPoint y: 234, endPoint x: 144, endPoint y: 99, distance: 156.2
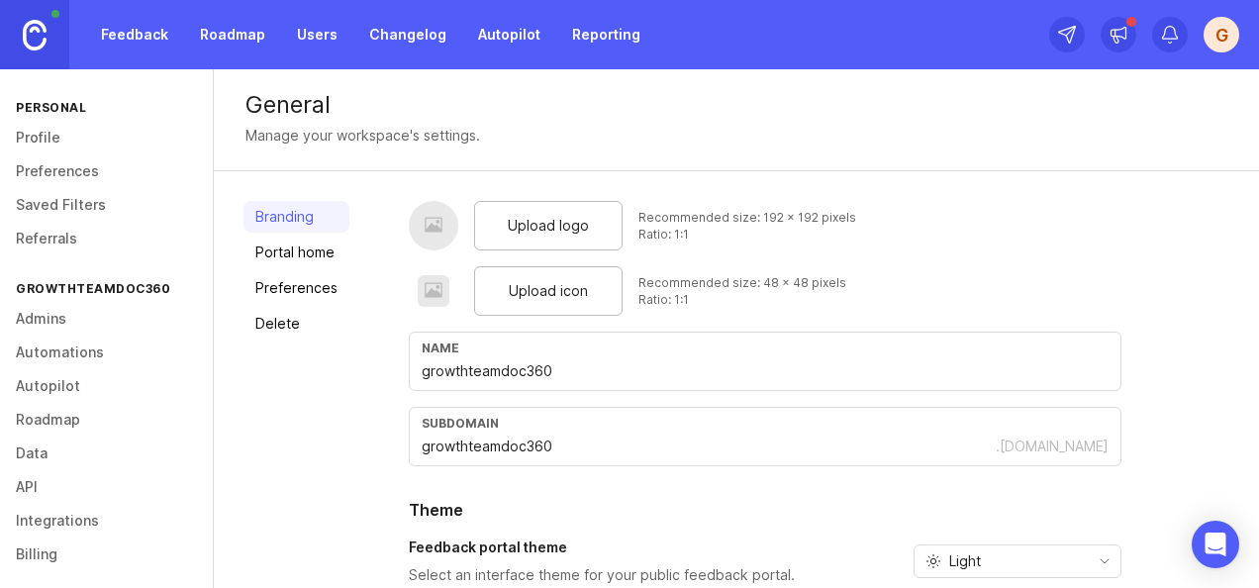
scroll to position [290, 0]
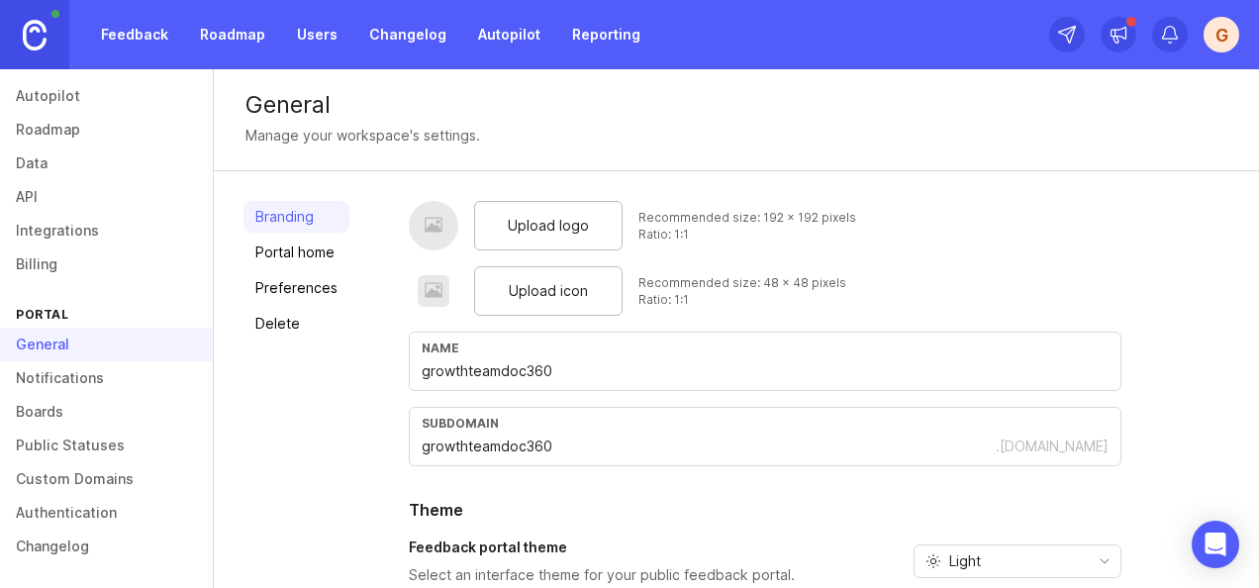
click at [92, 414] on link "Boards" at bounding box center [106, 412] width 213 height 34
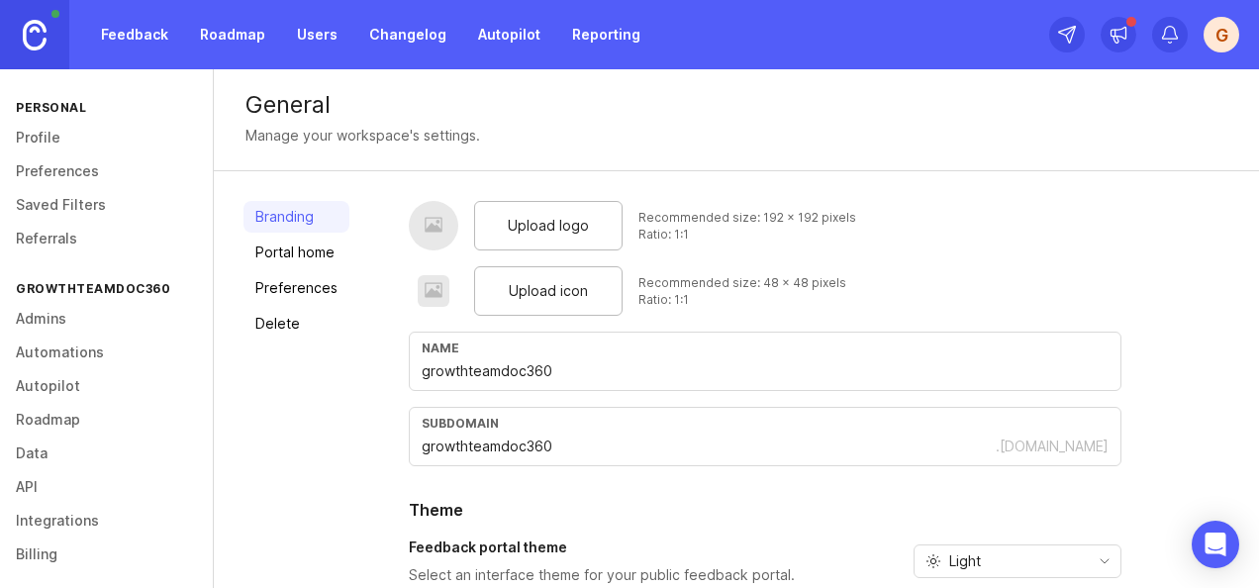
click at [89, 322] on link "Admins" at bounding box center [106, 319] width 213 height 34
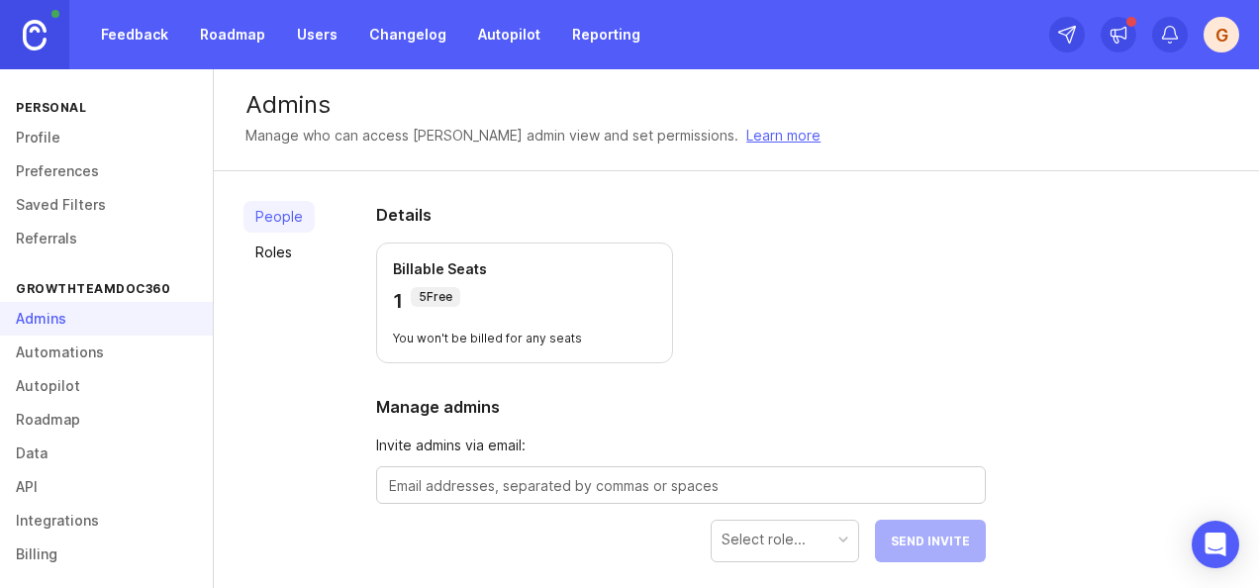
click at [71, 143] on link "Profile" at bounding box center [106, 138] width 213 height 34
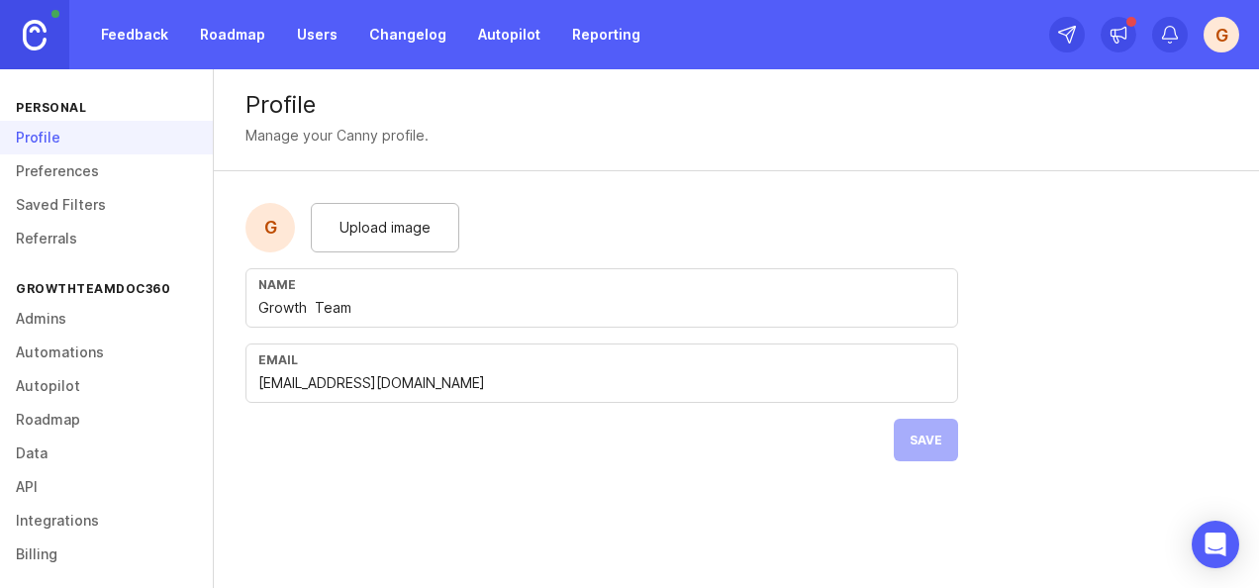
click at [64, 173] on link "Preferences" at bounding box center [106, 171] width 213 height 34
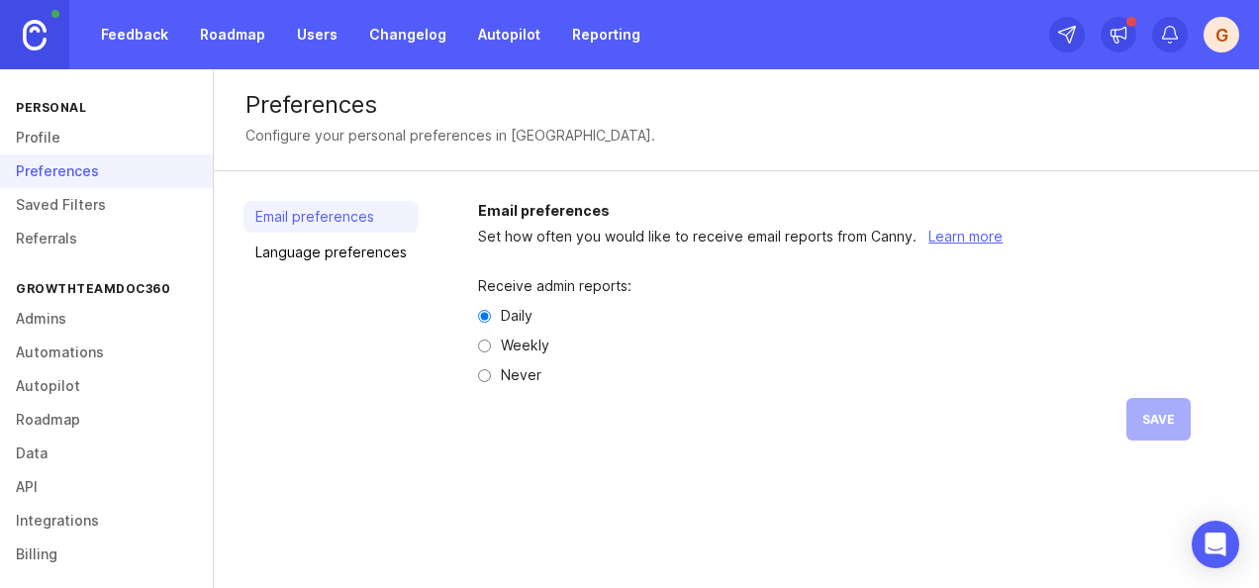
click at [59, 204] on link "Saved Filters" at bounding box center [106, 205] width 213 height 34
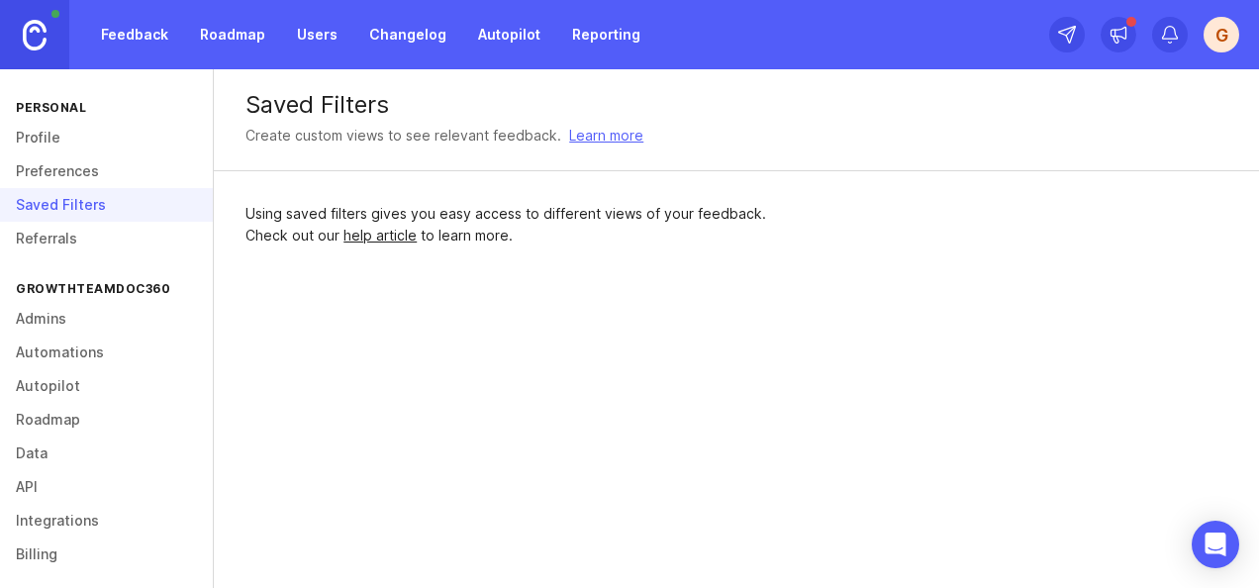
click at [59, 236] on link "Referrals" at bounding box center [106, 239] width 213 height 34
click at [51, 325] on link "Admins" at bounding box center [106, 319] width 213 height 34
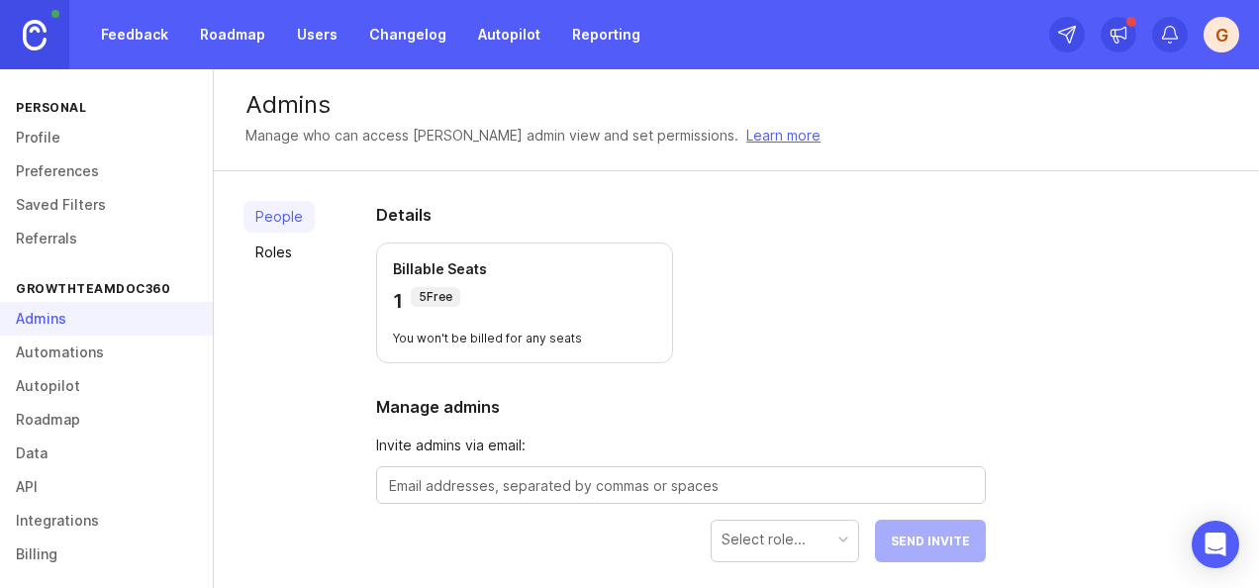
click at [54, 357] on link "Automations" at bounding box center [106, 353] width 213 height 34
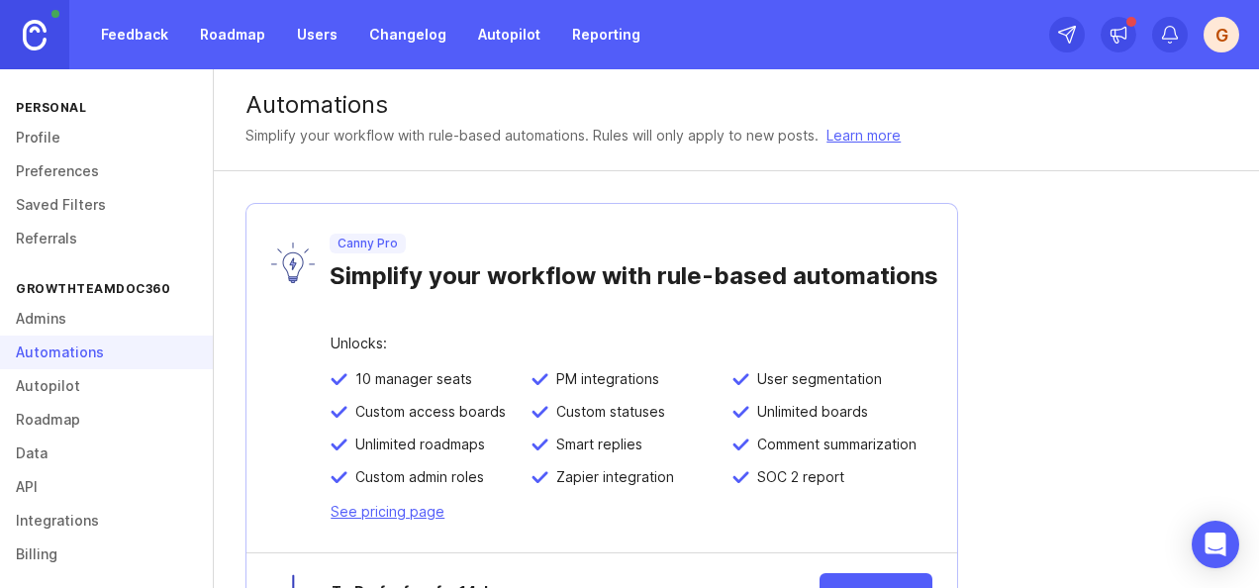
click at [67, 385] on link "Autopilot" at bounding box center [106, 386] width 213 height 34
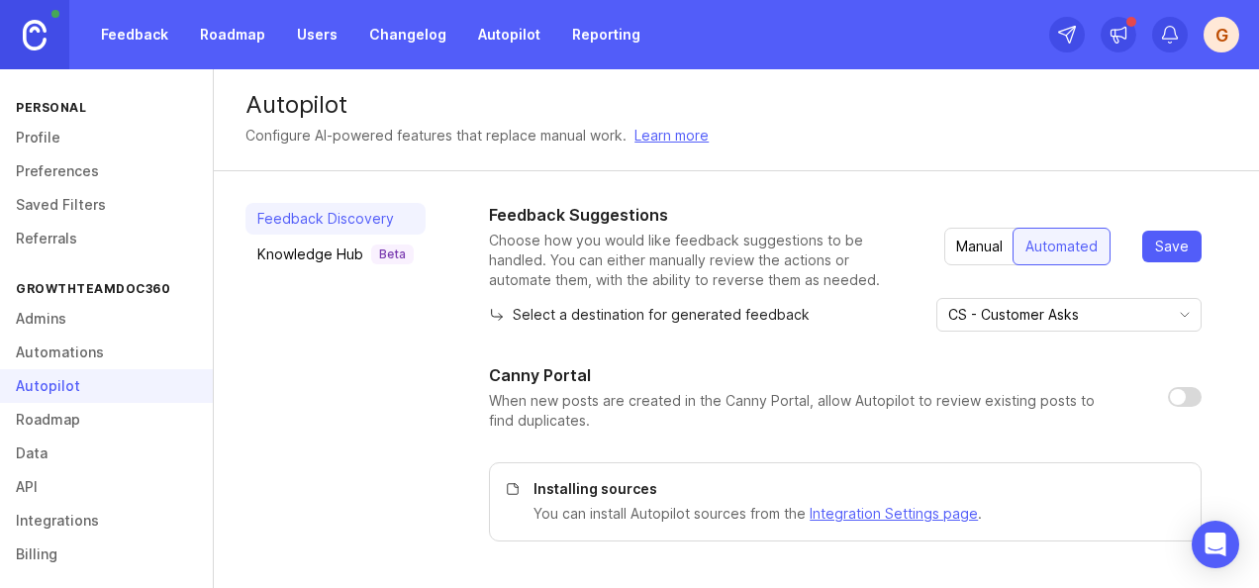
click at [62, 421] on link "Roadmap" at bounding box center [106, 420] width 213 height 34
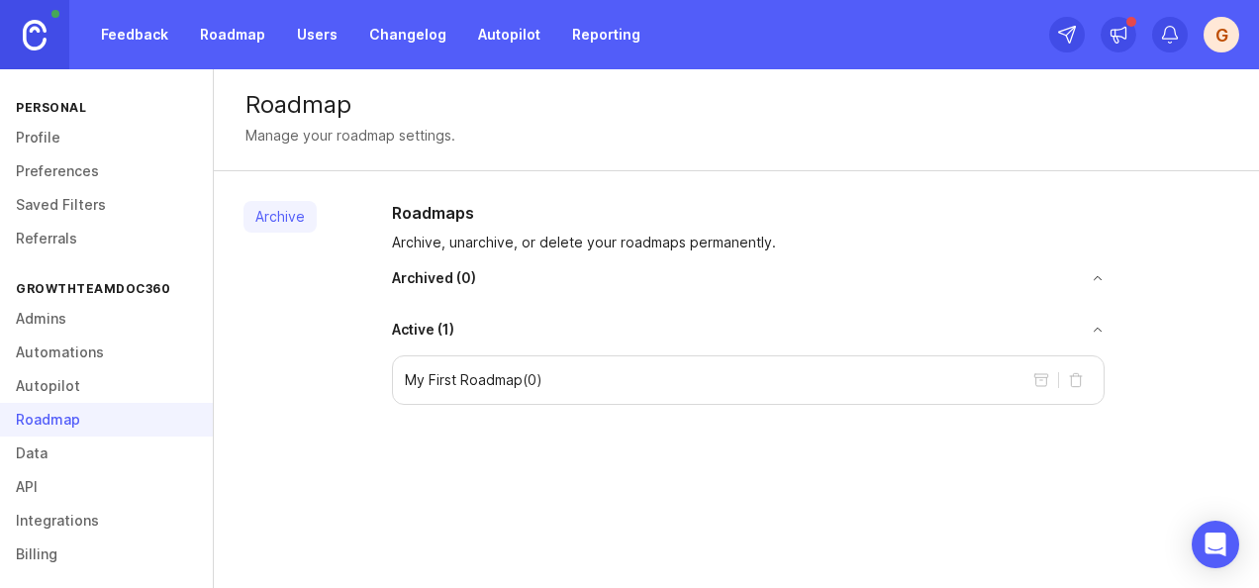
click at [65, 453] on link "Data" at bounding box center [106, 454] width 213 height 34
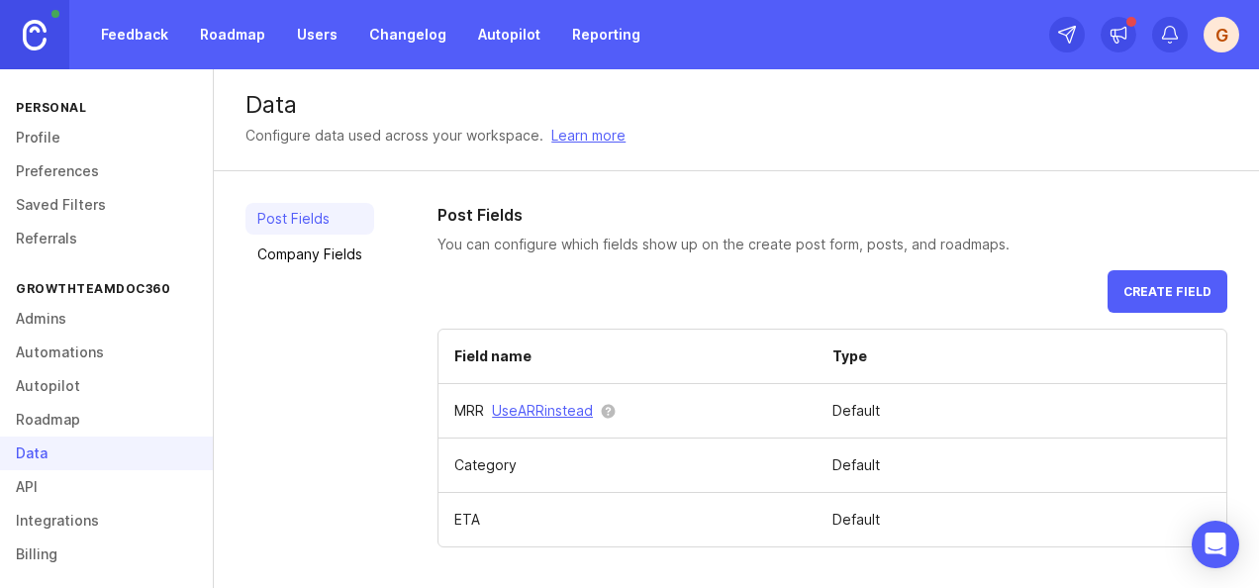
click at [67, 483] on link "API" at bounding box center [106, 487] width 213 height 34
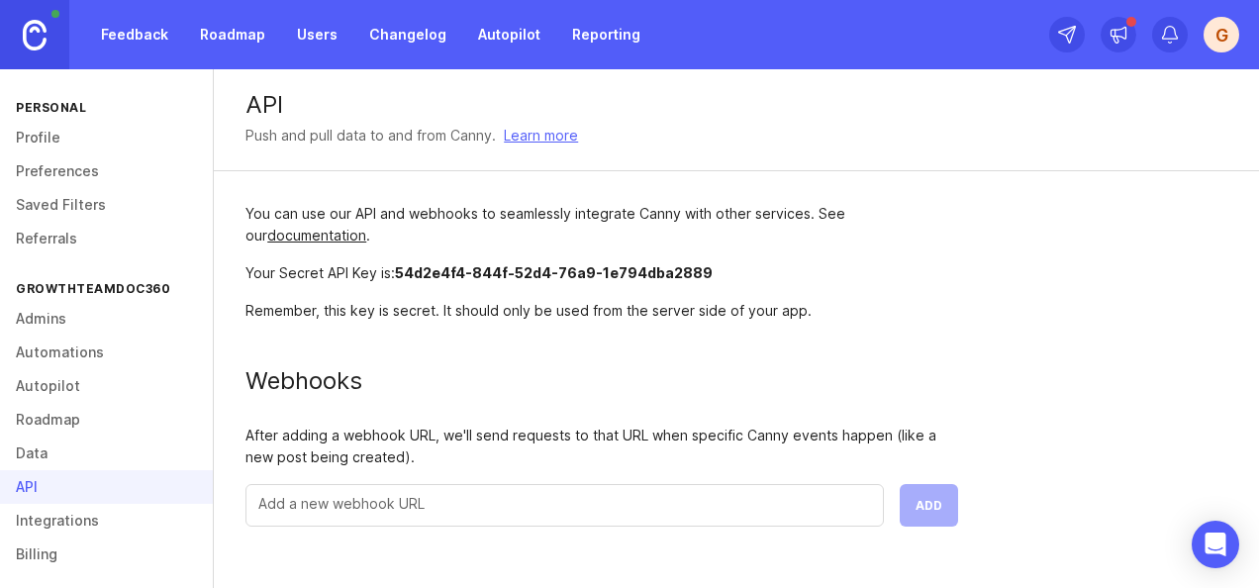
scroll to position [290, 0]
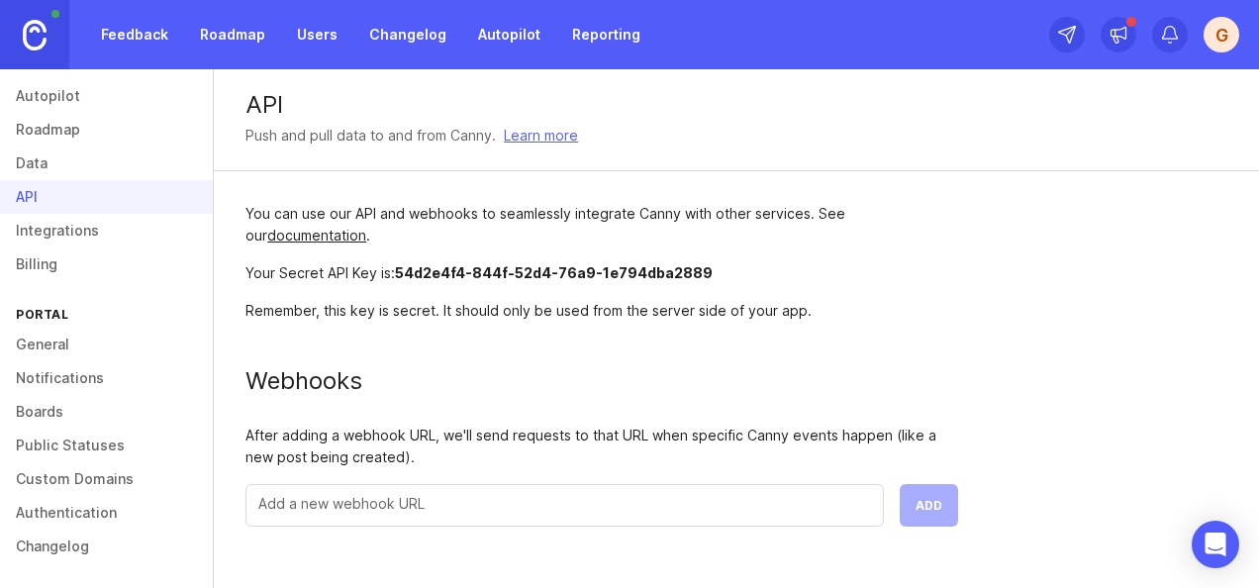
click at [81, 350] on link "General" at bounding box center [106, 345] width 213 height 34
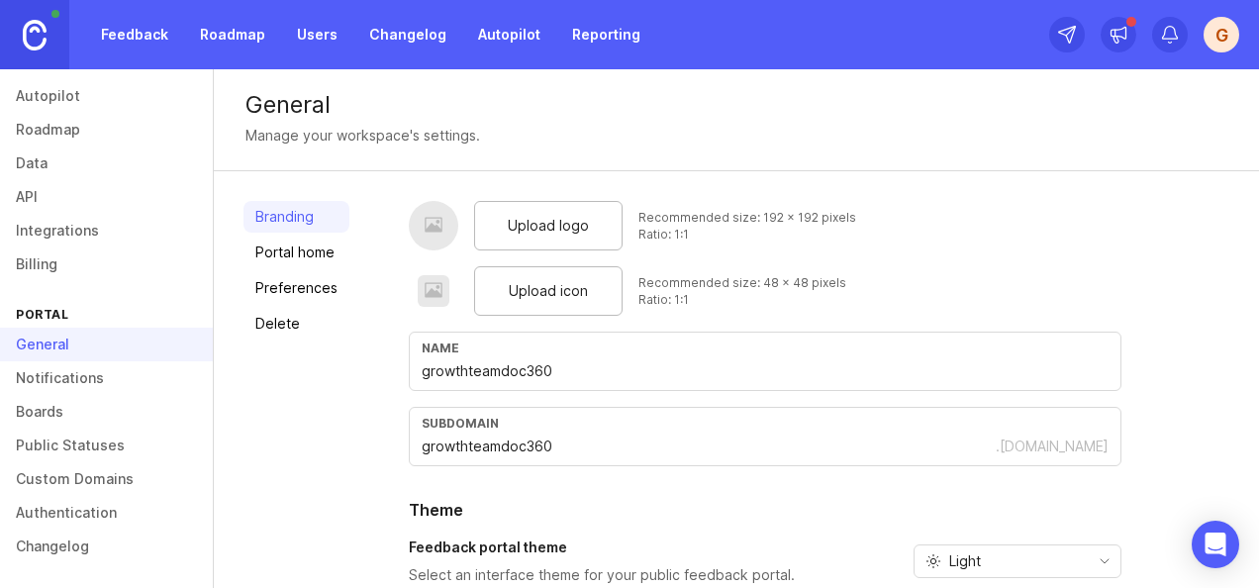
click at [91, 395] on link "Boards" at bounding box center [106, 412] width 213 height 34
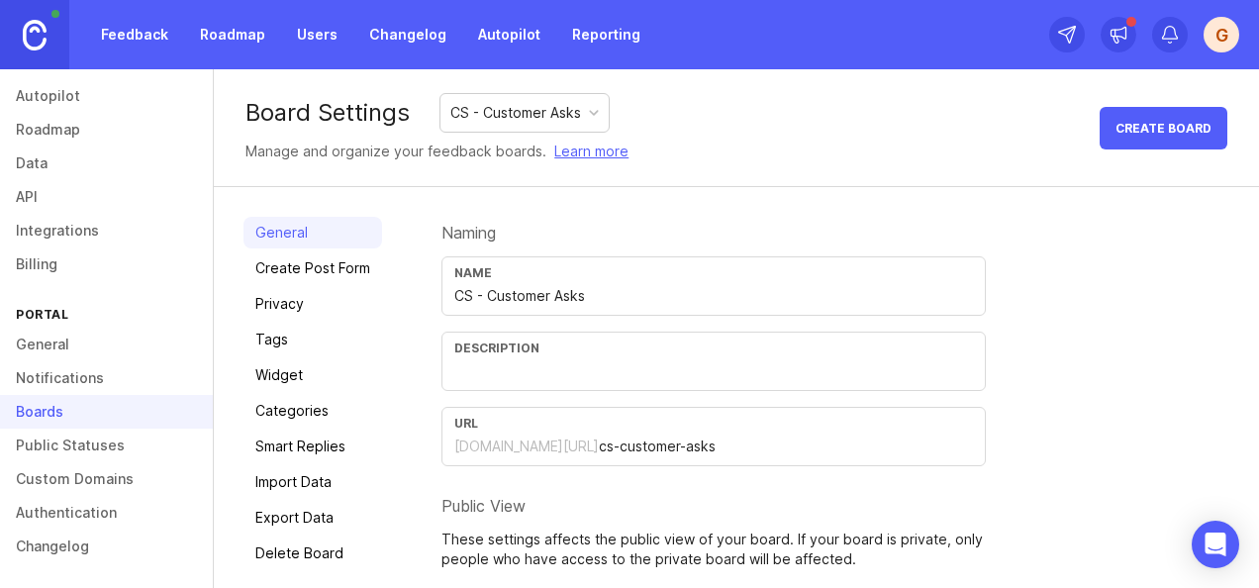
click at [89, 376] on link "Notifications" at bounding box center [106, 378] width 213 height 34
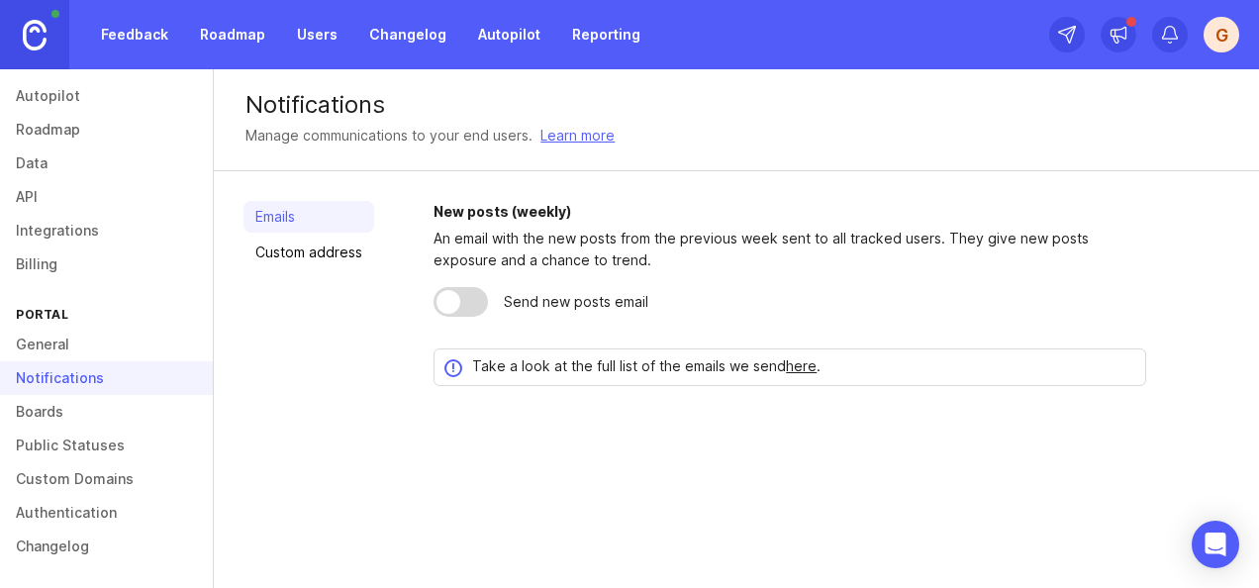
click at [103, 433] on link "Public Statuses" at bounding box center [106, 446] width 213 height 34
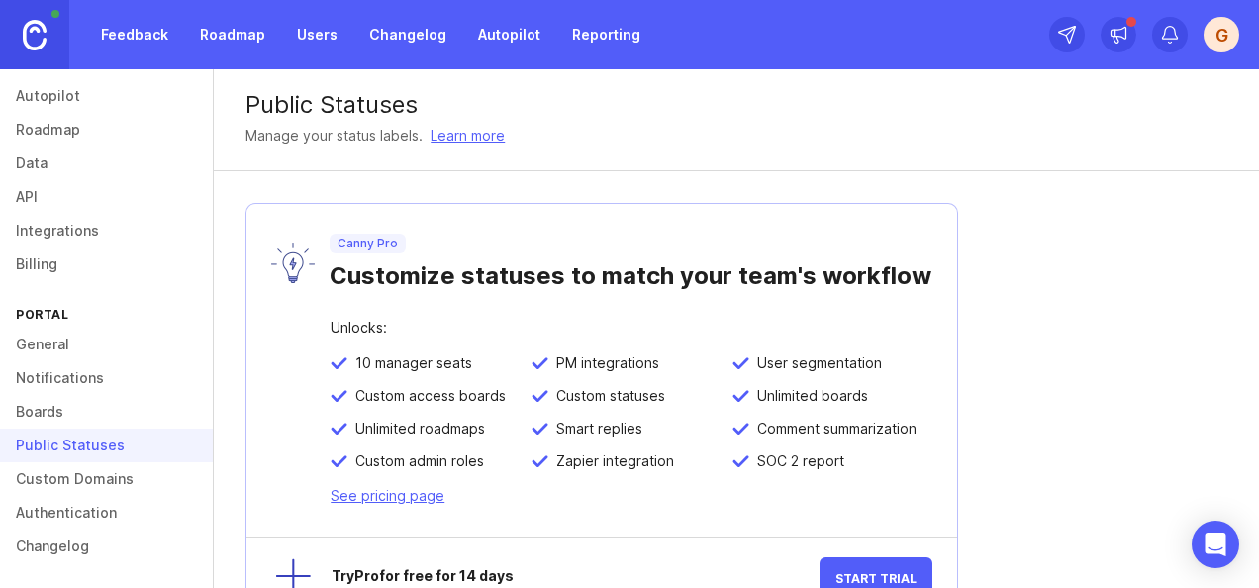
click at [113, 478] on link "Custom Domains" at bounding box center [106, 479] width 213 height 34
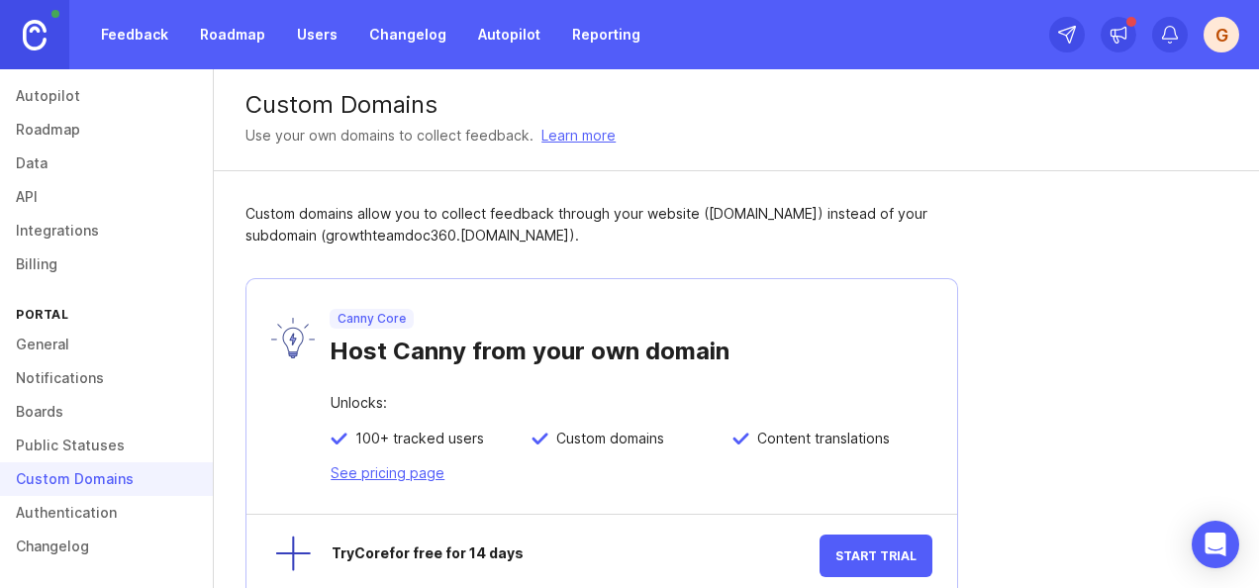
click at [107, 524] on link "Authentication" at bounding box center [106, 513] width 213 height 34
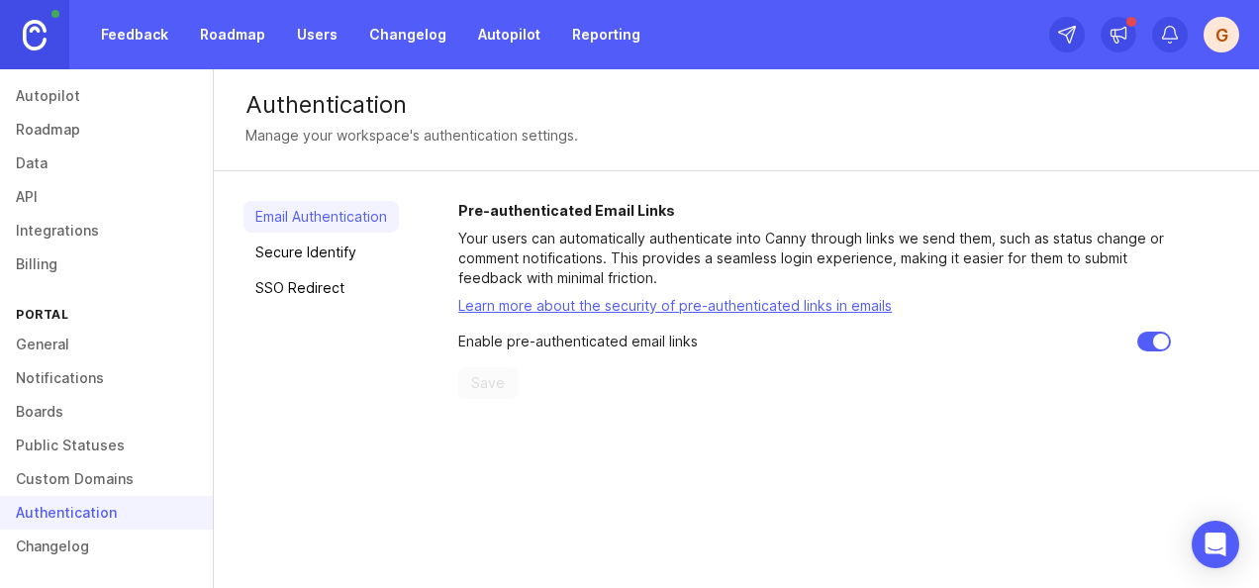
click at [119, 555] on link "Changelog" at bounding box center [106, 547] width 213 height 34
click at [224, 39] on link "Roadmap" at bounding box center [232, 35] width 89 height 36
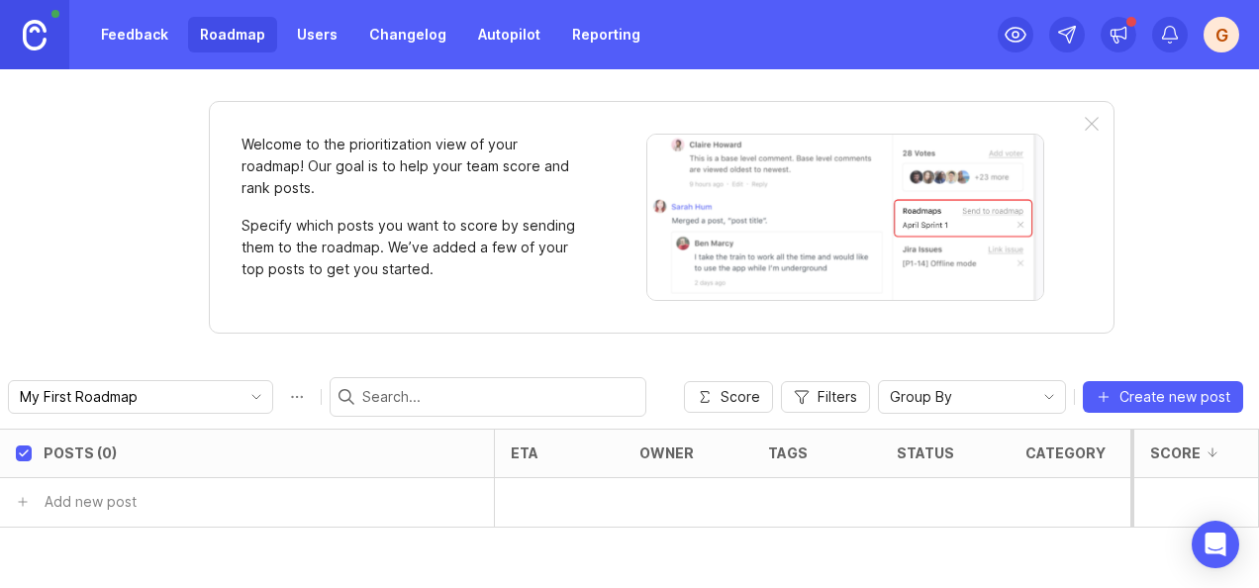
click at [142, 36] on link "Feedback" at bounding box center [134, 35] width 91 height 36
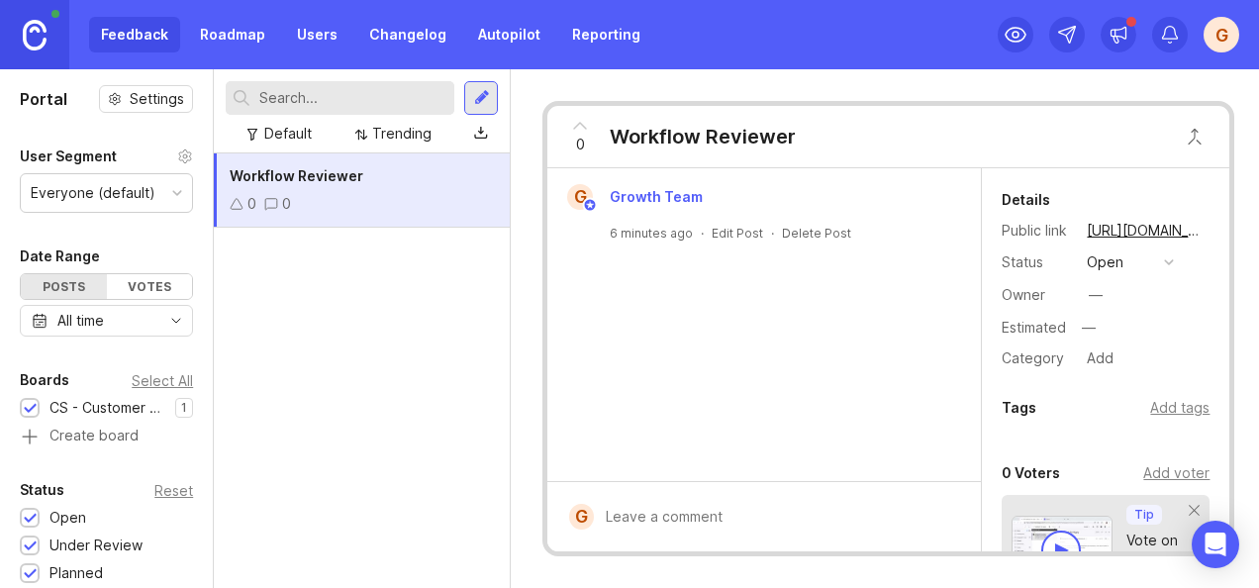
click at [298, 166] on div "Workflow Reviewer" at bounding box center [362, 176] width 264 height 22
click at [482, 99] on div at bounding box center [482, 98] width 16 height 18
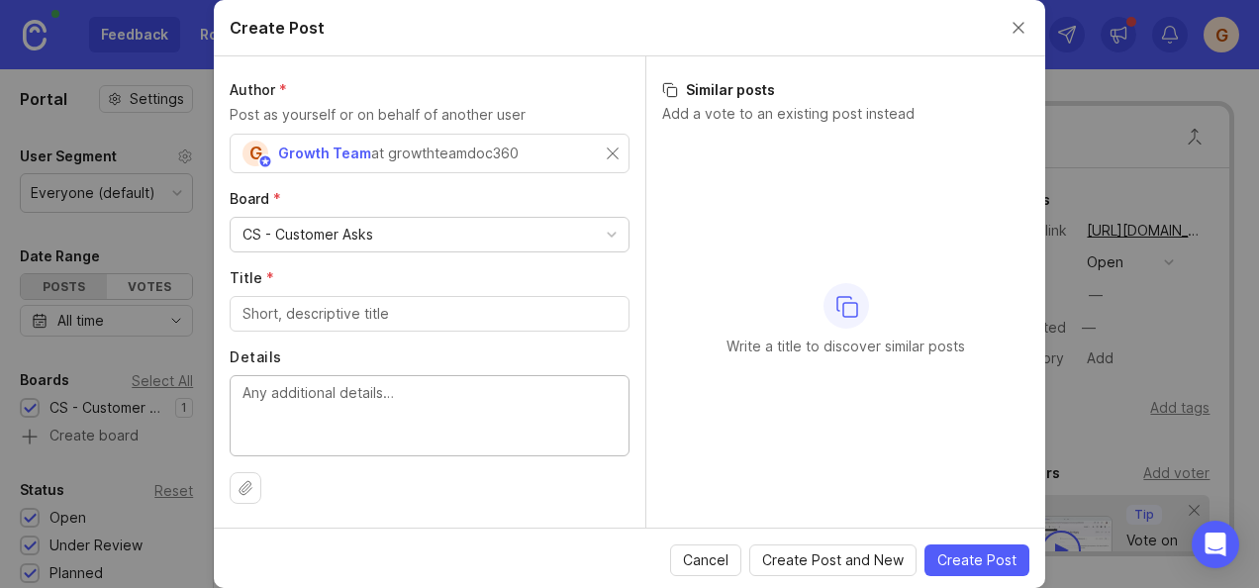
click at [487, 392] on textarea "Details" at bounding box center [430, 414] width 374 height 65
click at [1026, 32] on button "Close create post modal" at bounding box center [1019, 28] width 22 height 22
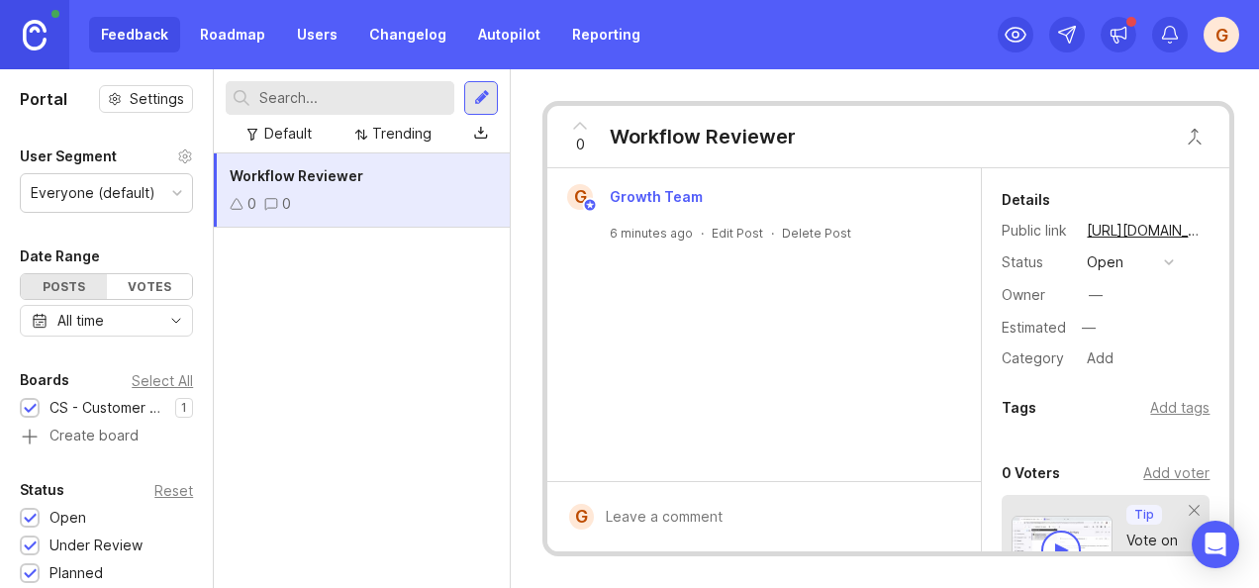
click at [1045, 356] on div "Category" at bounding box center [1036, 358] width 69 height 22
click at [1044, 356] on div "Category" at bounding box center [1036, 358] width 69 height 22
drag, startPoint x: 1044, startPoint y: 356, endPoint x: 1070, endPoint y: 394, distance: 45.6
click at [1070, 394] on div "Details Public link [URL][DOMAIN_NAME] Status open Owner — Estimated — Category…" at bounding box center [1105, 516] width 247 height 696
click at [1023, 198] on div "Details" at bounding box center [1026, 200] width 49 height 24
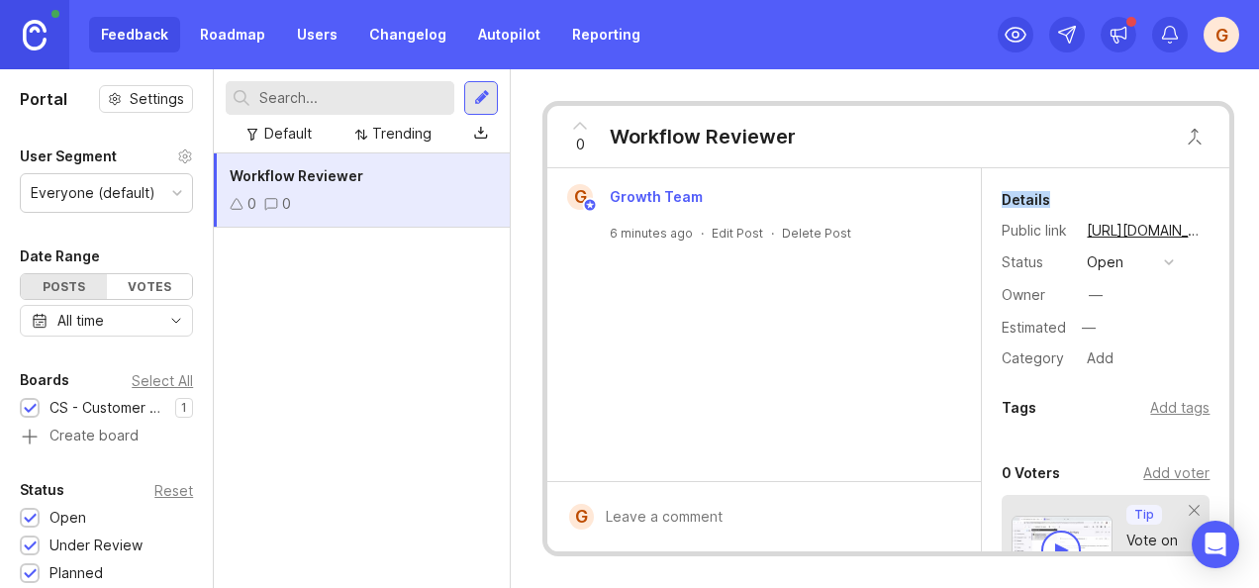
click at [1023, 198] on div "Details" at bounding box center [1026, 200] width 49 height 24
drag, startPoint x: 1023, startPoint y: 198, endPoint x: 1020, endPoint y: 291, distance: 93.1
click at [1020, 291] on div "Owner" at bounding box center [1036, 295] width 69 height 22
click at [177, 151] on icon at bounding box center [185, 156] width 16 height 16
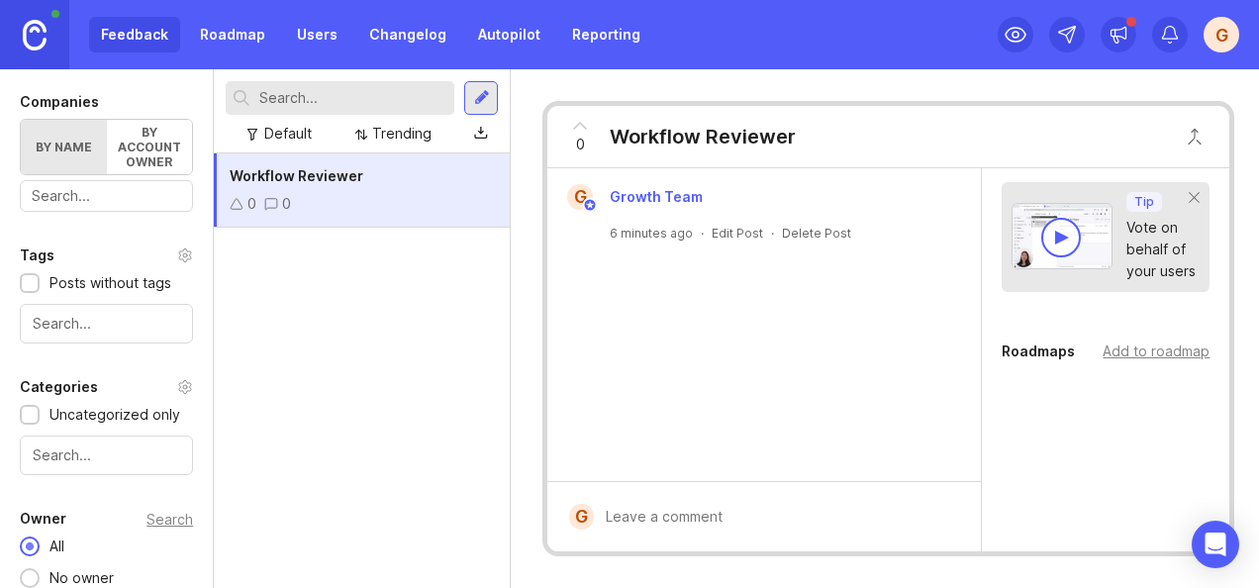
scroll to position [557, 0]
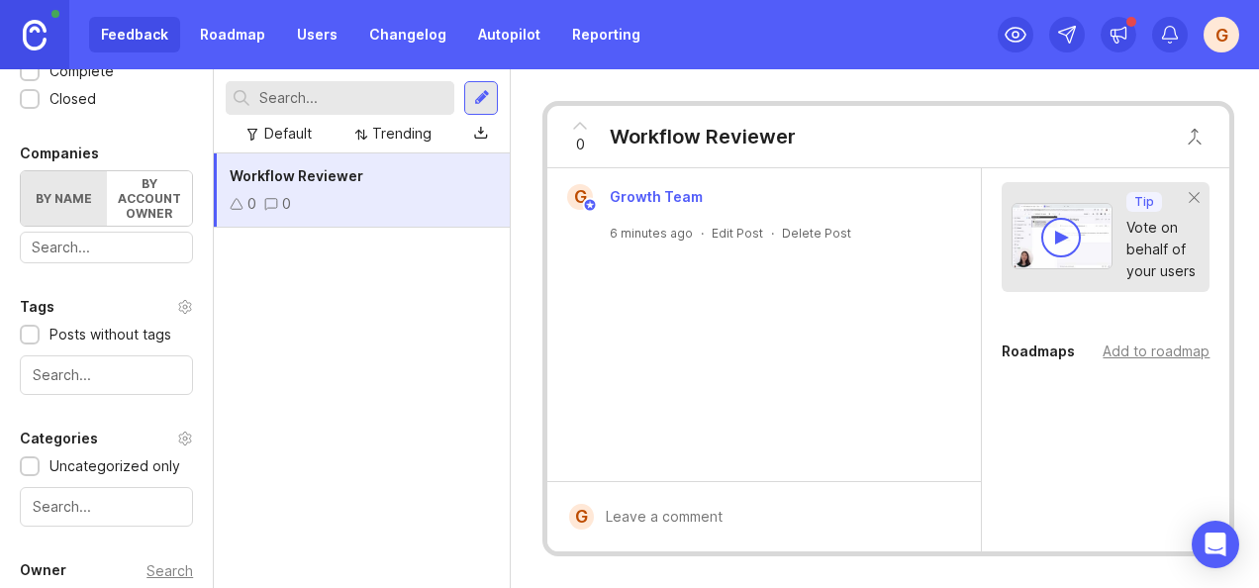
click at [207, 531] on div at bounding box center [209, 328] width 10 height 519
drag, startPoint x: 207, startPoint y: 477, endPoint x: 207, endPoint y: 519, distance: 41.6
click at [207, 519] on div at bounding box center [209, 328] width 10 height 519
drag, startPoint x: 205, startPoint y: 469, endPoint x: 207, endPoint y: 517, distance: 47.6
click at [207, 517] on div at bounding box center [209, 328] width 10 height 519
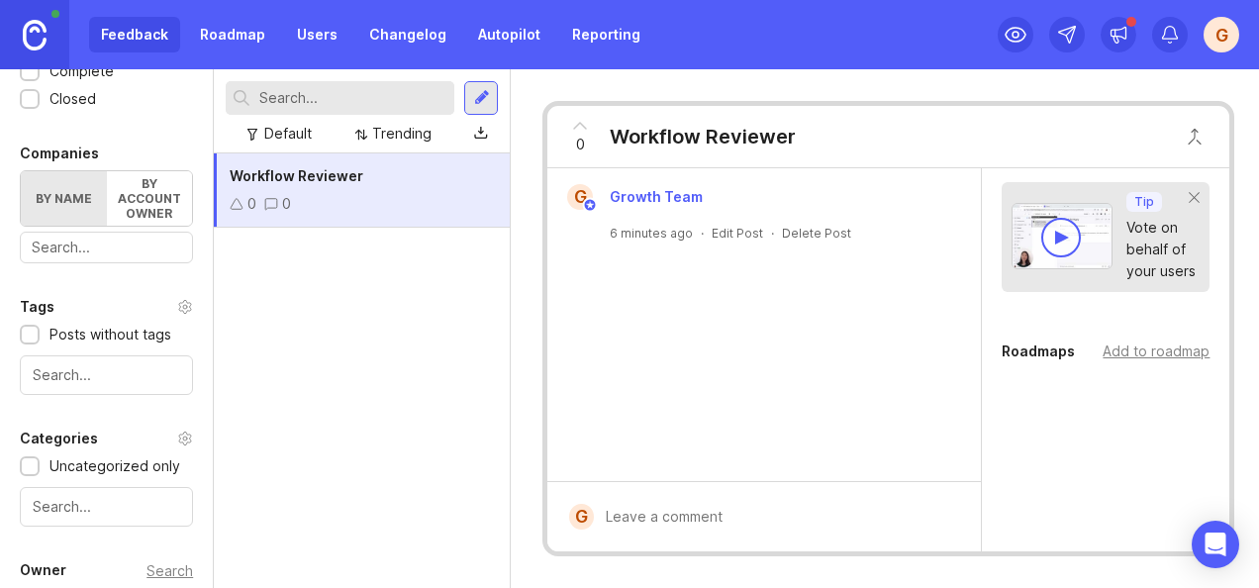
click at [207, 525] on div at bounding box center [209, 328] width 10 height 519
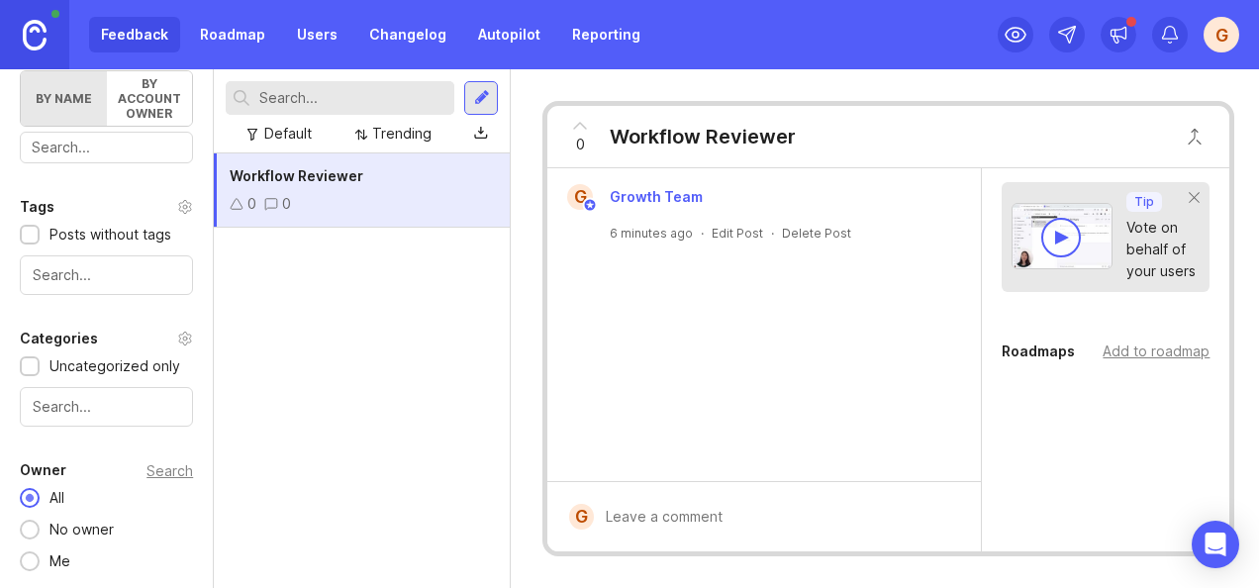
scroll to position [718, 0]
click at [109, 406] on input "text" at bounding box center [106, 407] width 147 height 22
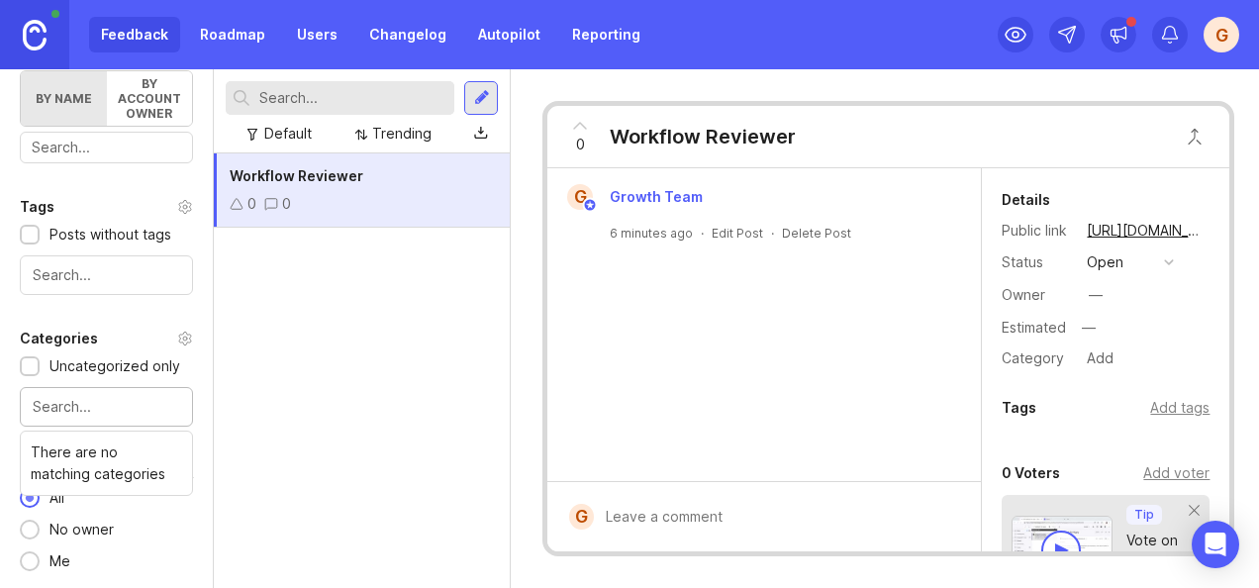
click at [1105, 299] on div "—" at bounding box center [1096, 295] width 26 height 26
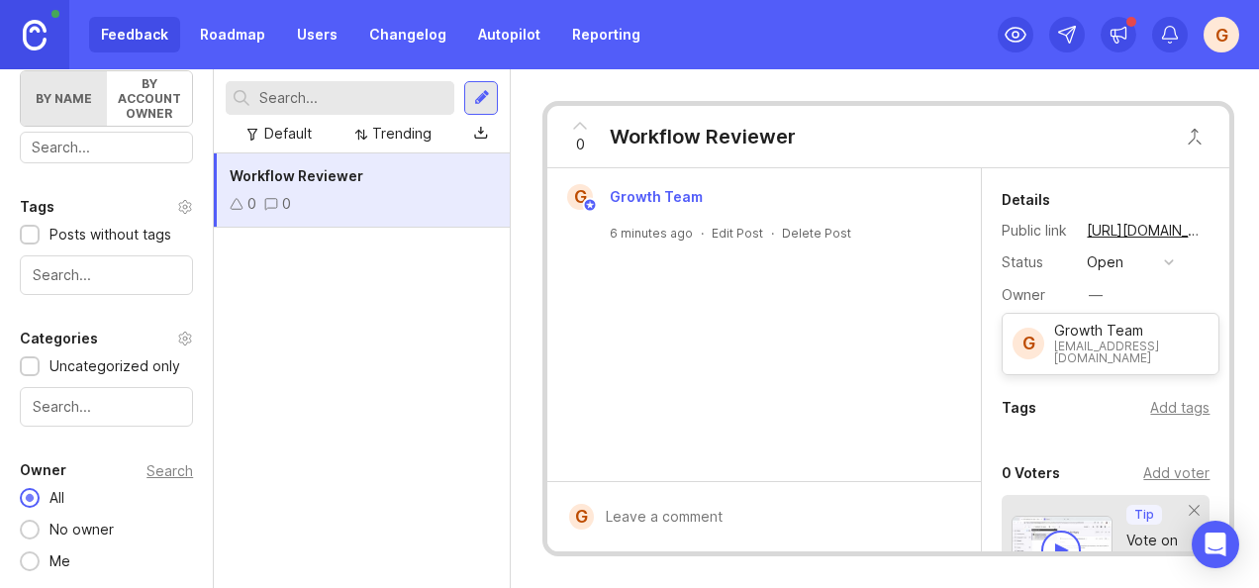
click at [1053, 400] on div "Tags Add tags" at bounding box center [1106, 408] width 208 height 24
click at [1111, 325] on div "—" at bounding box center [1143, 328] width 134 height 26
click at [226, 32] on link "Roadmap" at bounding box center [232, 35] width 89 height 36
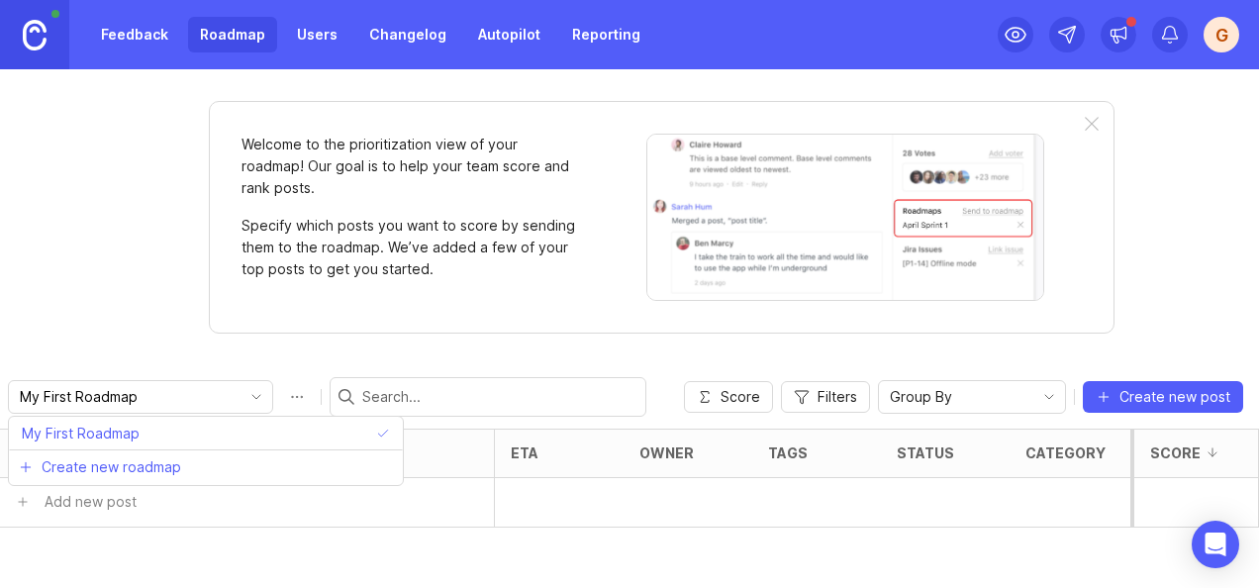
click at [141, 386] on input "My First Roadmap" at bounding box center [129, 397] width 219 height 22
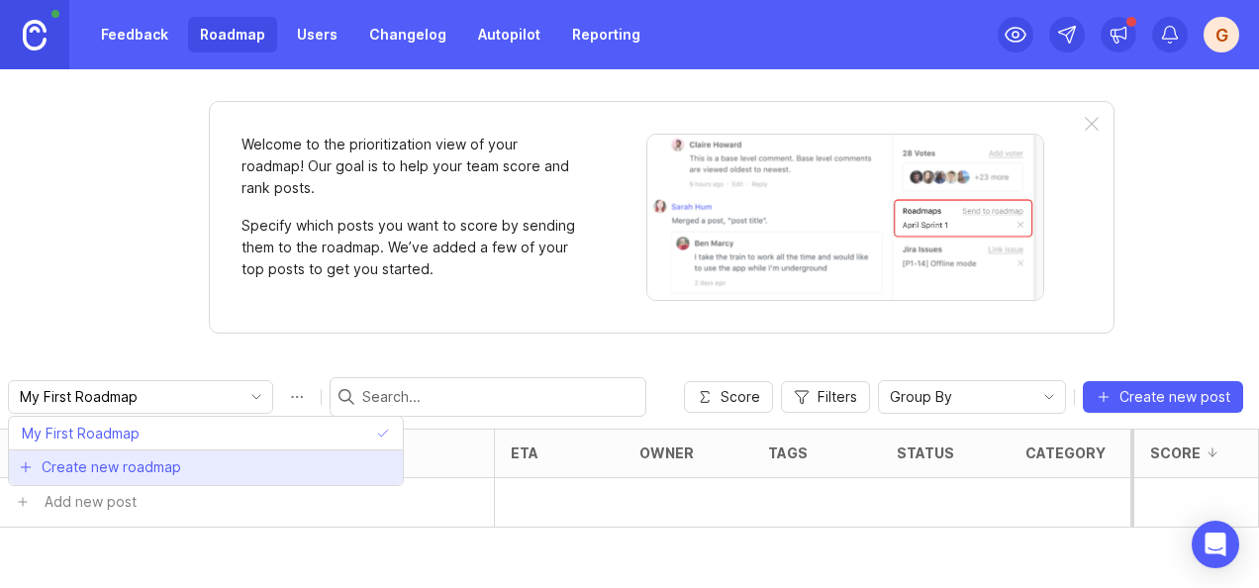
click at [141, 471] on span "Create new roadmap" at bounding box center [112, 467] width 140 height 20
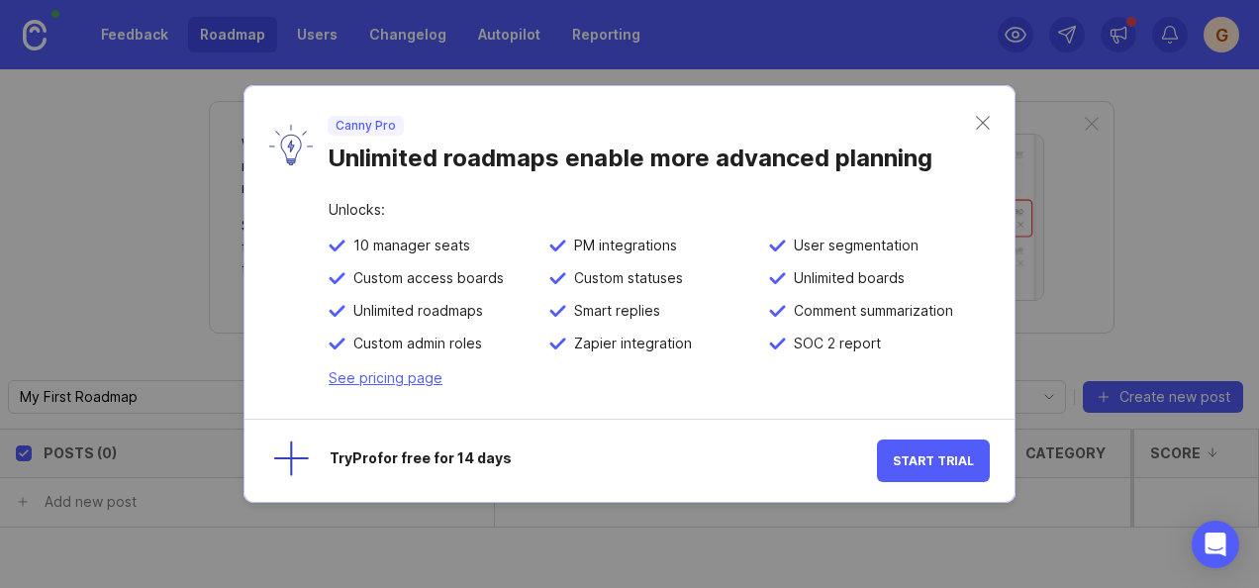
click at [991, 124] on div "Canny Pro Unlimited roadmaps enable more advanced planning" at bounding box center [629, 144] width 770 height 117
click at [990, 108] on div "Canny Pro Unlimited roadmaps enable more advanced planning" at bounding box center [629, 144] width 770 height 117
click at [989, 115] on div "Canny Pro Unlimited roadmaps enable more advanced planning" at bounding box center [629, 144] width 770 height 117
click at [984, 131] on div "Canny Pro Unlimited roadmaps enable more advanced planning" at bounding box center [629, 144] width 770 height 117
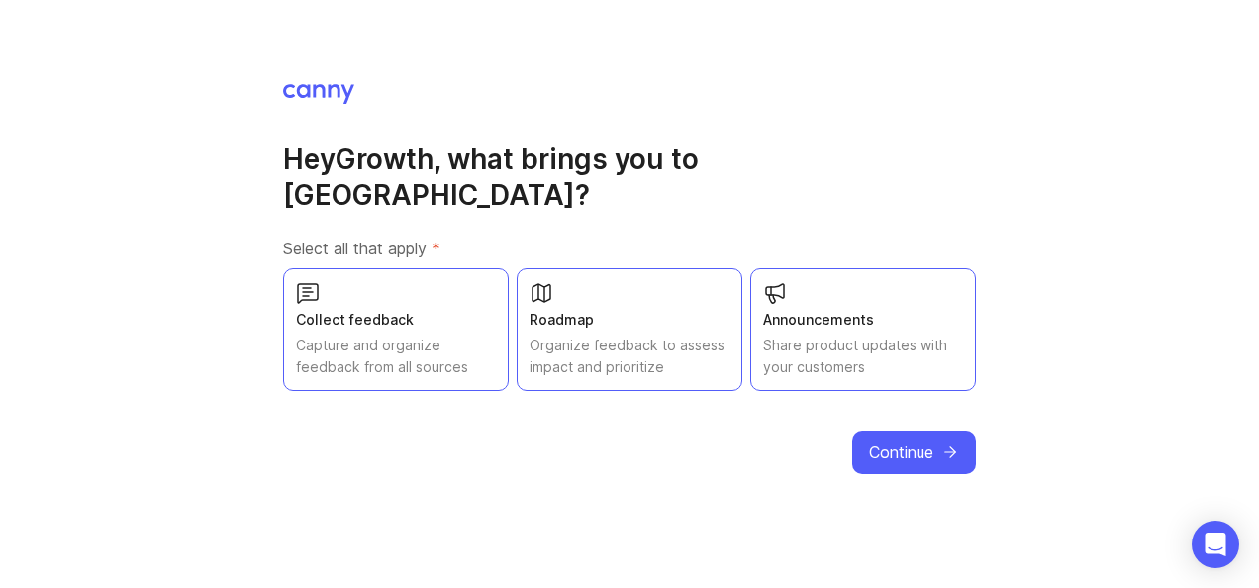
click at [928, 440] on span "Continue" at bounding box center [901, 452] width 64 height 24
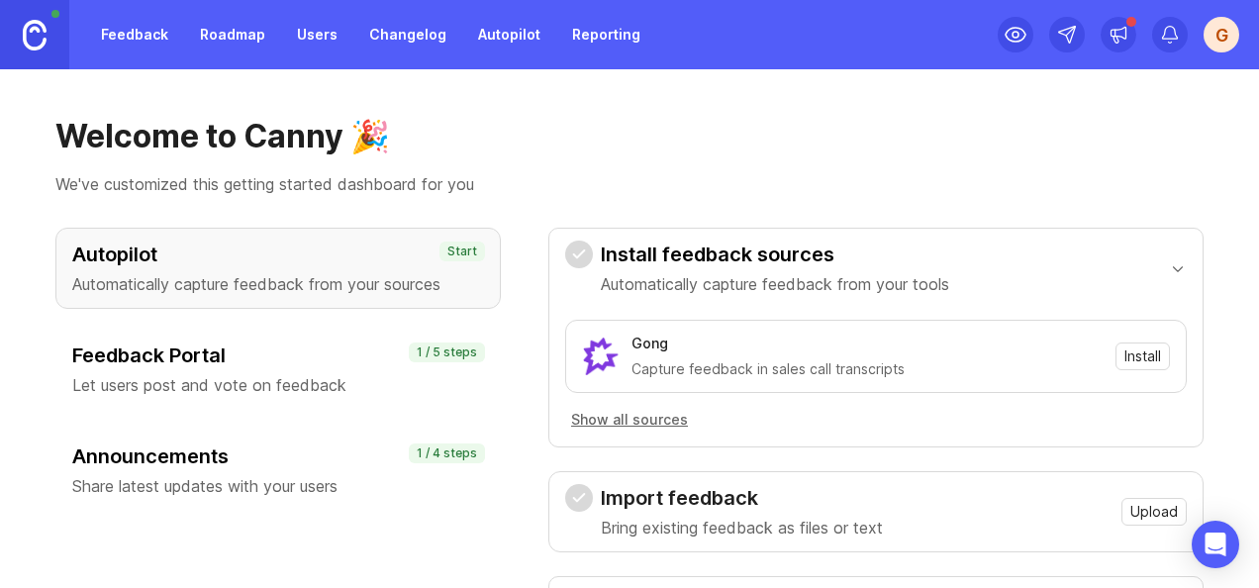
click at [202, 43] on link "Roadmap" at bounding box center [232, 35] width 89 height 36
